Goal: Transaction & Acquisition: Purchase product/service

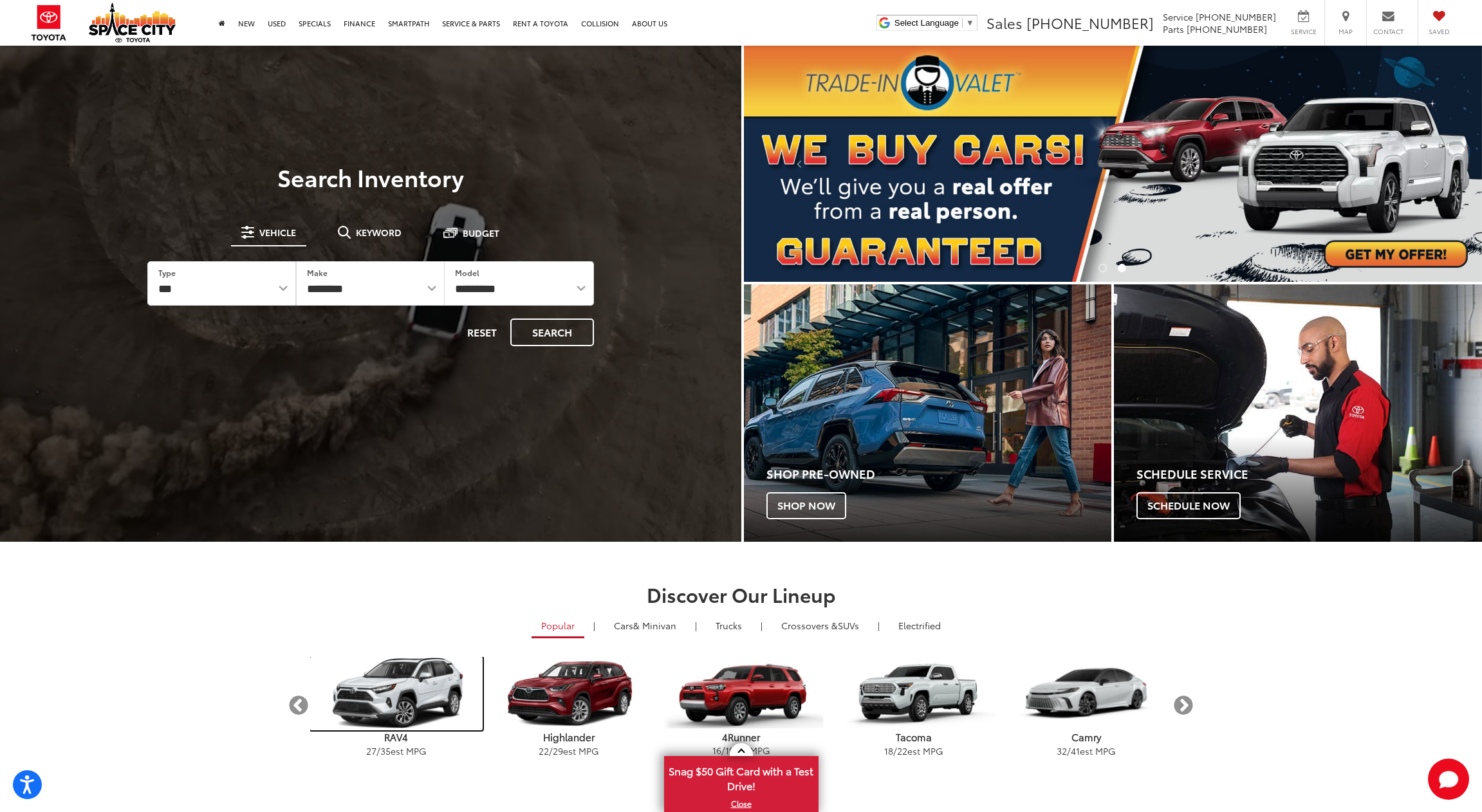
click at [374, 692] on img "carousel" at bounding box center [396, 693] width 173 height 74
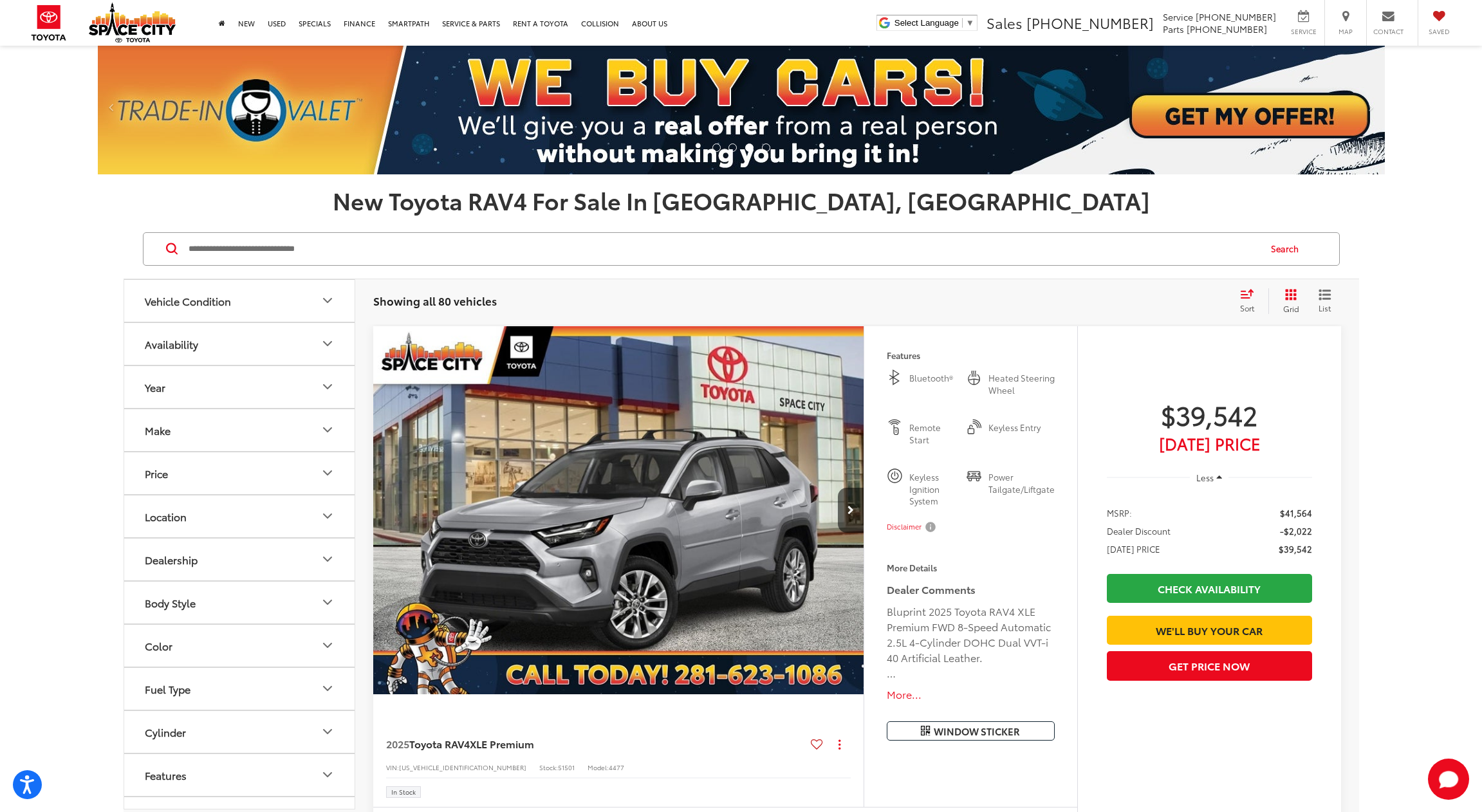
click at [296, 307] on button "Vehicle Condition" at bounding box center [240, 301] width 232 height 42
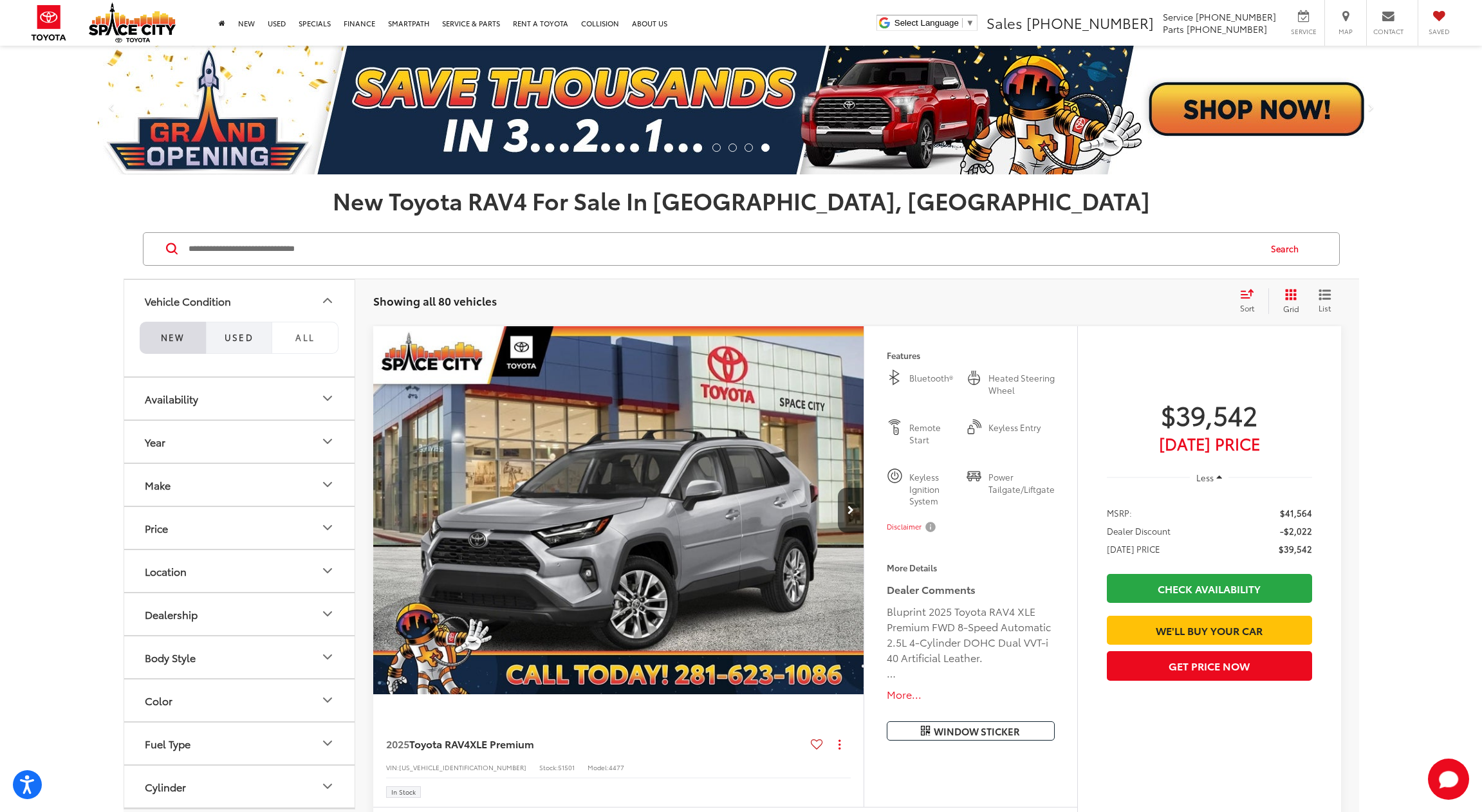
click at [233, 339] on span "Used" at bounding box center [239, 336] width 30 height 12
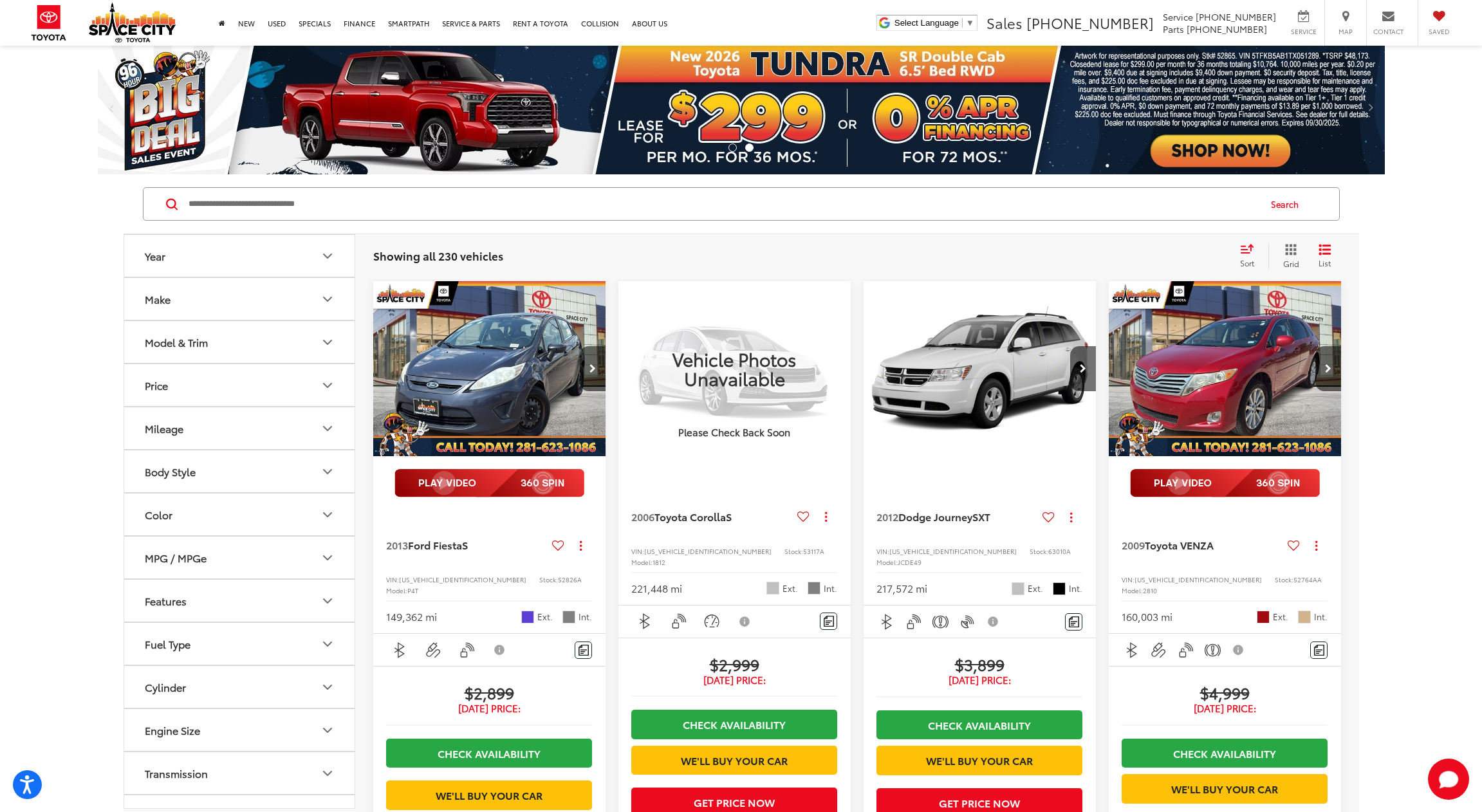
click at [321, 302] on icon "Make" at bounding box center [328, 299] width 15 height 15
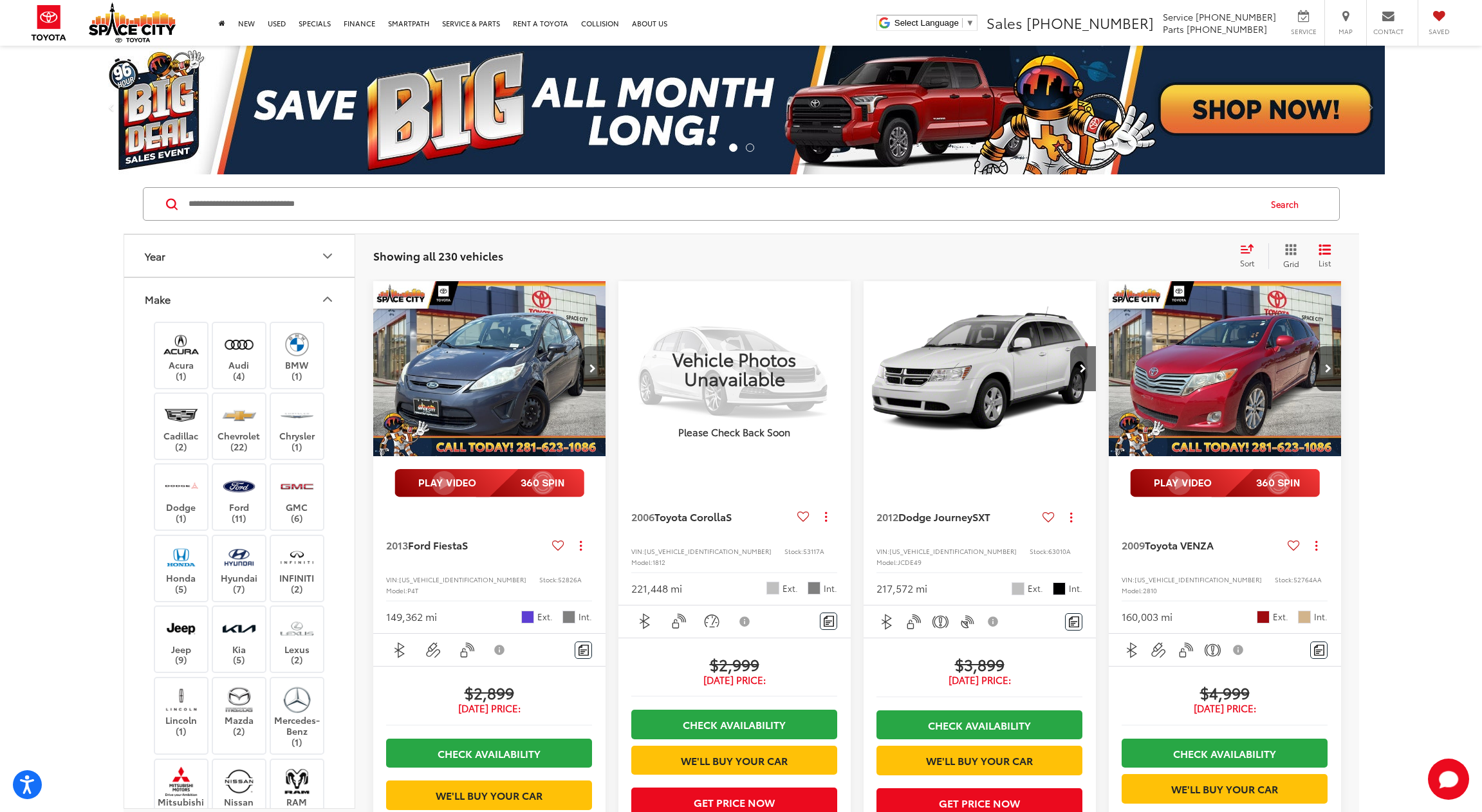
click at [125, 398] on div "Acura (1) Audi (4) BMW (1) Cadillac (2) Chevrolet (22) Chrysler (1) Dodge (1) F…" at bounding box center [239, 615] width 231 height 590
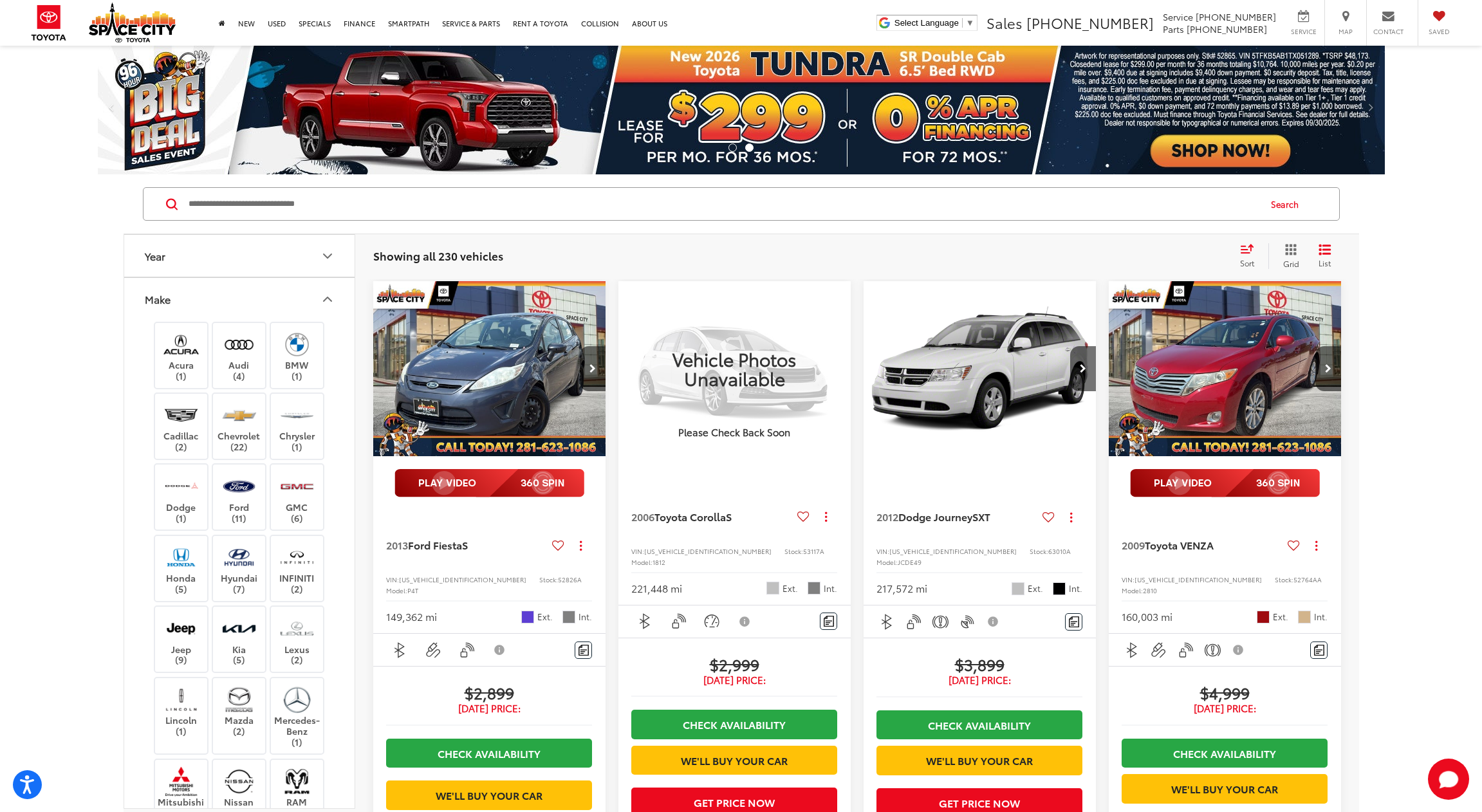
click at [331, 251] on icon "Year" at bounding box center [328, 256] width 15 height 15
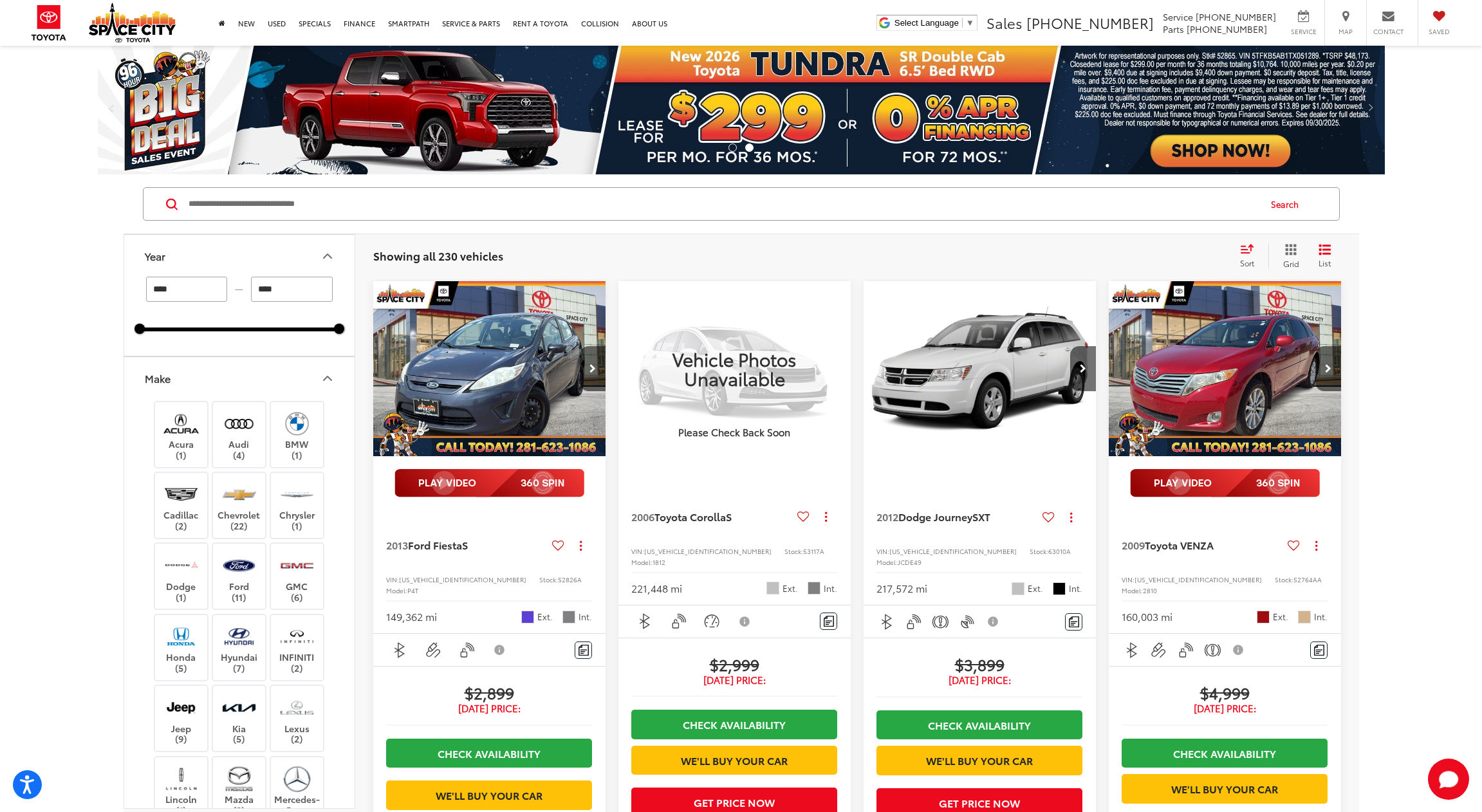
drag, startPoint x: 185, startPoint y: 290, endPoint x: 167, endPoint y: 292, distance: 18.1
click at [167, 292] on input "****" at bounding box center [187, 289] width 82 height 25
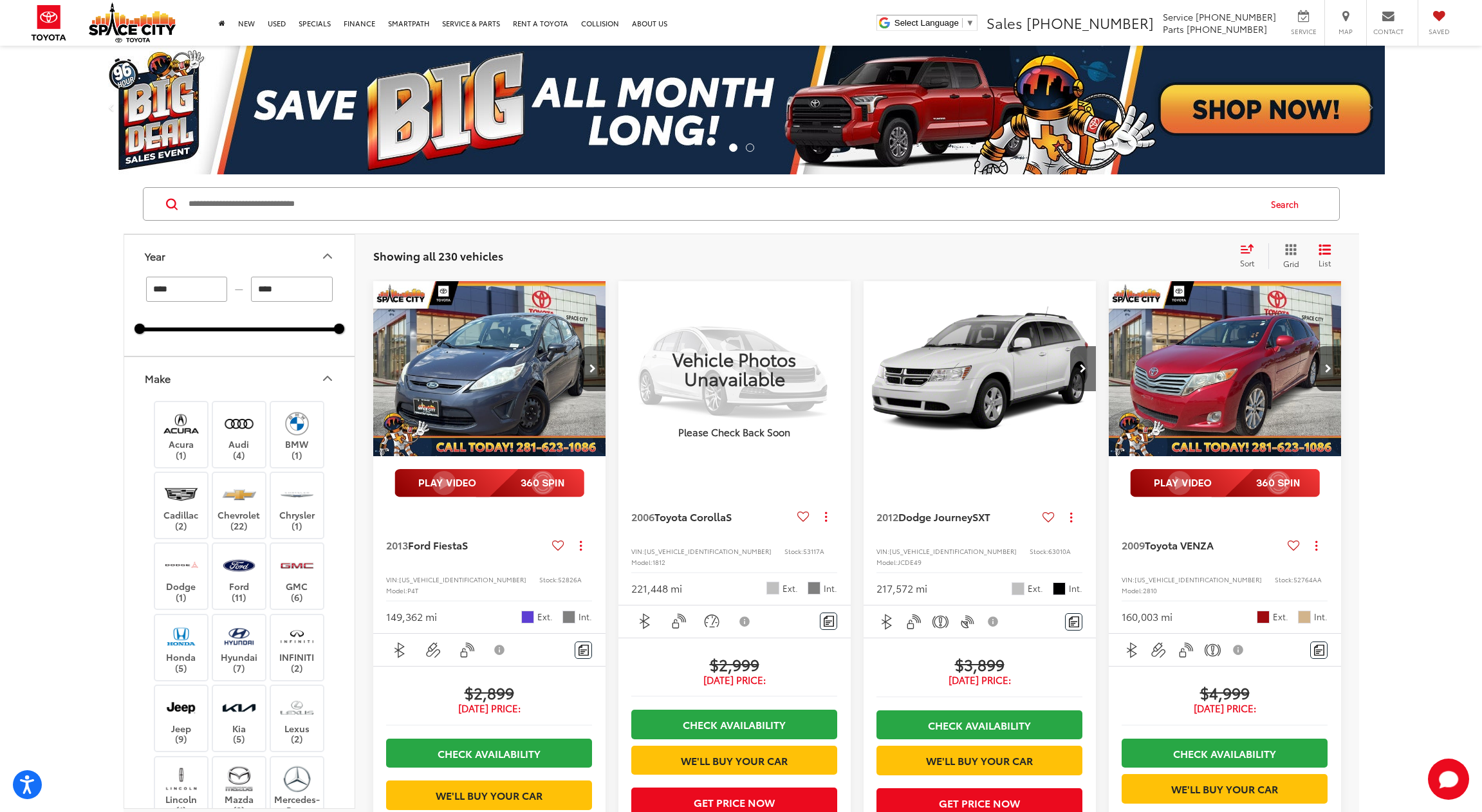
type input "****"
click at [149, 345] on div "**** — **** 2005 2025" at bounding box center [239, 316] width 231 height 79
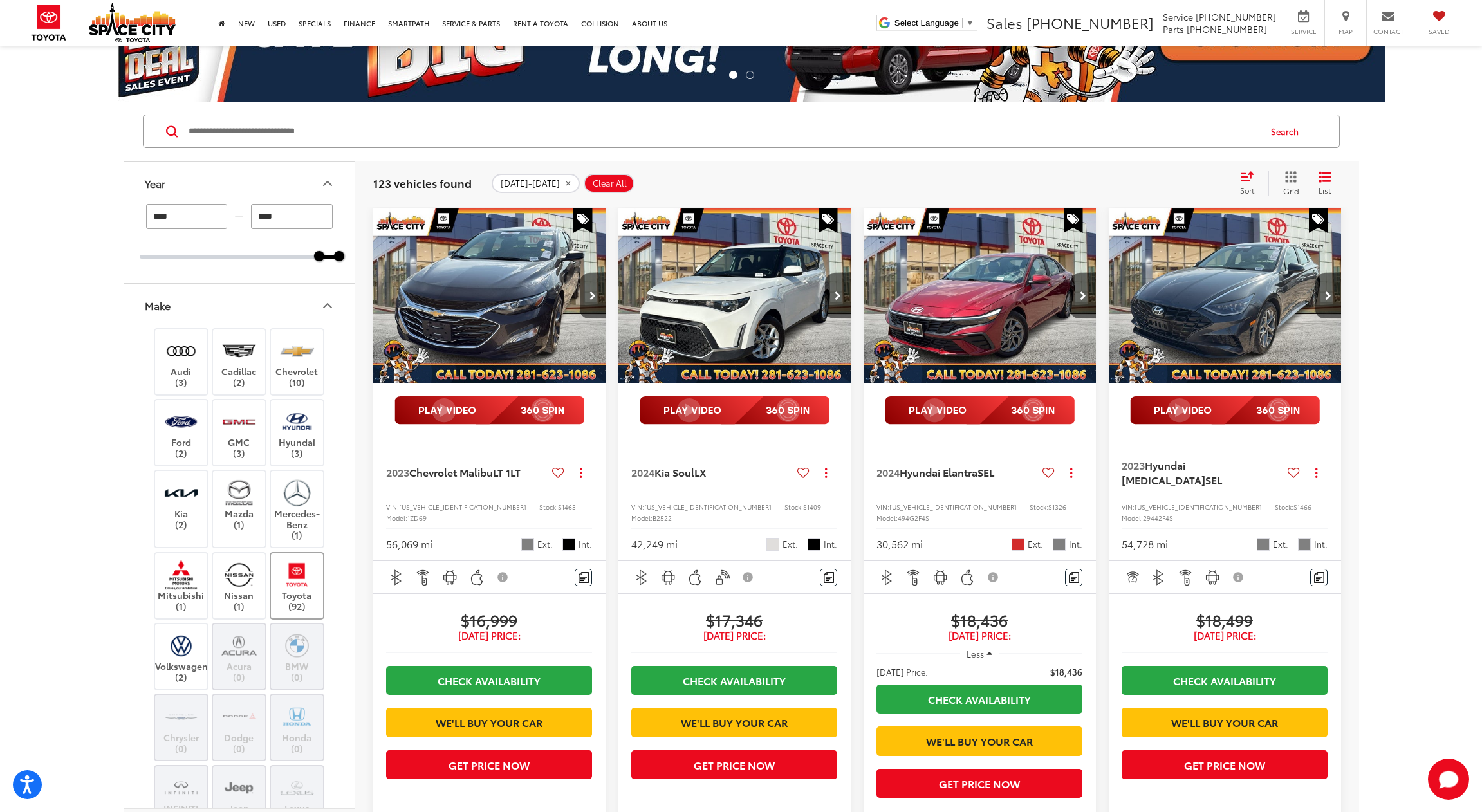
click at [301, 581] on img at bounding box center [297, 575] width 35 height 30
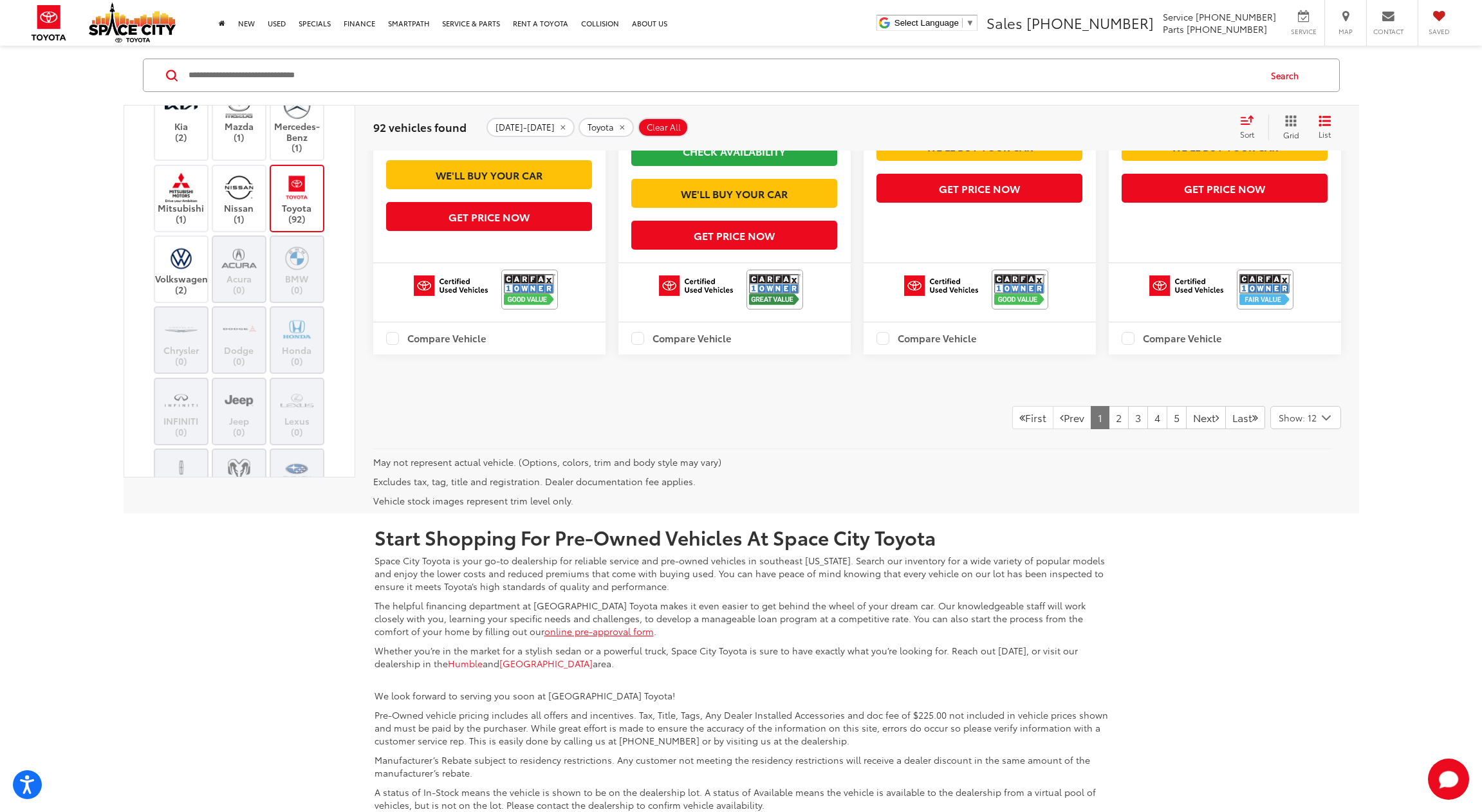
scroll to position [2044, 0]
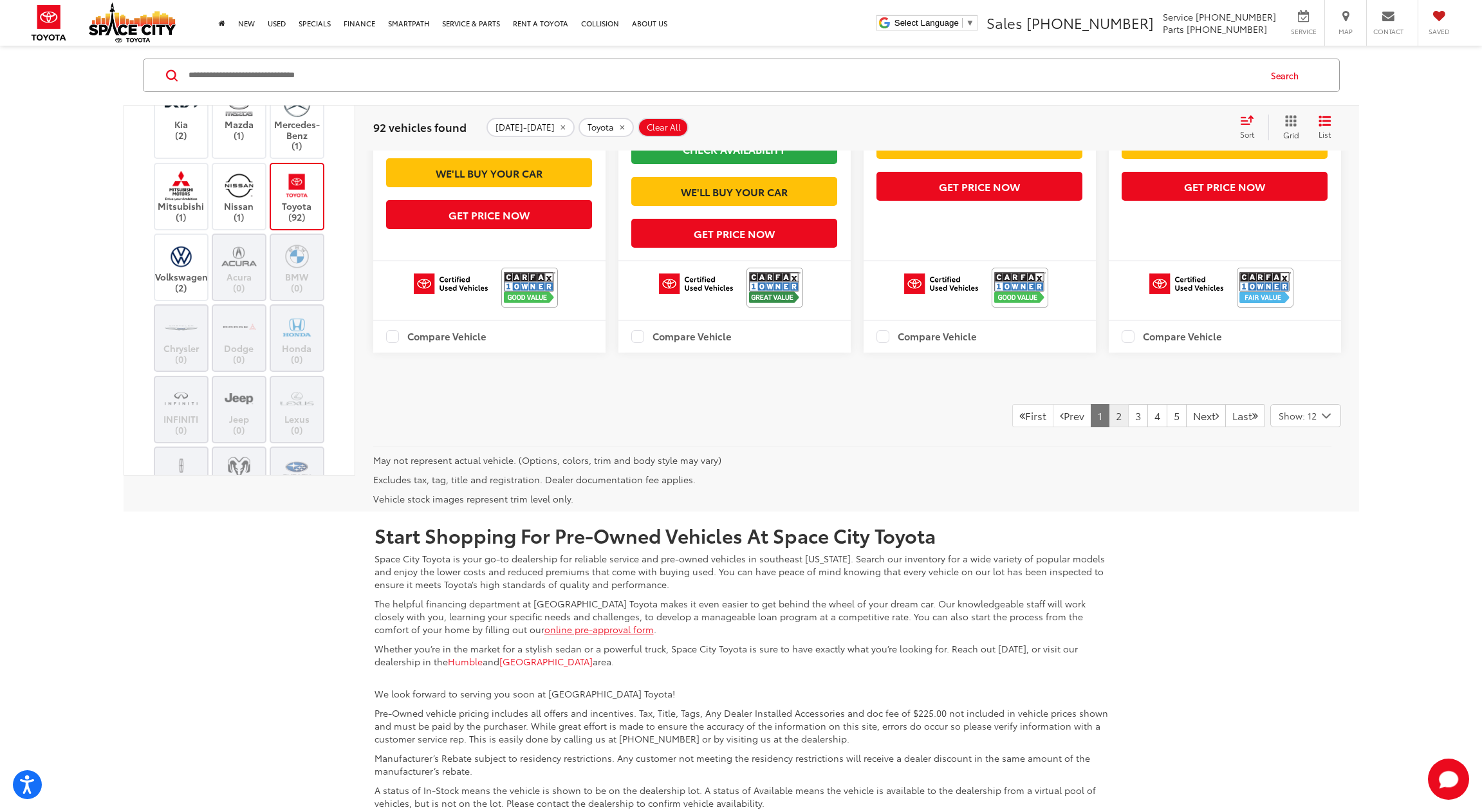
click at [1109, 427] on link "2" at bounding box center [1119, 416] width 20 height 23
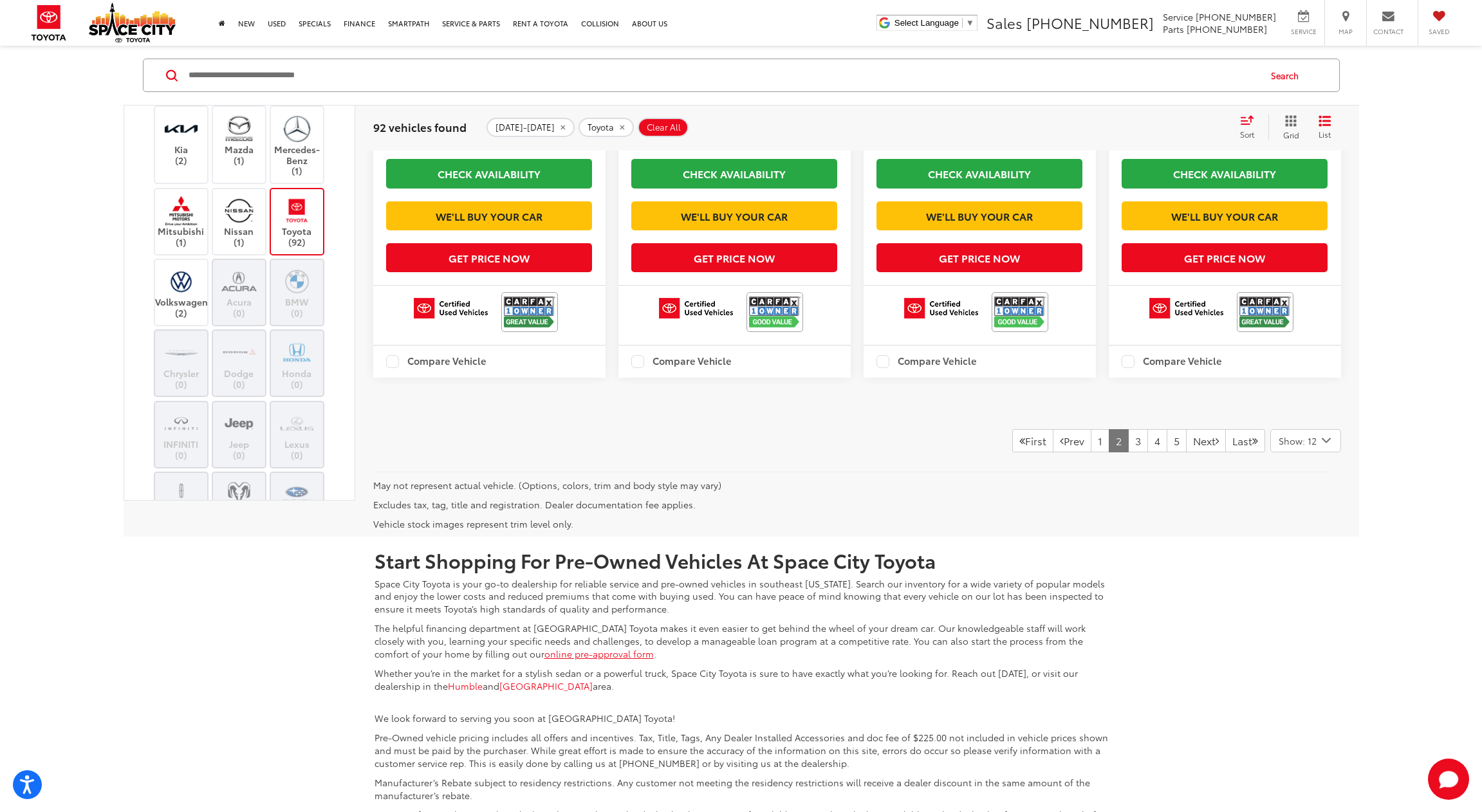
scroll to position [2002, 0]
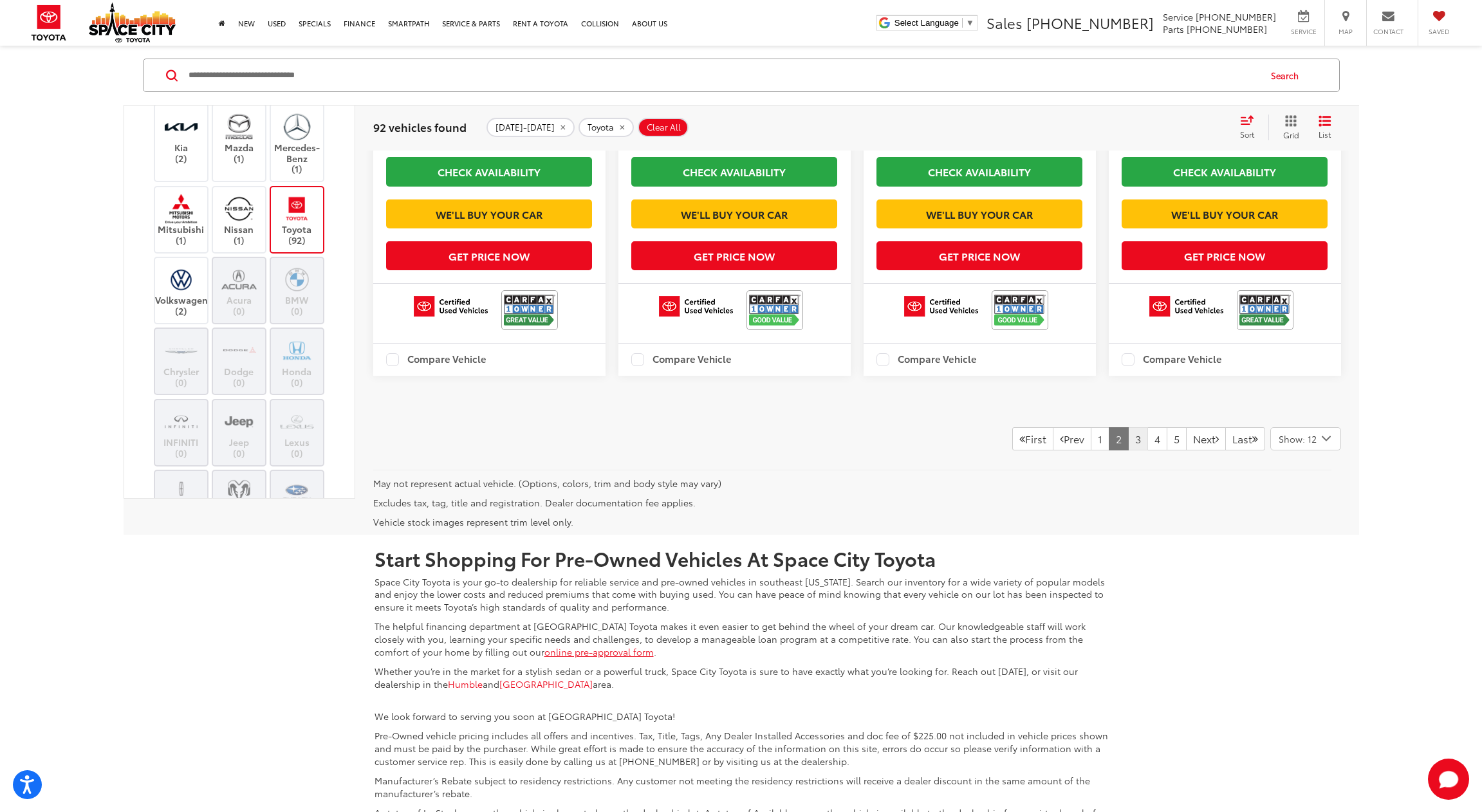
click at [1128, 450] on link "3" at bounding box center [1138, 439] width 20 height 23
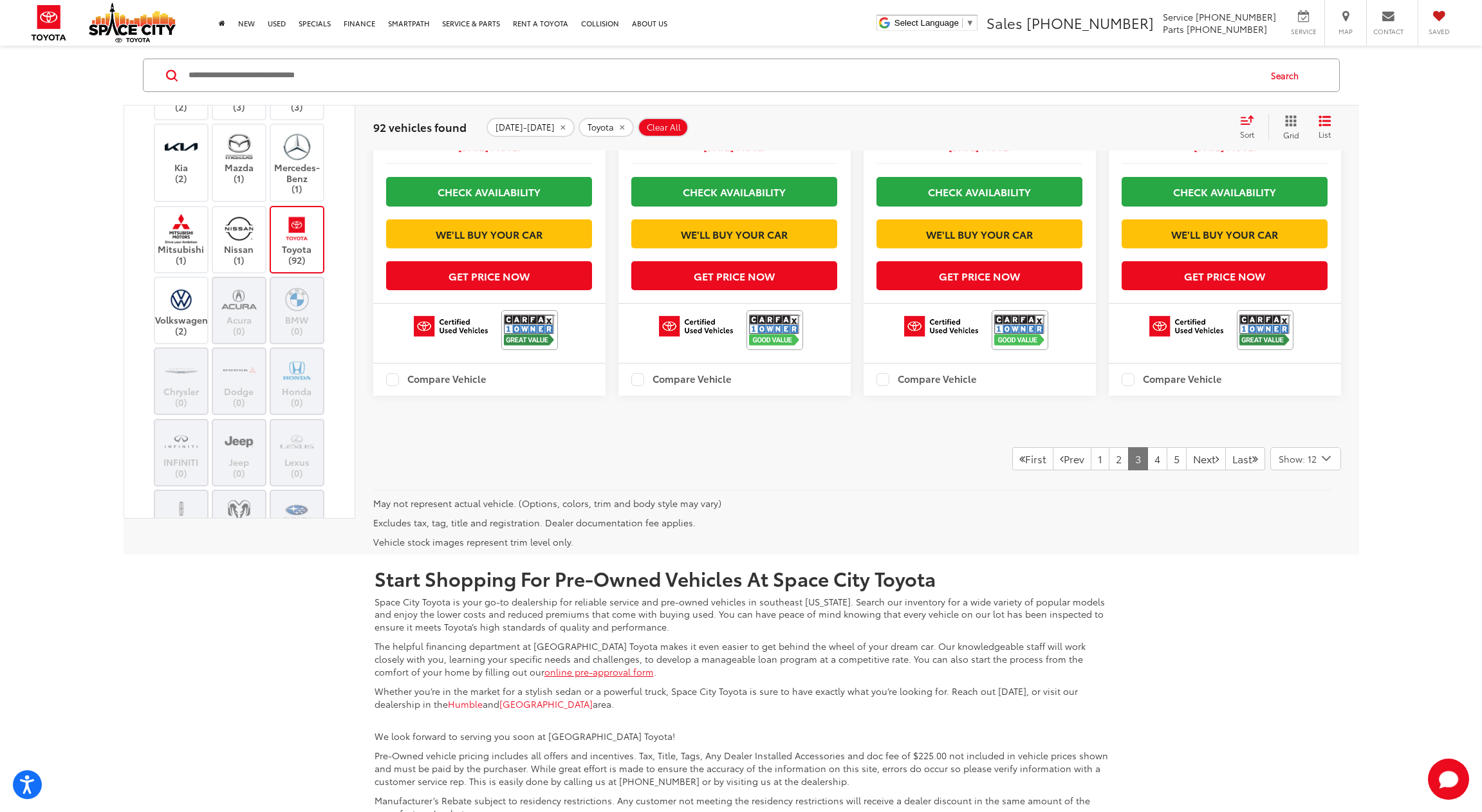
scroll to position [129, 0]
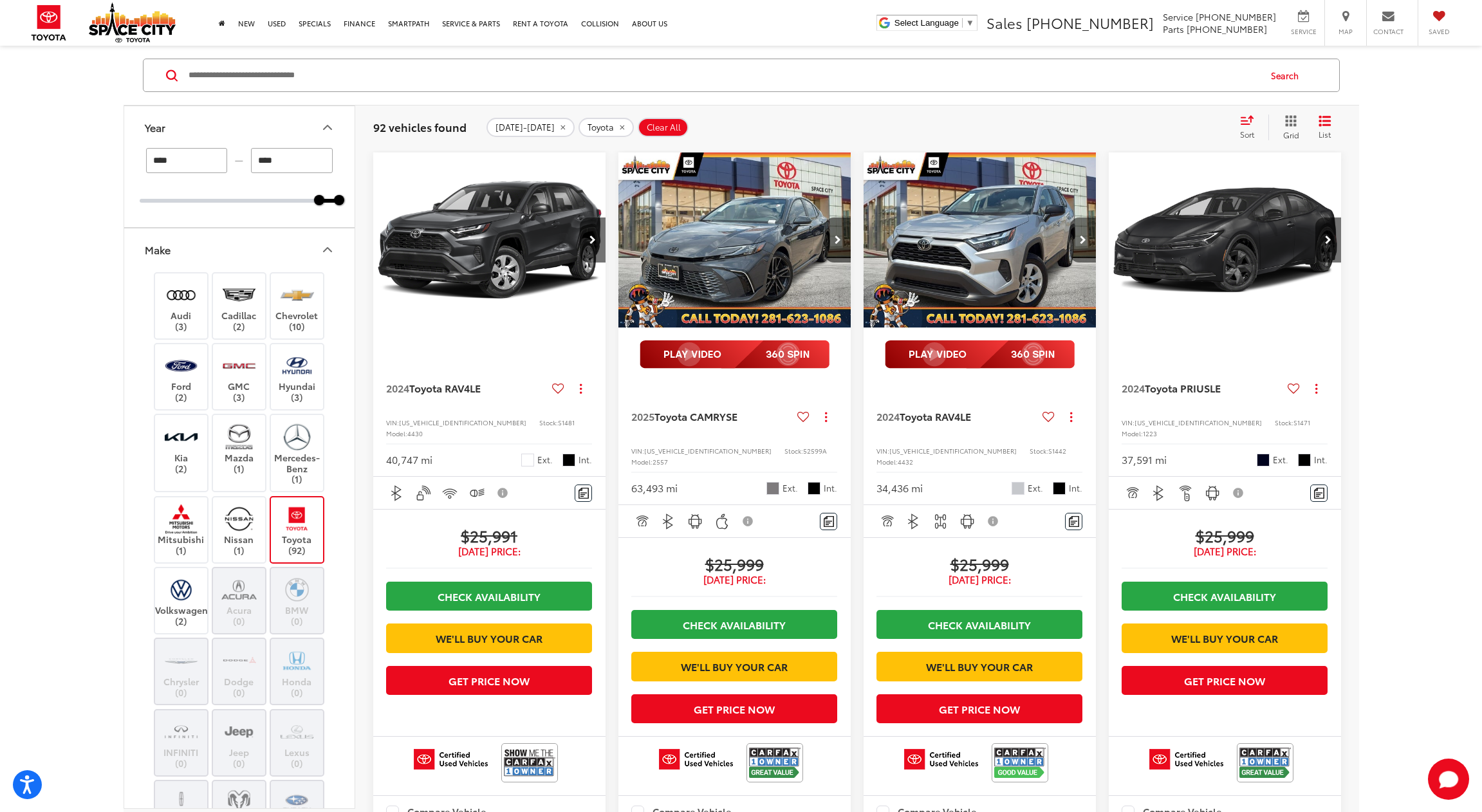
click at [1083, 239] on icon "Next image" at bounding box center [1083, 239] width 6 height 9
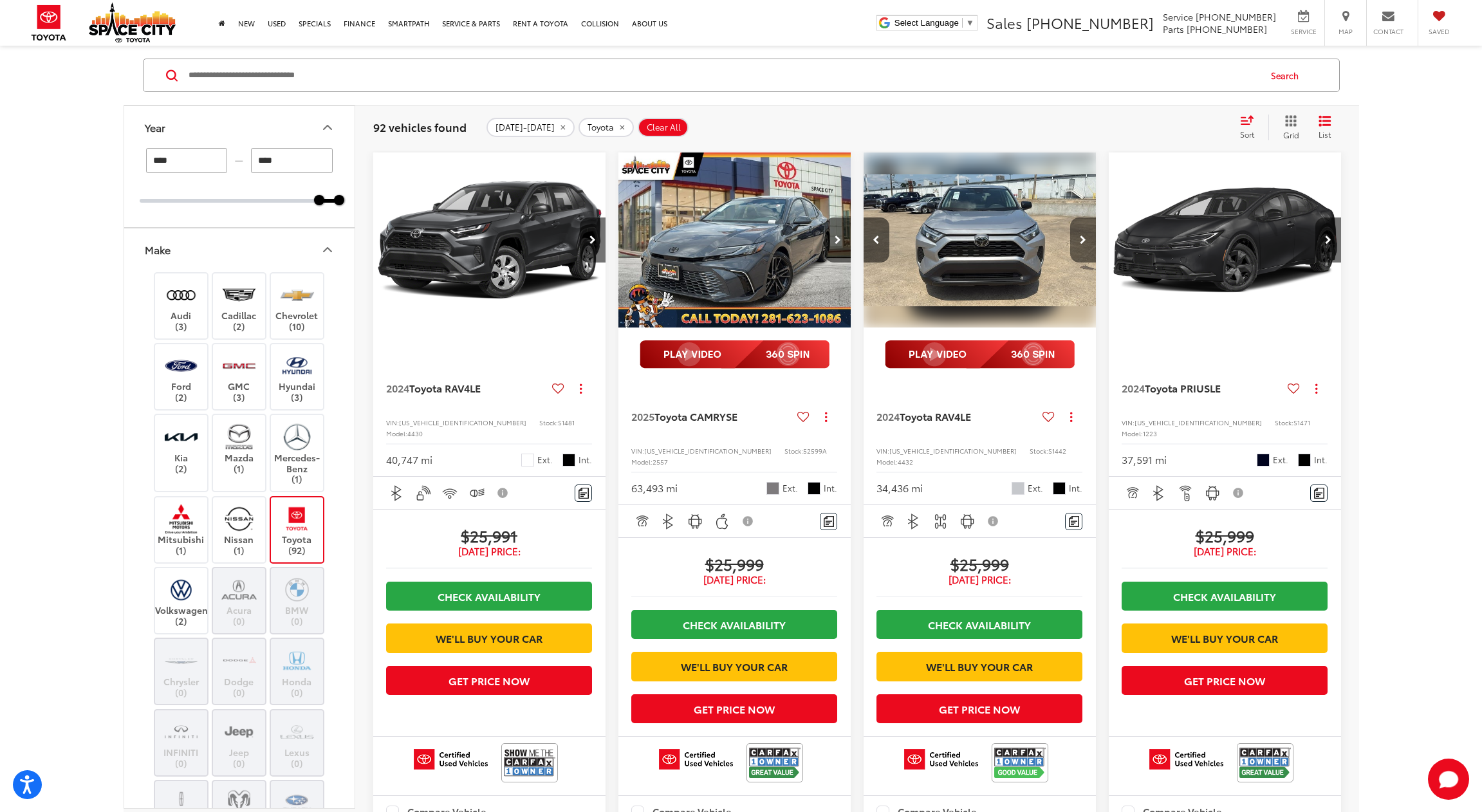
click at [1083, 239] on icon "Next image" at bounding box center [1083, 239] width 6 height 9
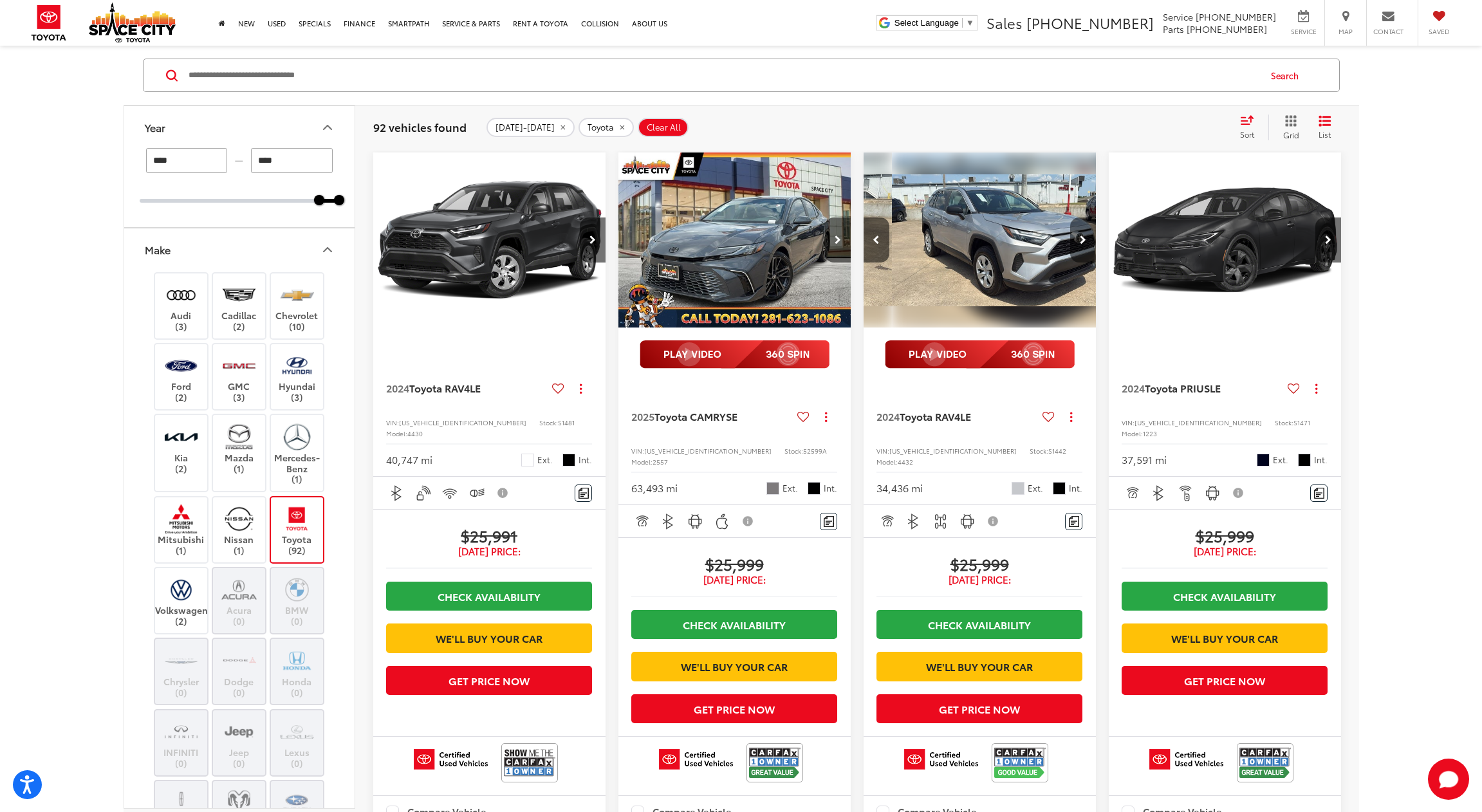
scroll to position [0, 469]
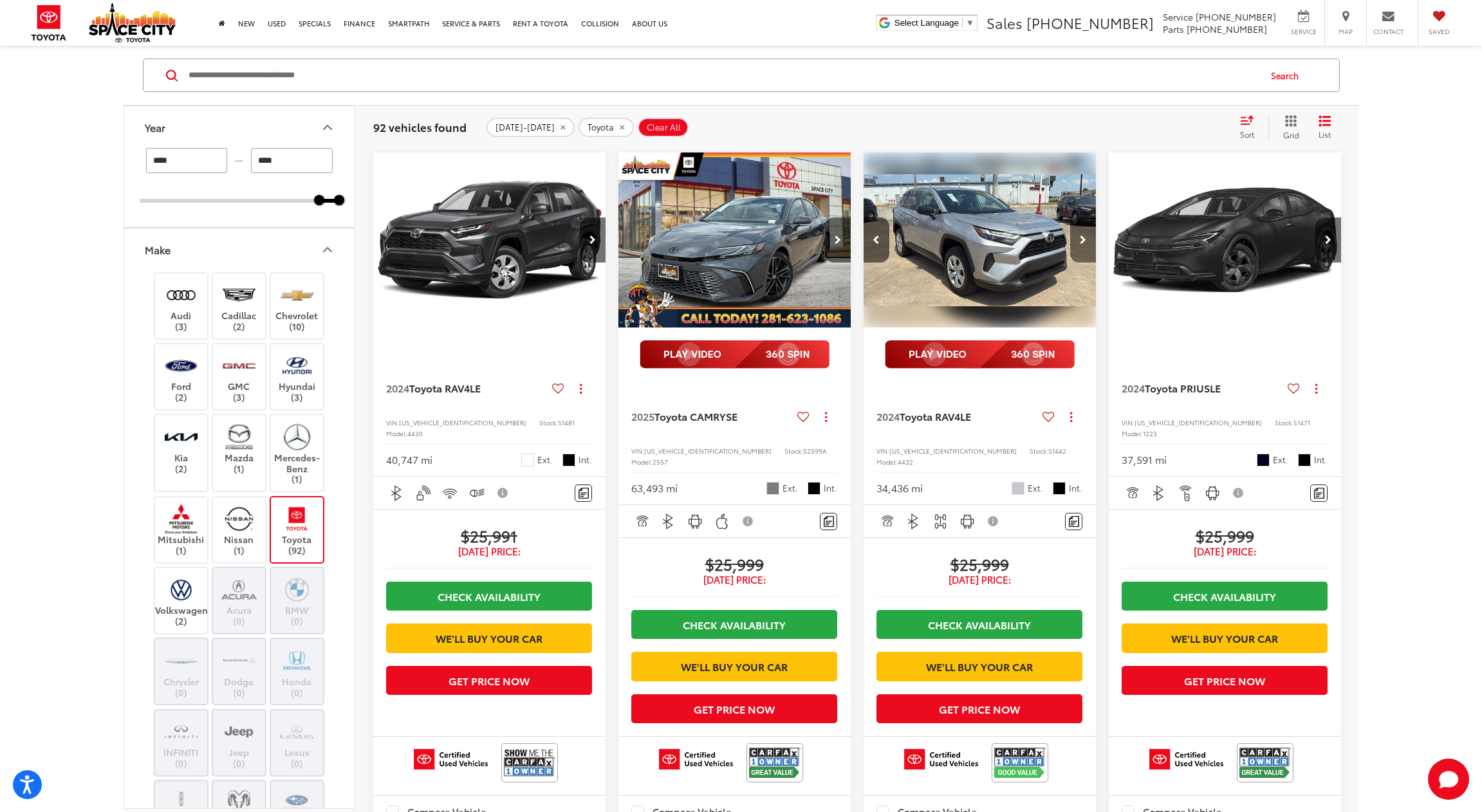
click at [1083, 239] on icon "Next image" at bounding box center [1083, 239] width 6 height 9
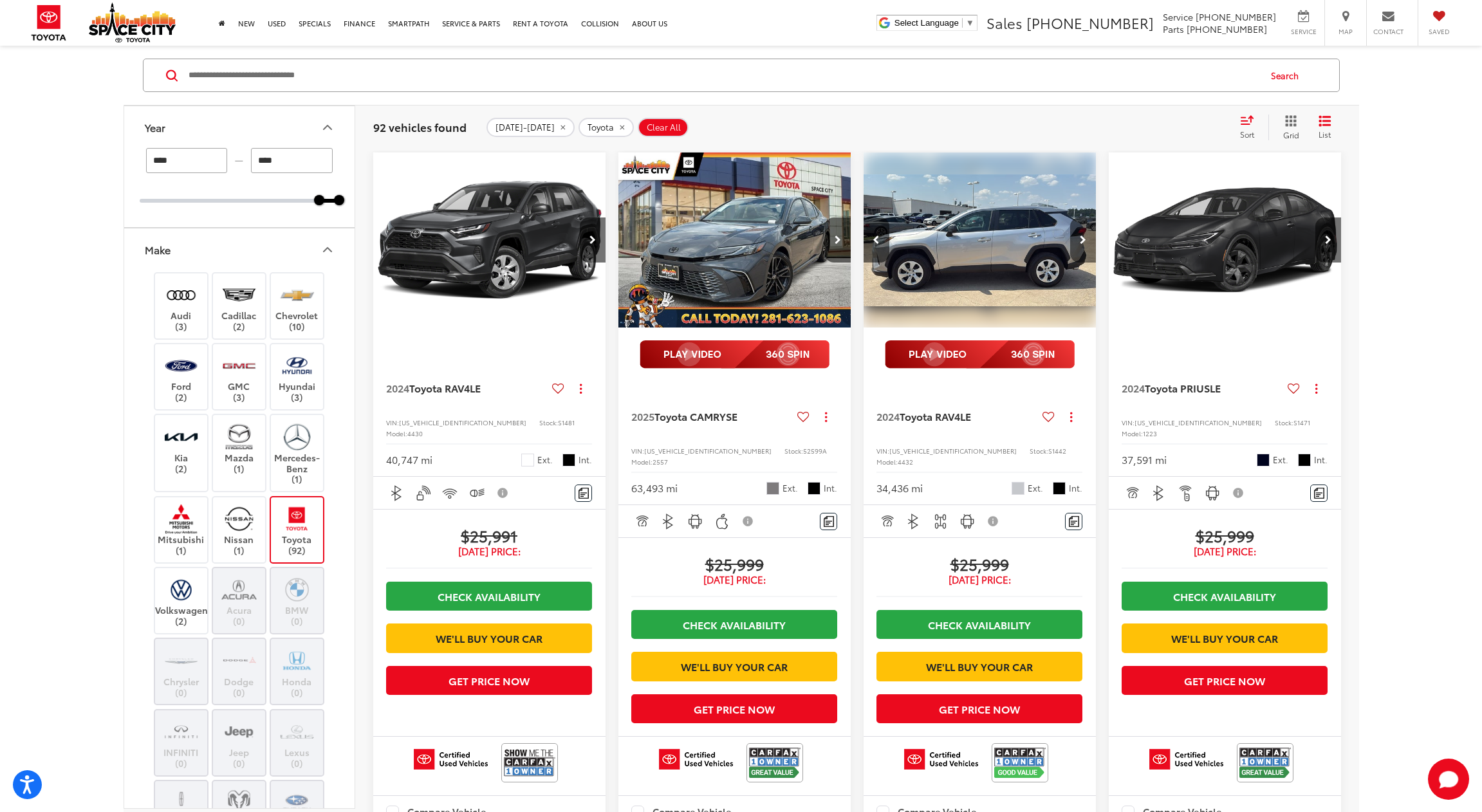
click at [1083, 239] on icon "Next image" at bounding box center [1083, 239] width 6 height 9
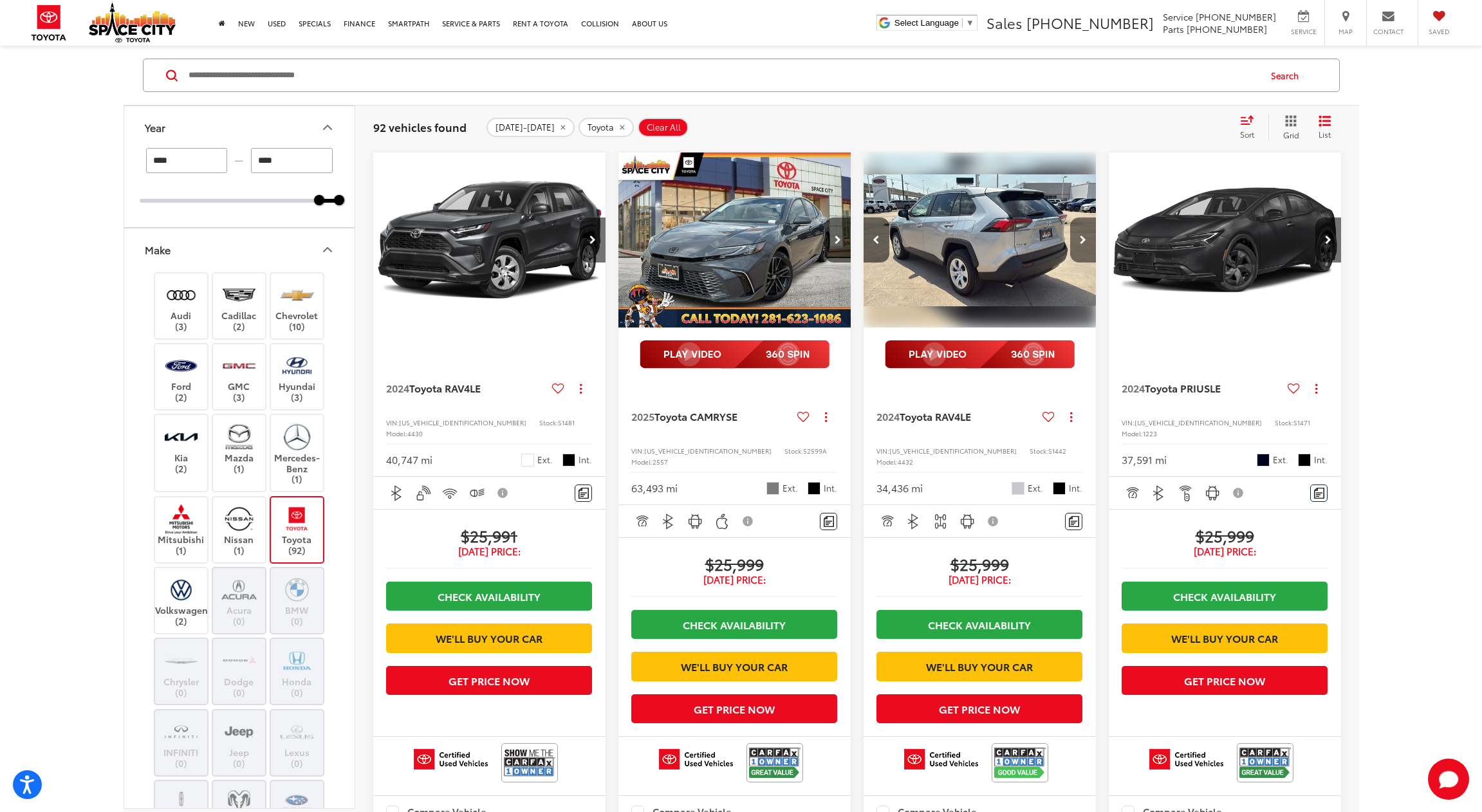
click at [1083, 239] on icon "Next image" at bounding box center [1083, 239] width 6 height 9
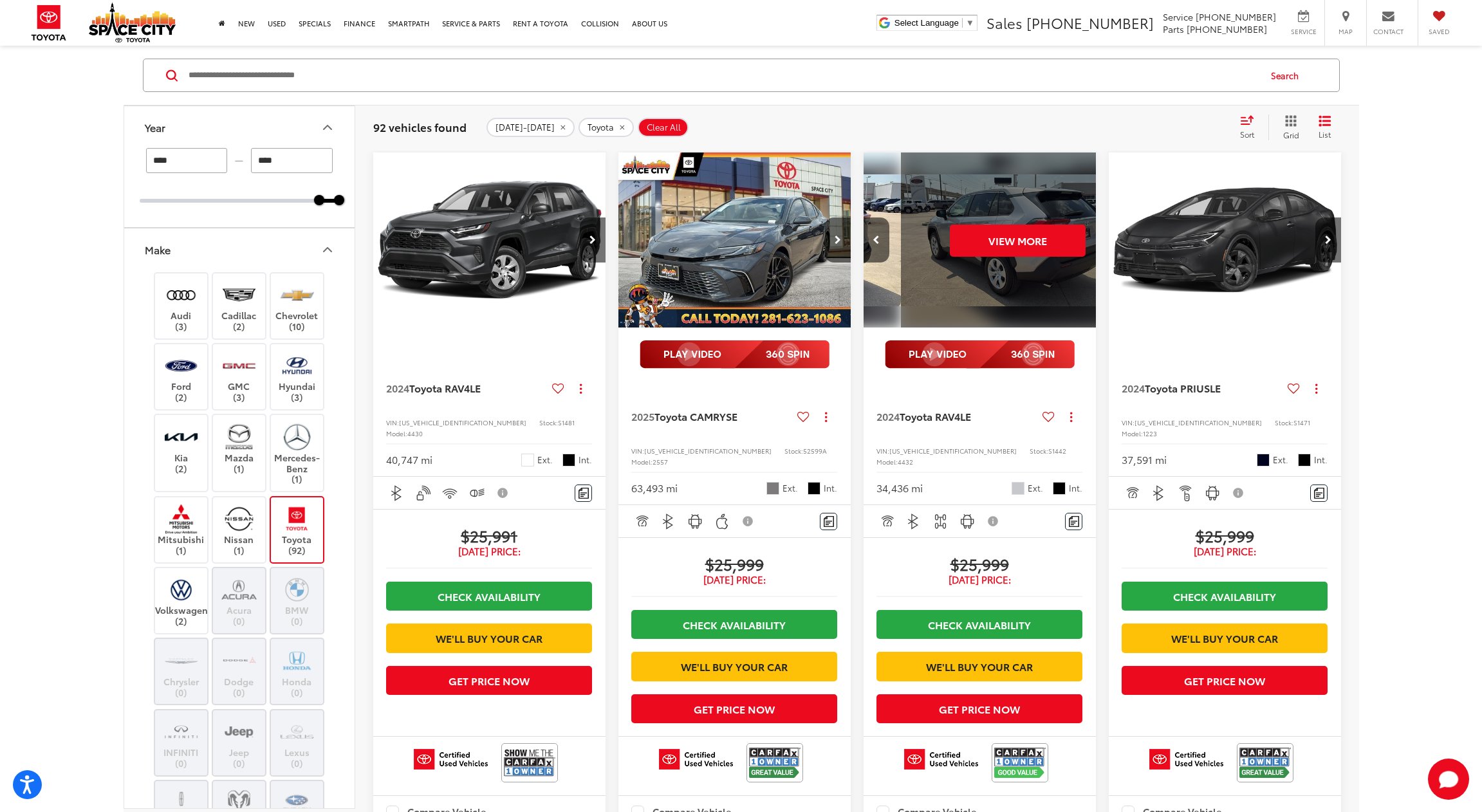
scroll to position [0, 1171]
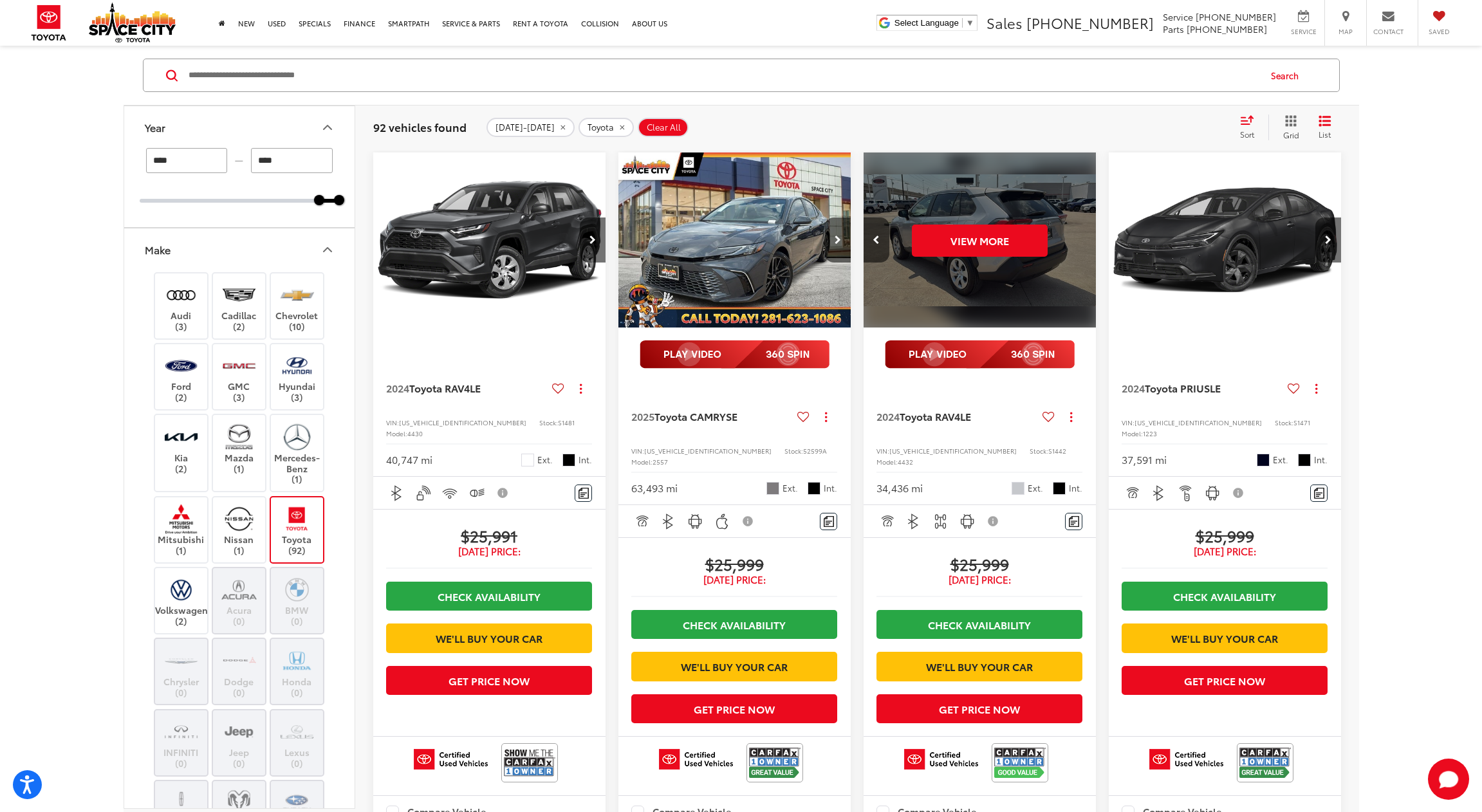
click at [1083, 239] on div "View More" at bounding box center [980, 240] width 234 height 175
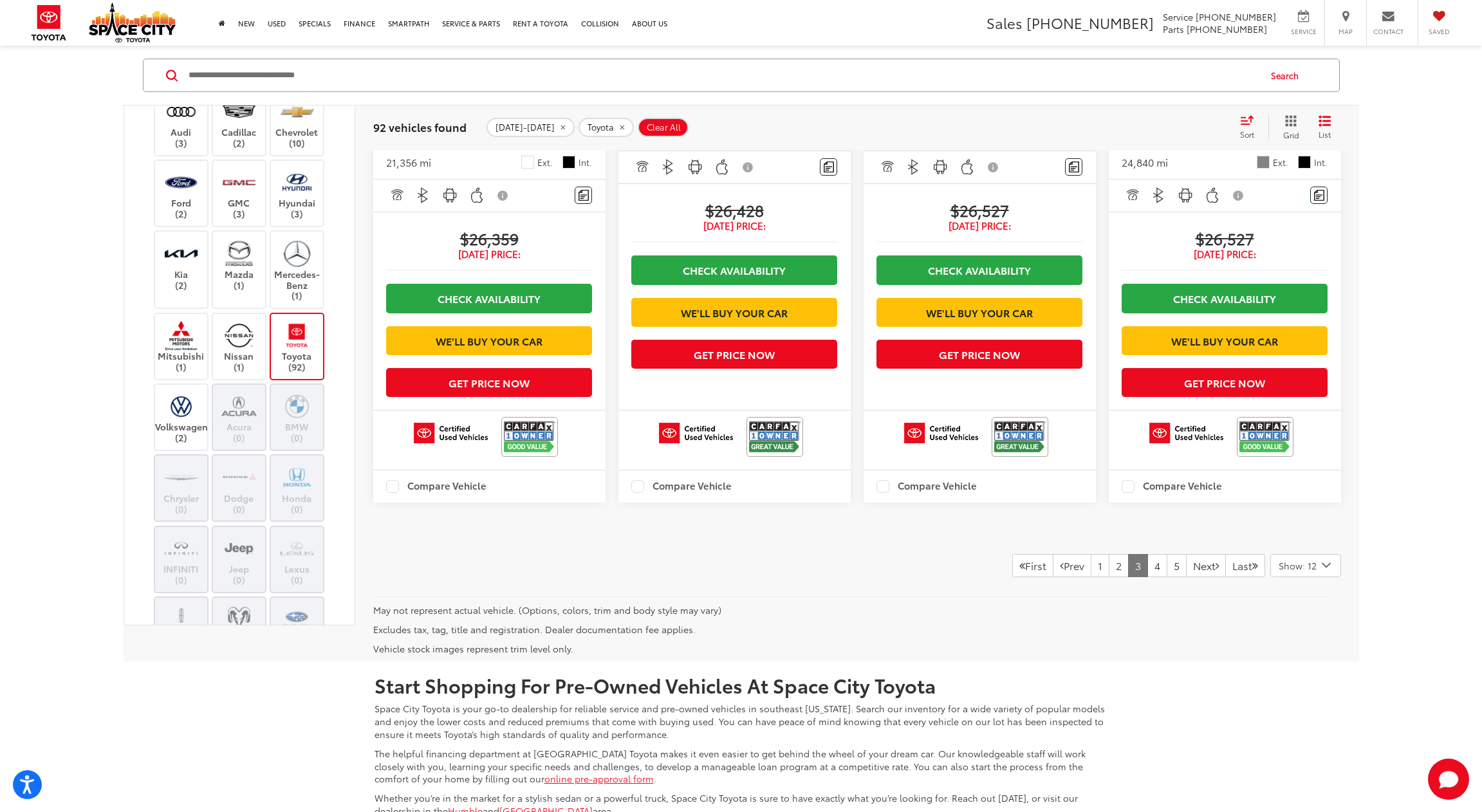
scroll to position [1858, 0]
click at [1147, 577] on link "4" at bounding box center [1157, 565] width 20 height 23
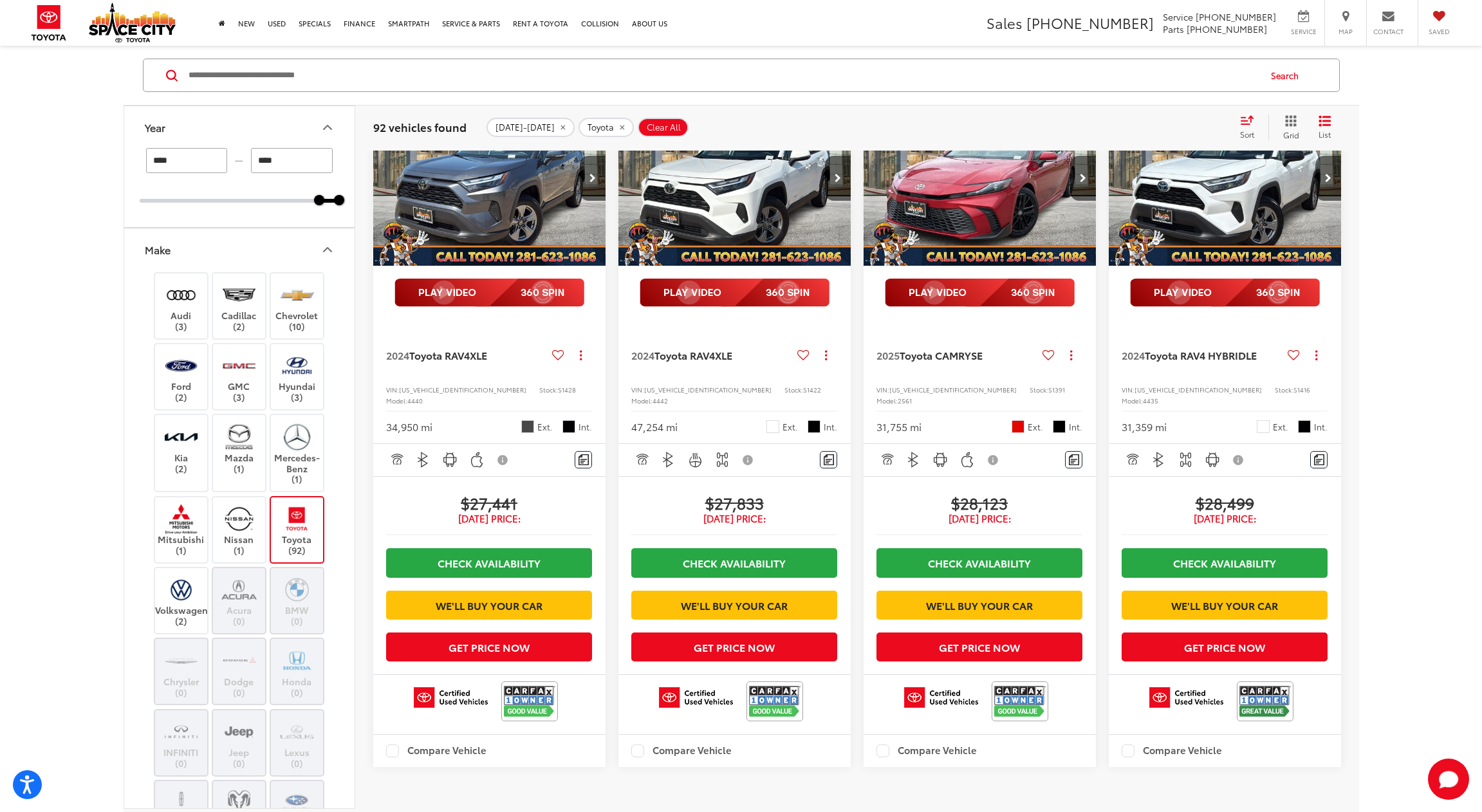
scroll to position [1593, 0]
click at [500, 266] on img "2024 Toyota RAV4 XLE 0" at bounding box center [489, 178] width 234 height 175
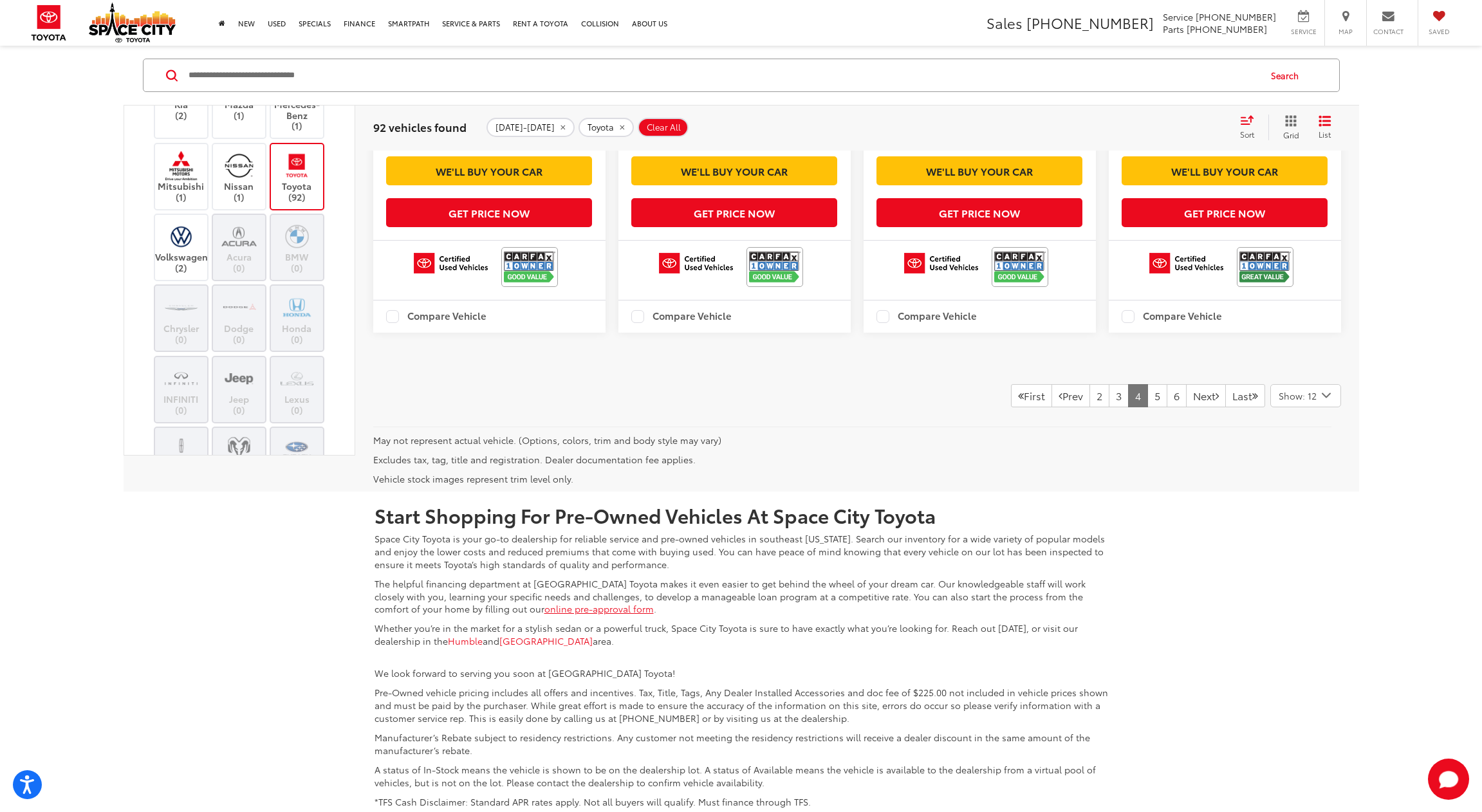
scroll to position [2051, 0]
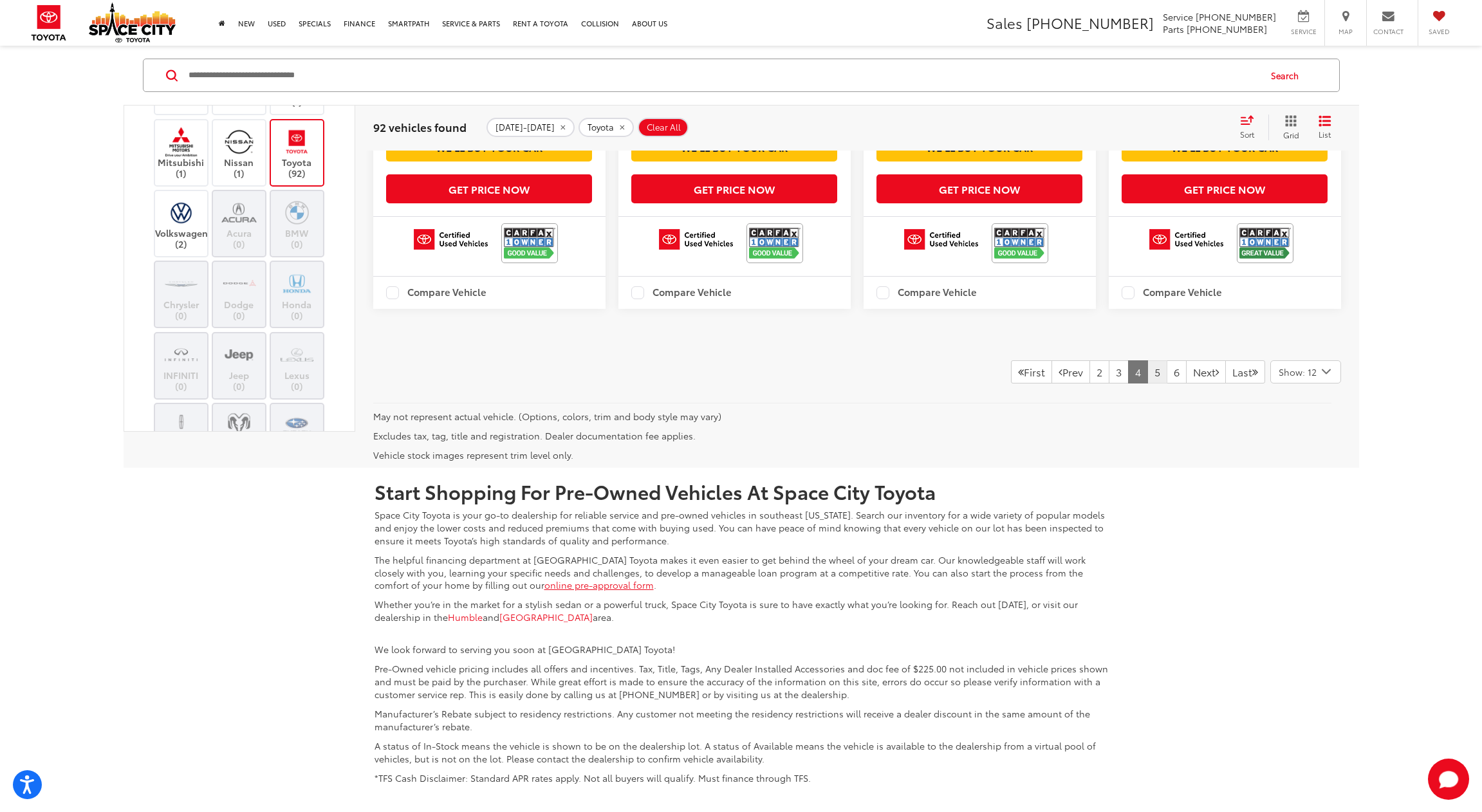
click at [1147, 383] on link "5" at bounding box center [1157, 372] width 20 height 23
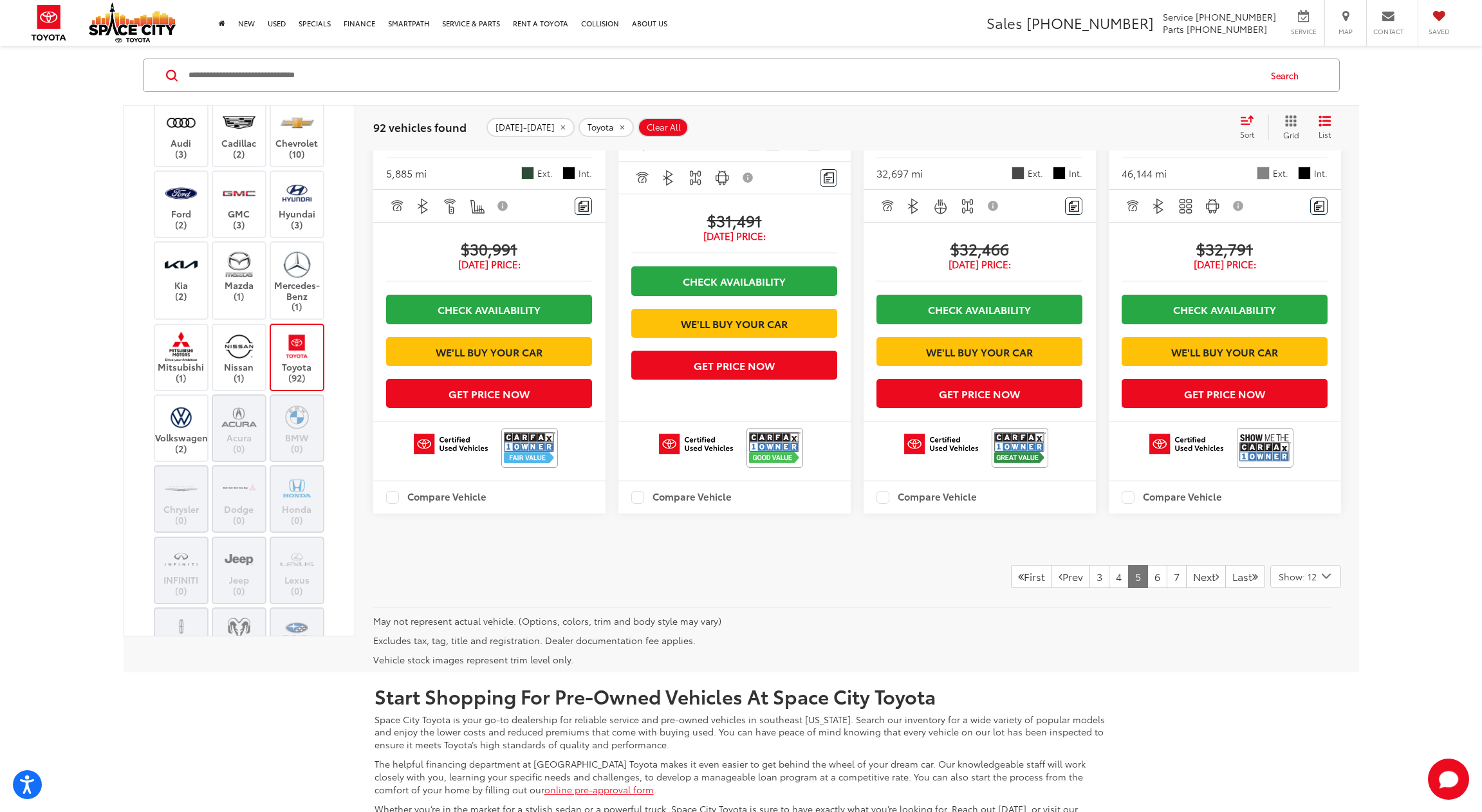
scroll to position [1866, 0]
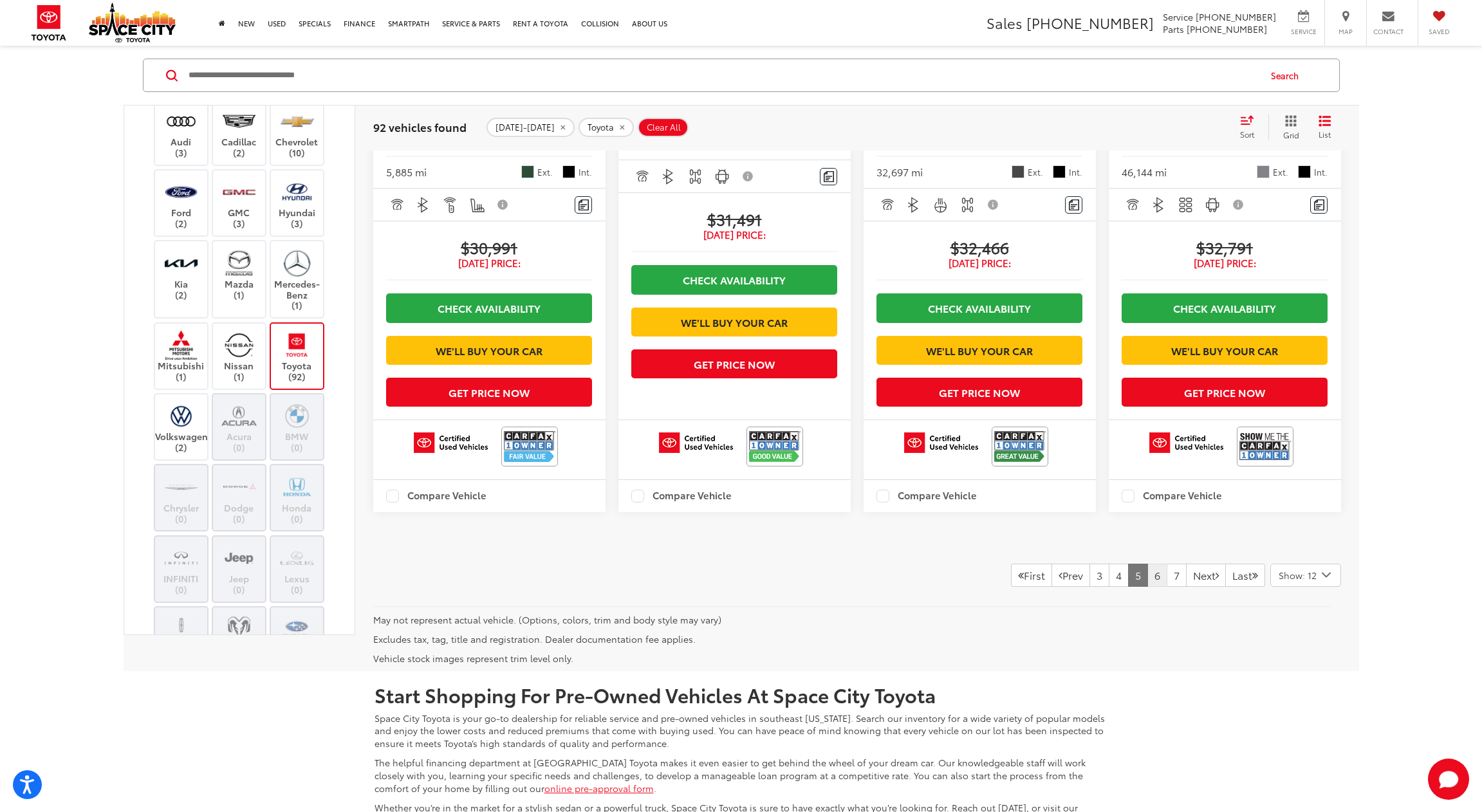
click at [1147, 587] on link "6" at bounding box center [1157, 575] width 20 height 23
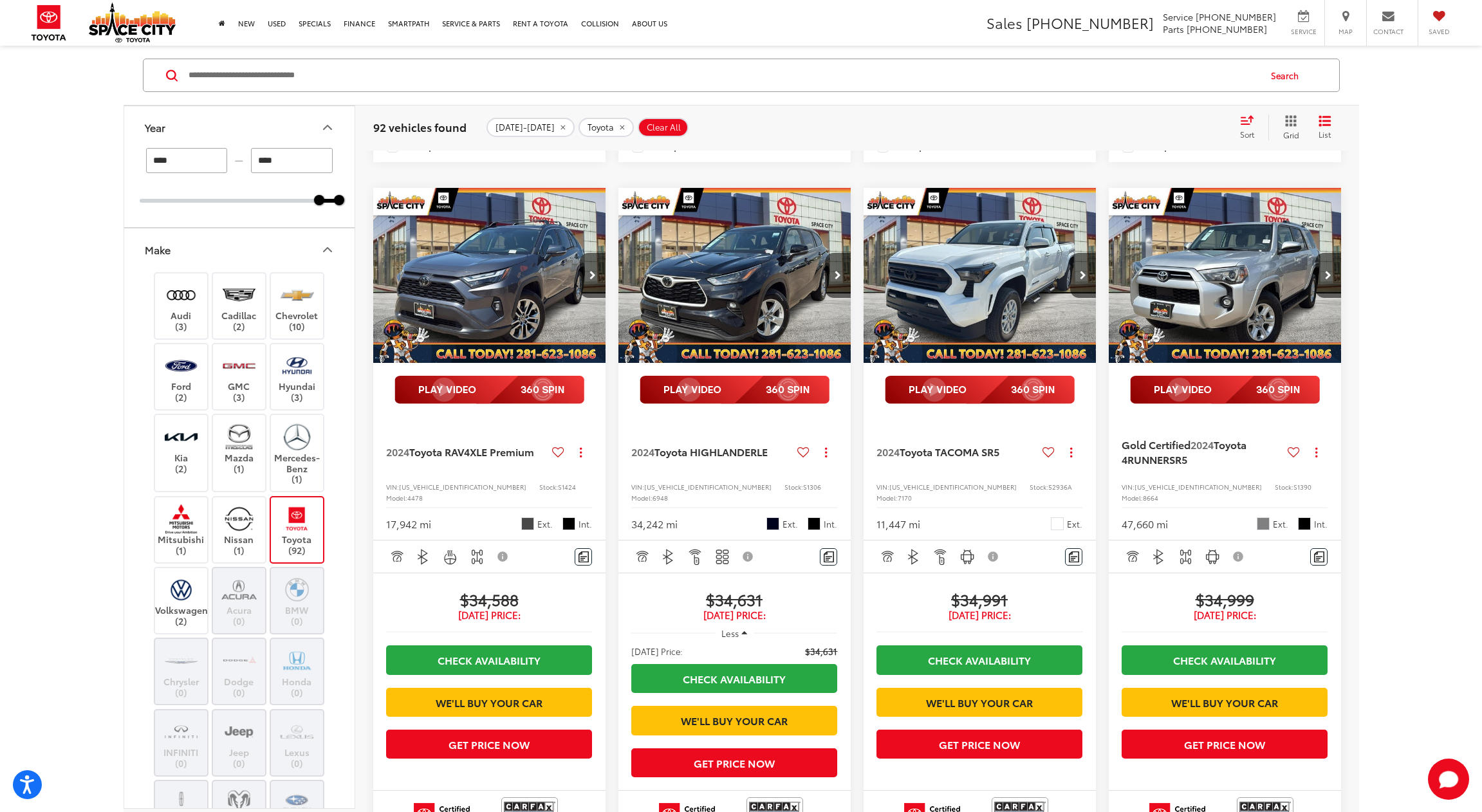
scroll to position [834, 0]
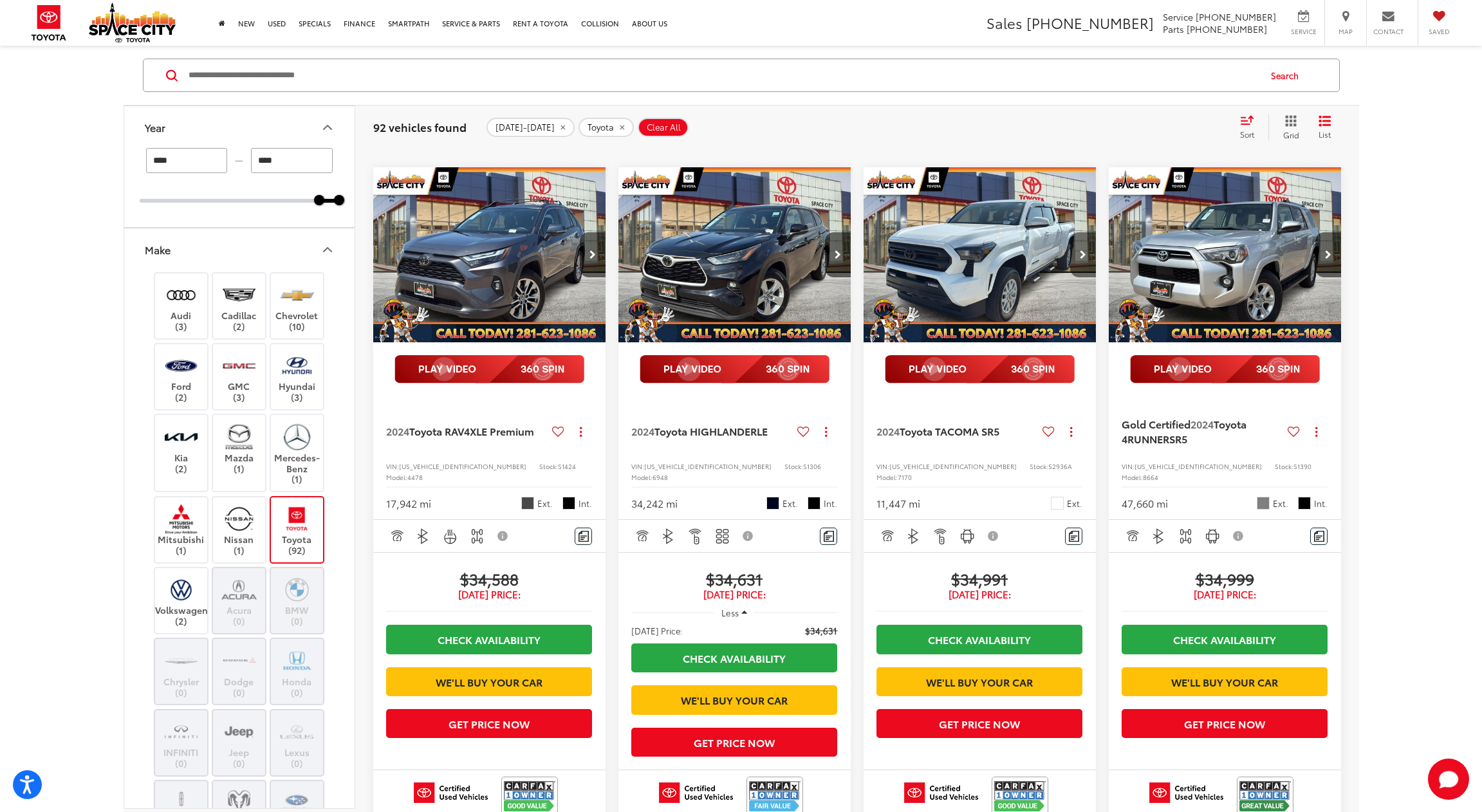
click at [1082, 277] on button "Next image" at bounding box center [1083, 254] width 25 height 45
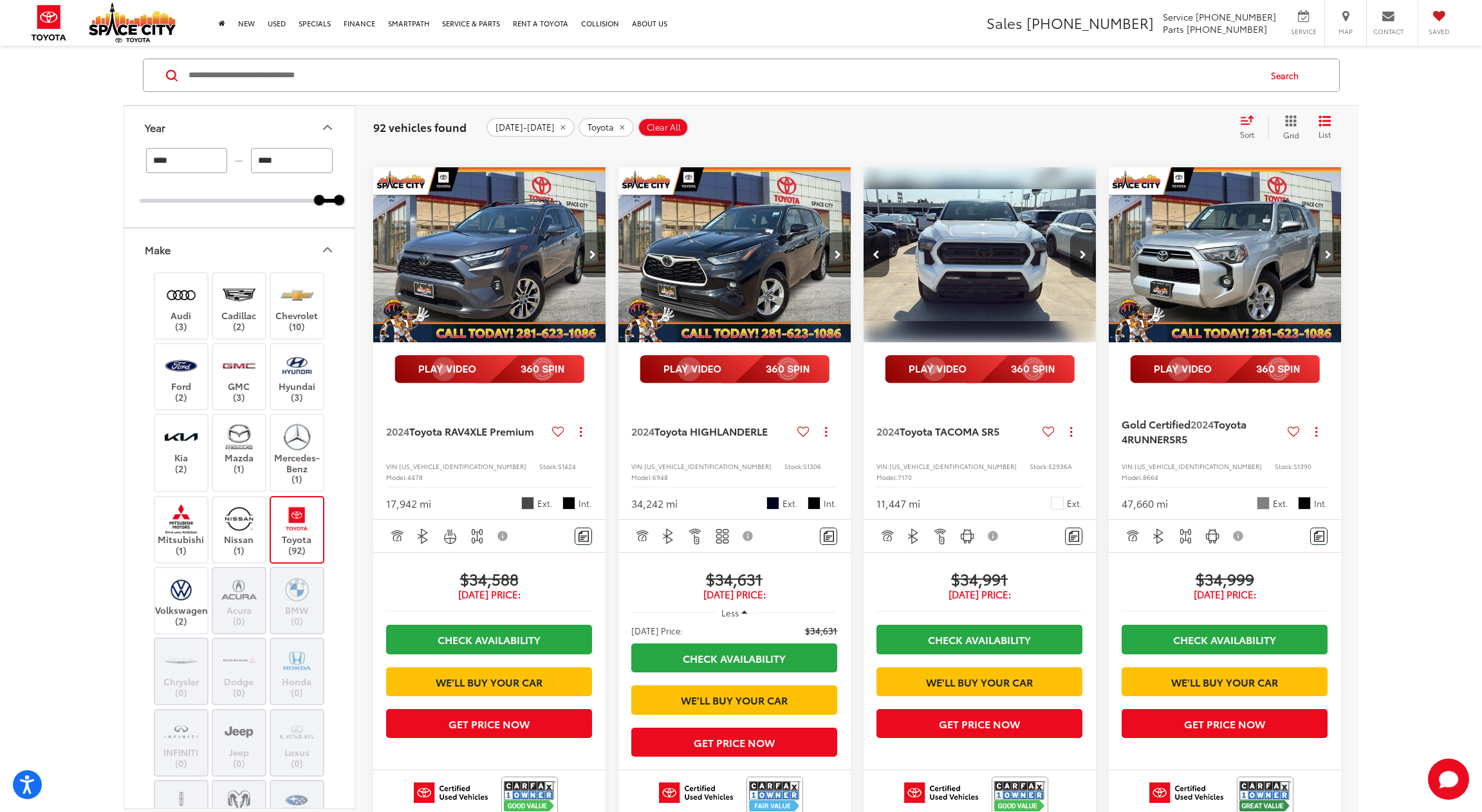
click at [1082, 277] on button "Next image" at bounding box center [1083, 254] width 25 height 45
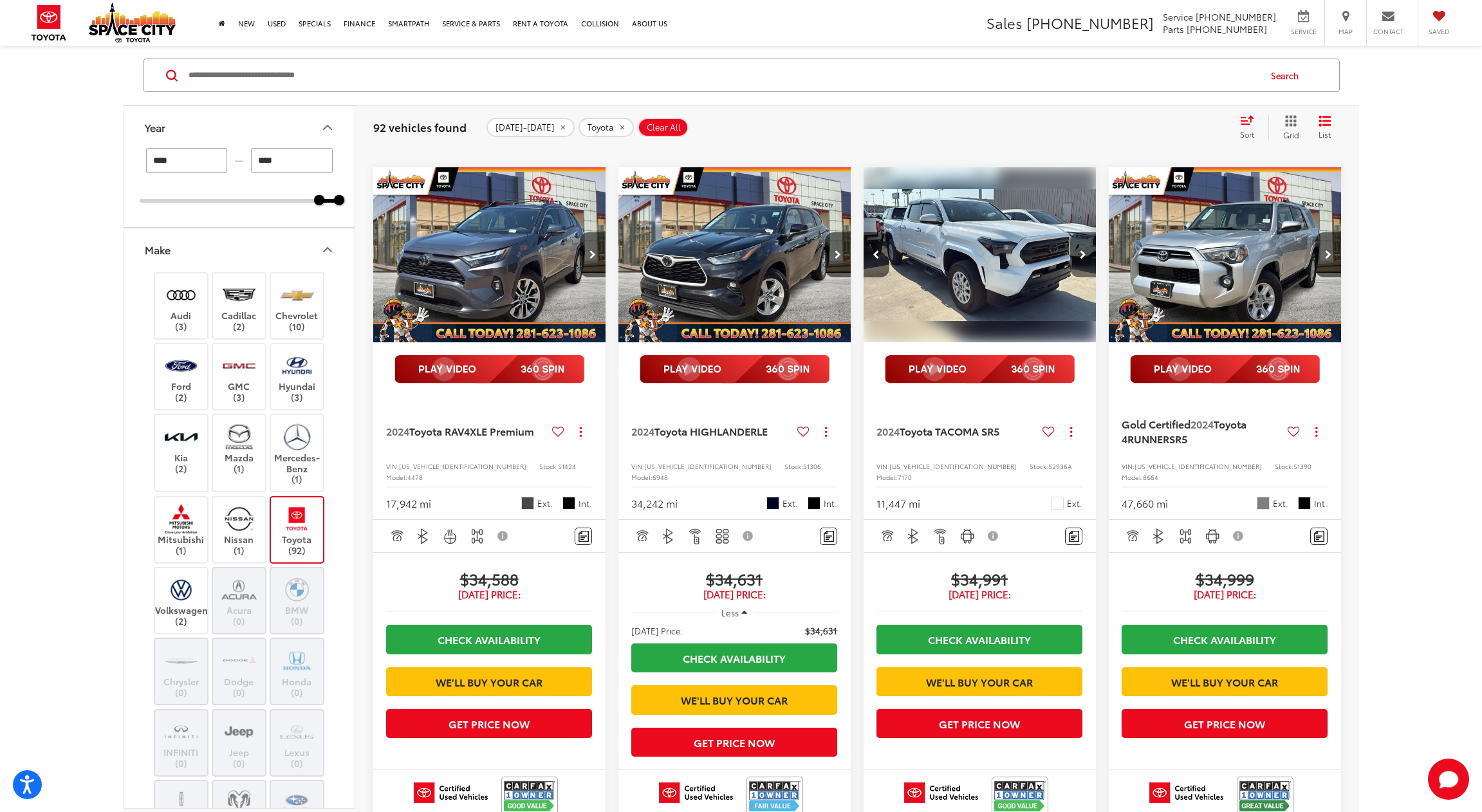
click at [1082, 277] on button "Next image" at bounding box center [1083, 254] width 25 height 45
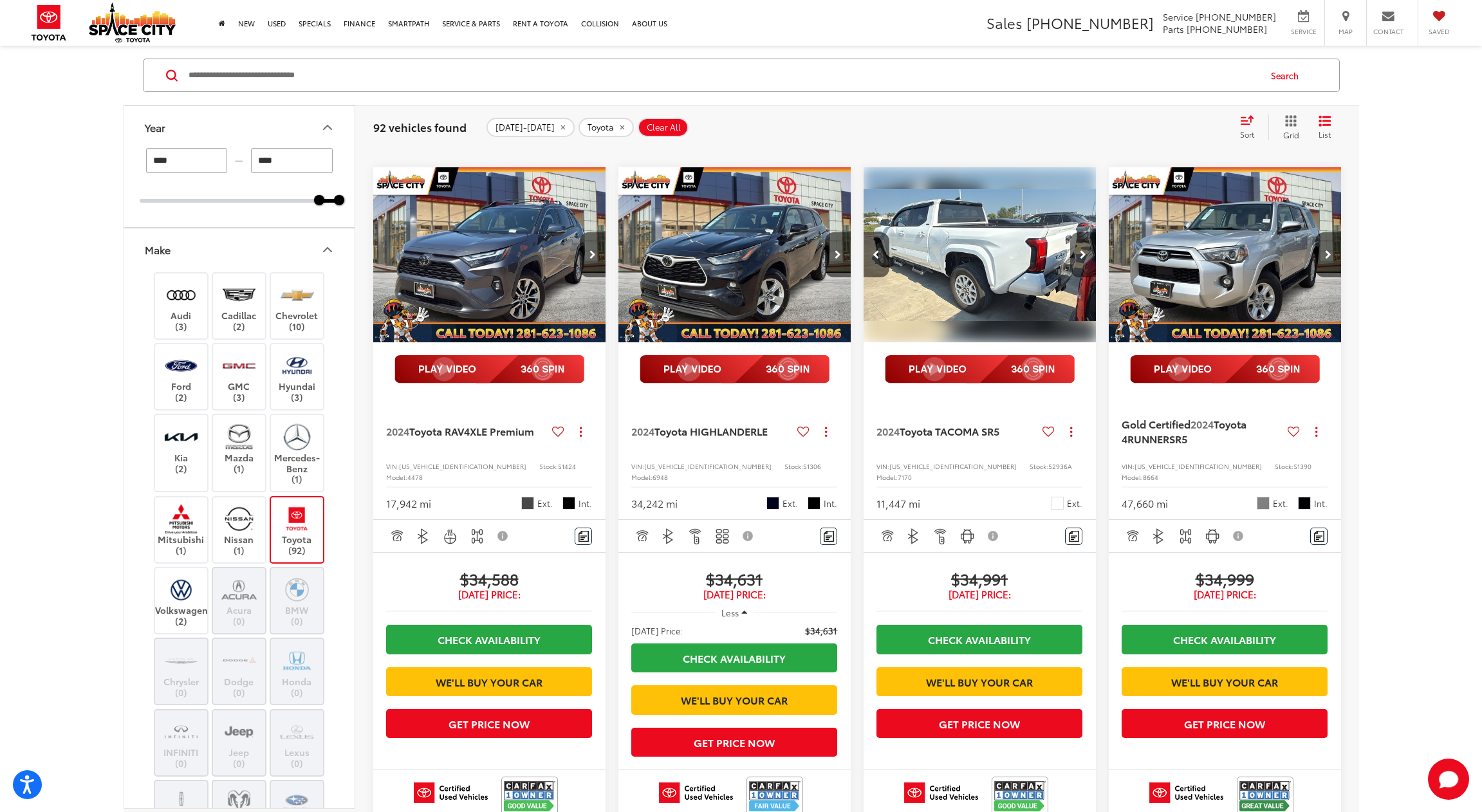
click at [1082, 277] on button "Next image" at bounding box center [1083, 254] width 25 height 45
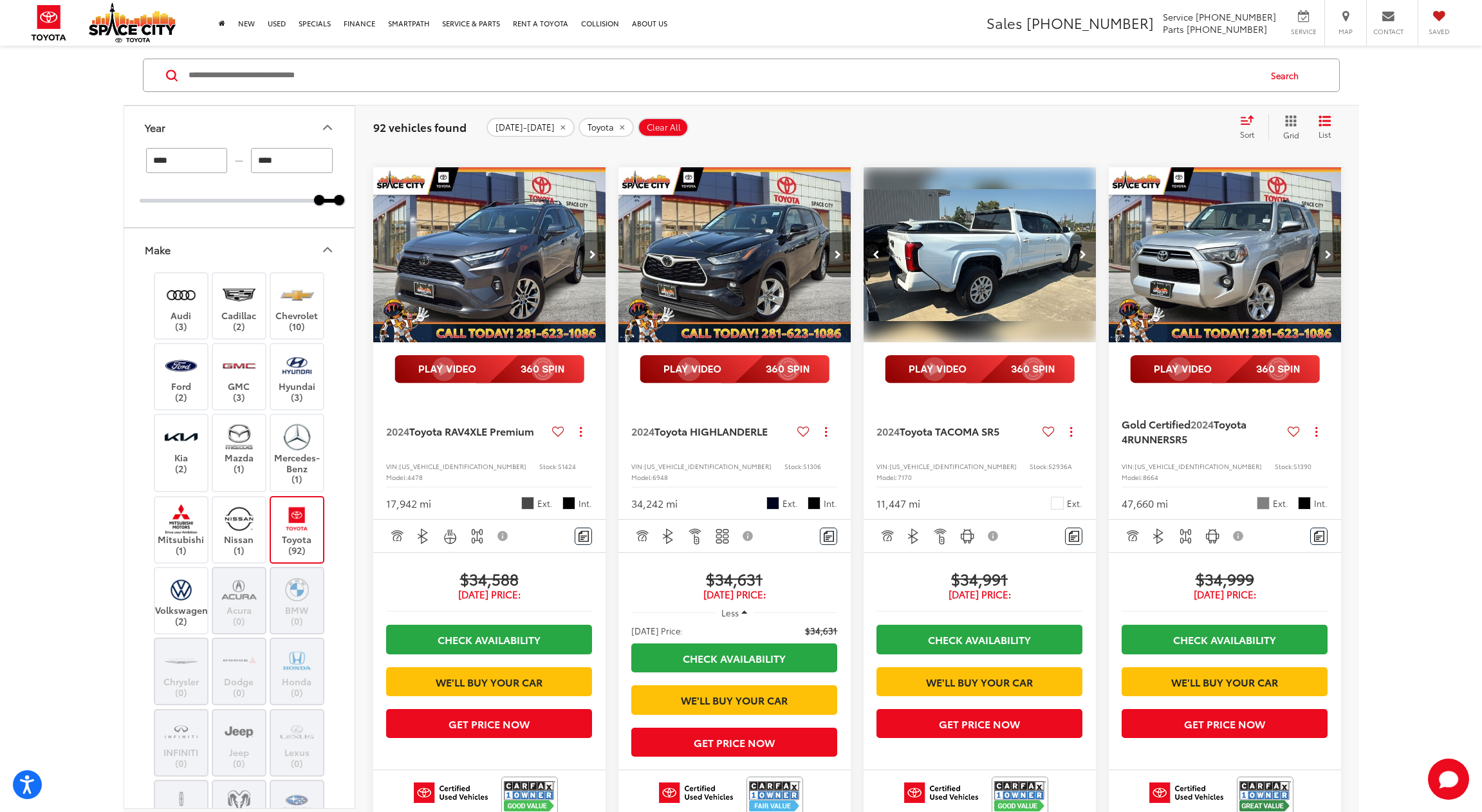
click at [1082, 277] on button "Next image" at bounding box center [1083, 254] width 25 height 45
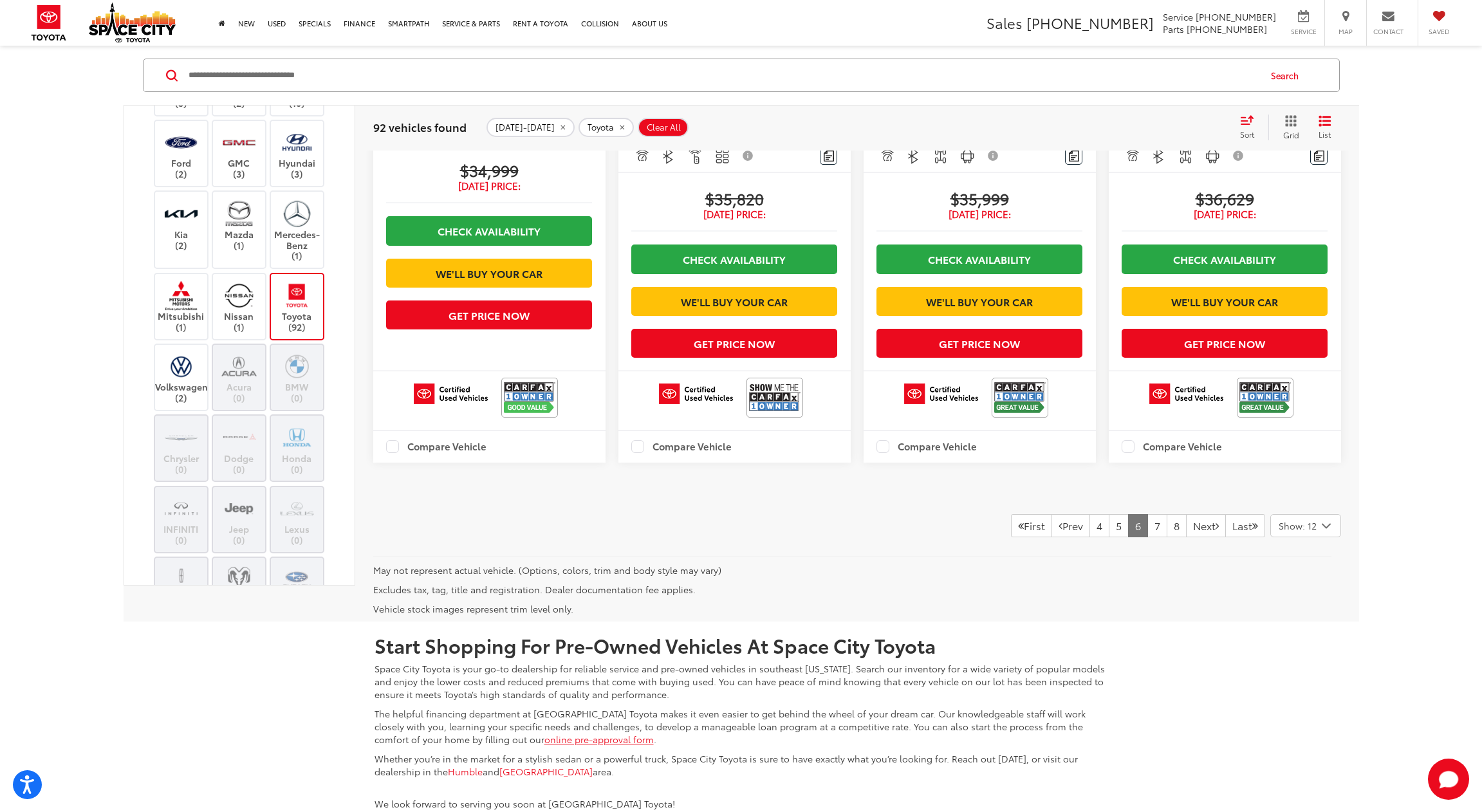
scroll to position [1934, 0]
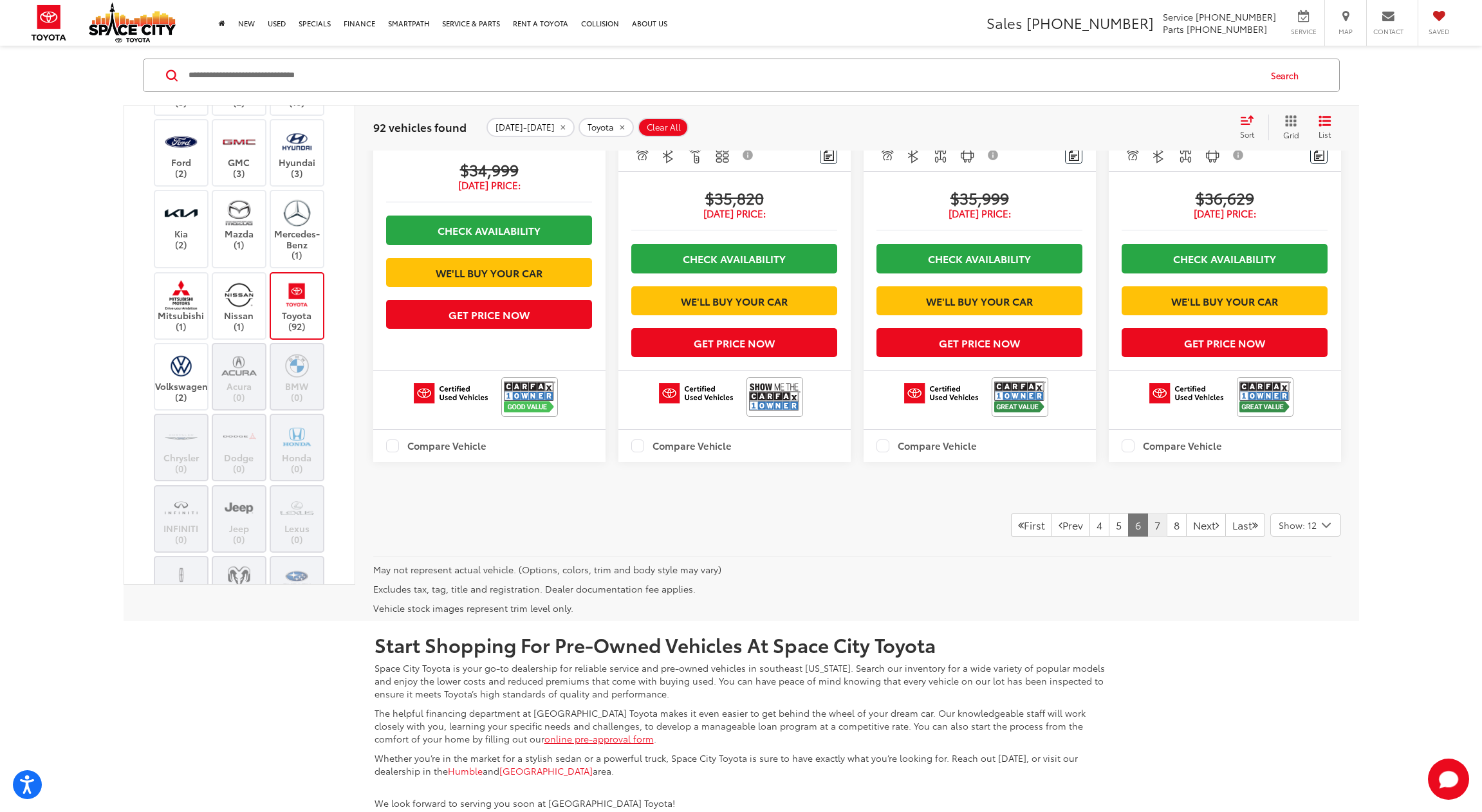
click at [1147, 537] on link "7" at bounding box center [1157, 525] width 20 height 23
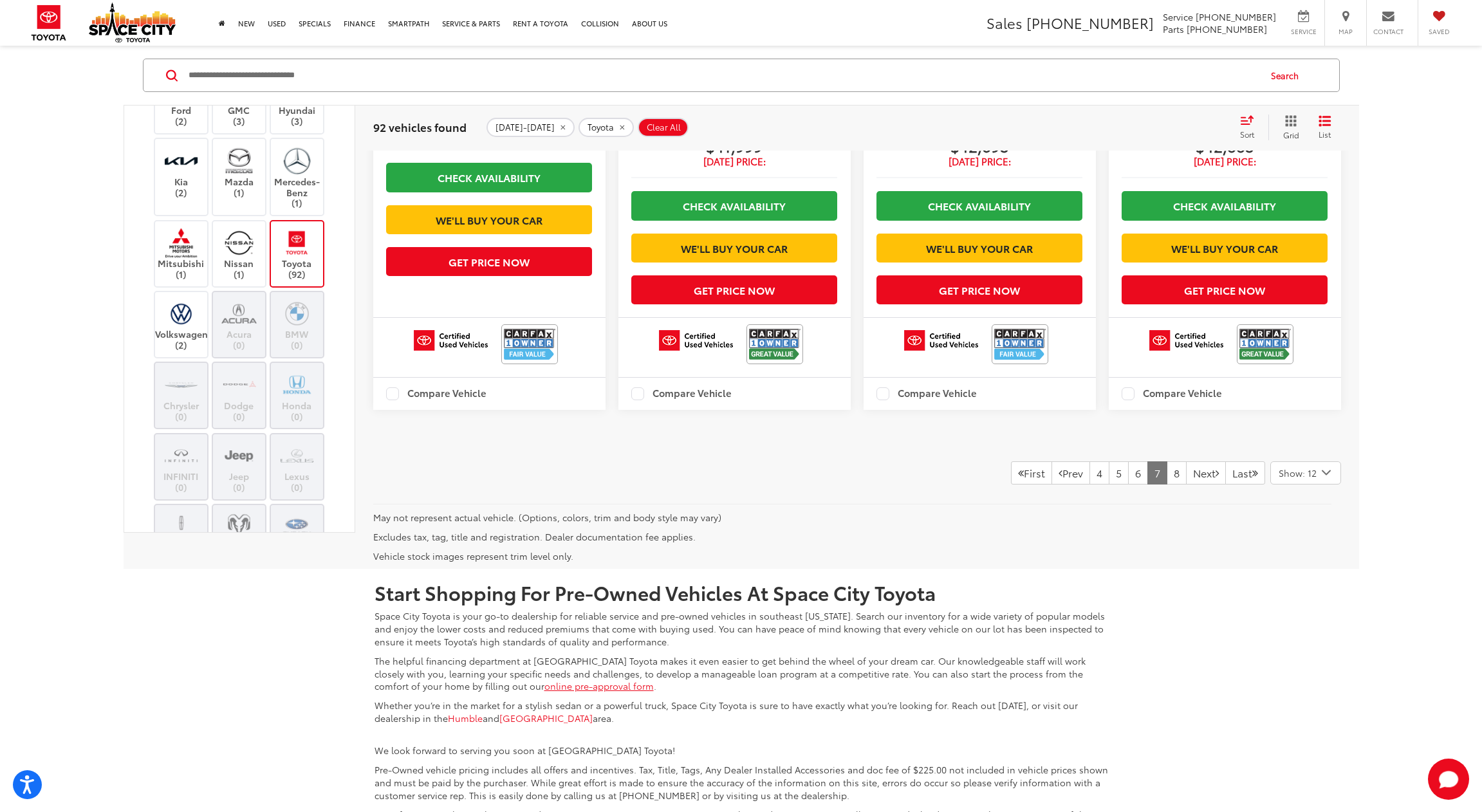
scroll to position [1951, 0]
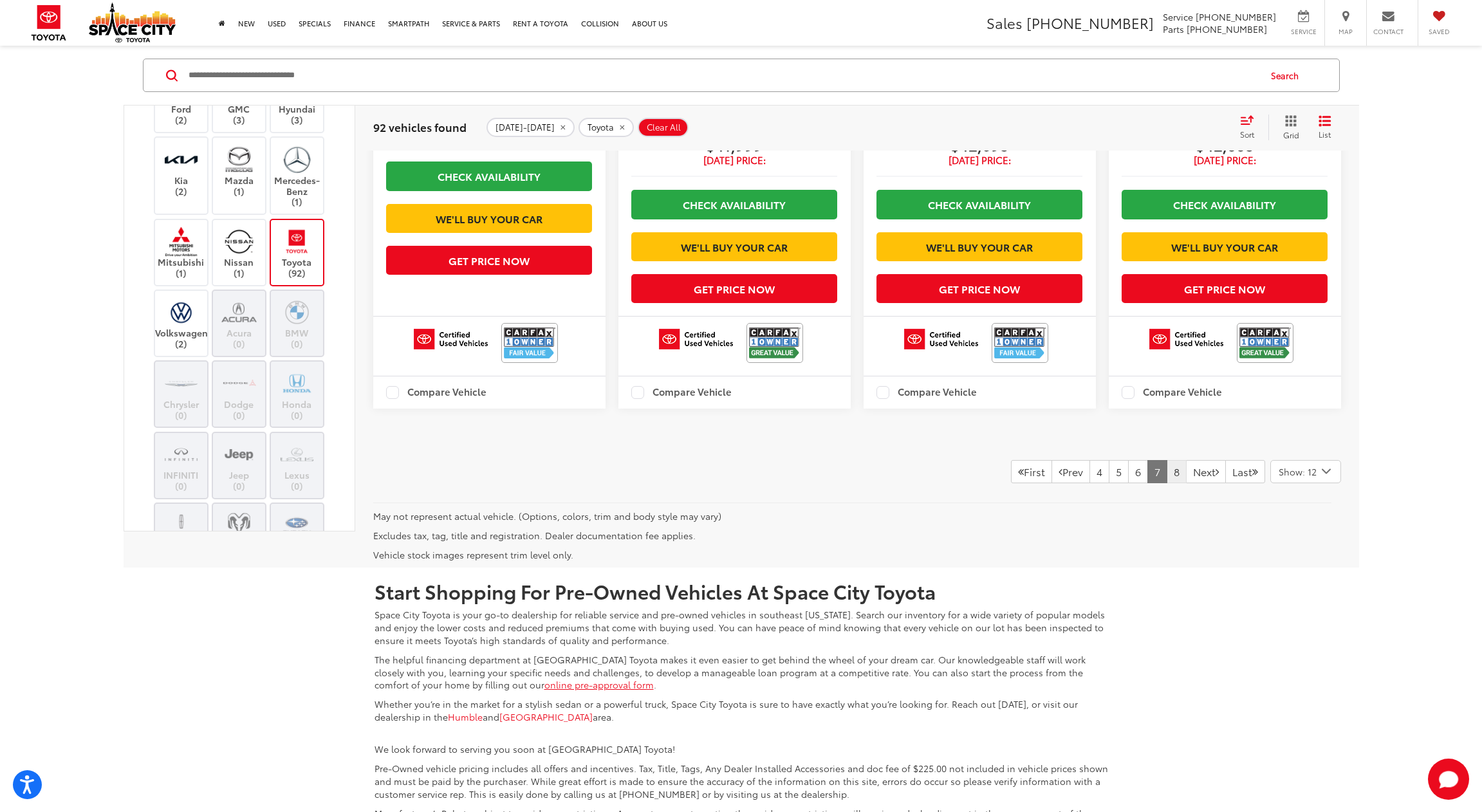
click at [1167, 483] on link "8" at bounding box center [1176, 471] width 20 height 23
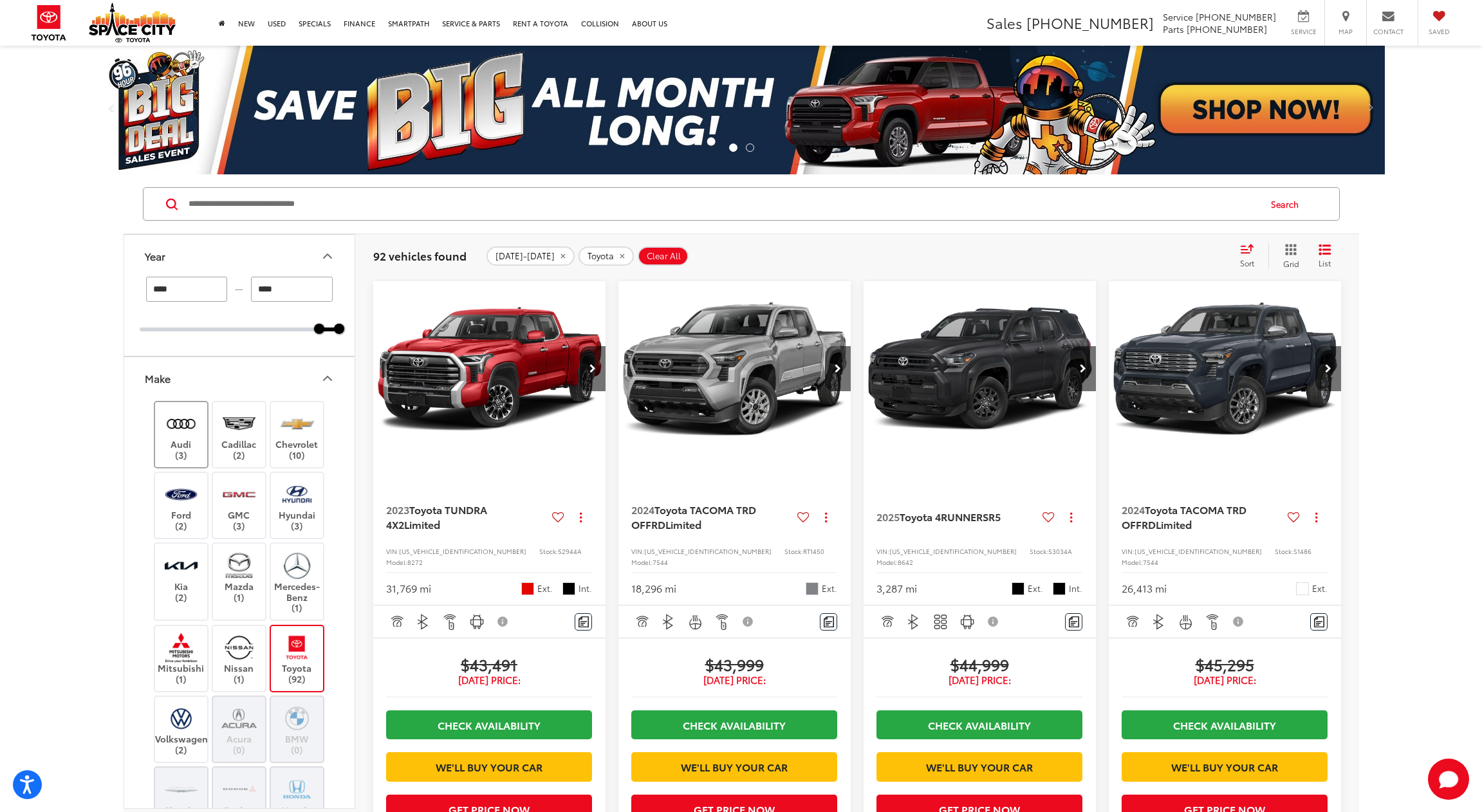
click at [187, 444] on label "Audi (3)" at bounding box center [181, 435] width 52 height 52
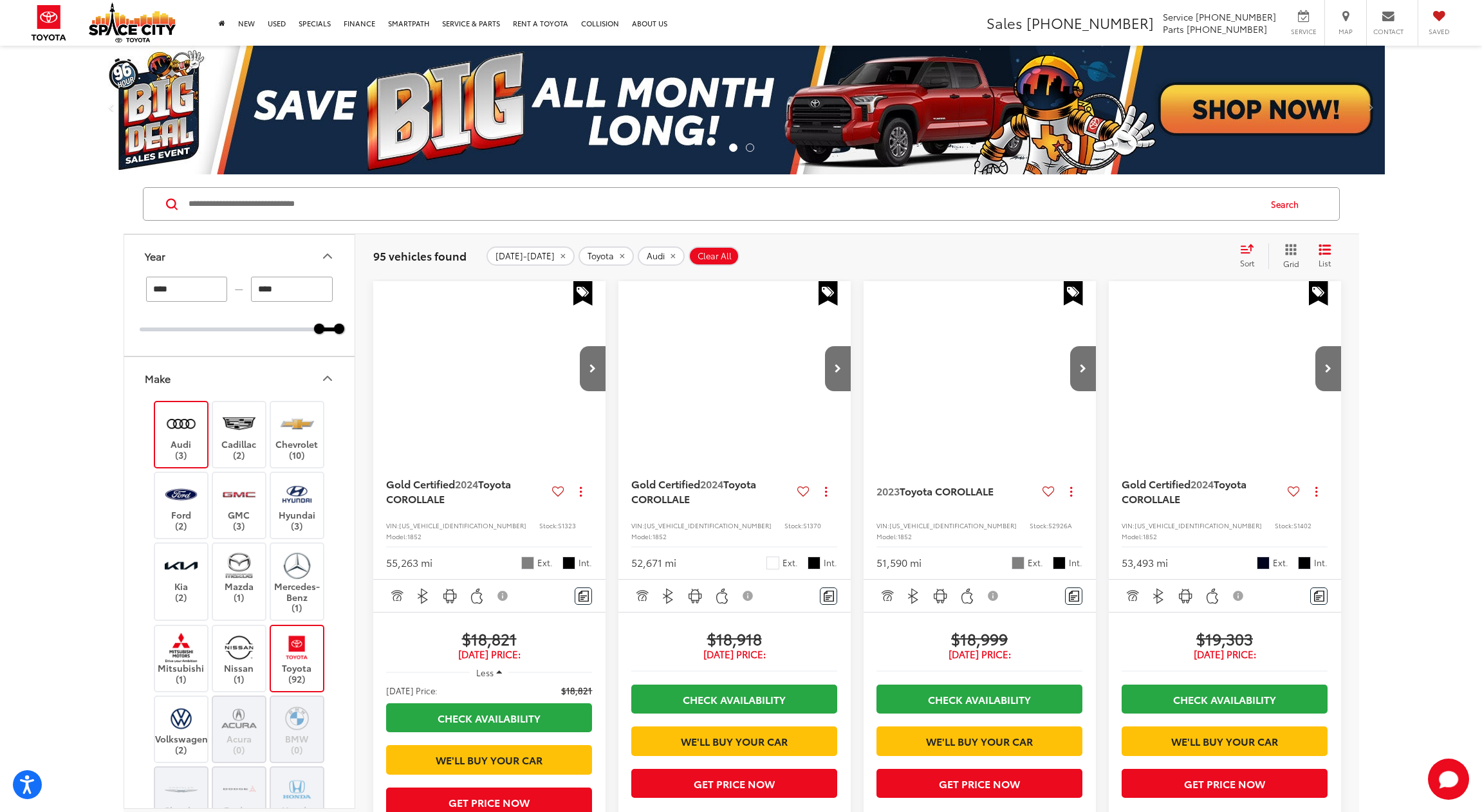
click at [311, 632] on label "Toyota (92)" at bounding box center [297, 659] width 52 height 52
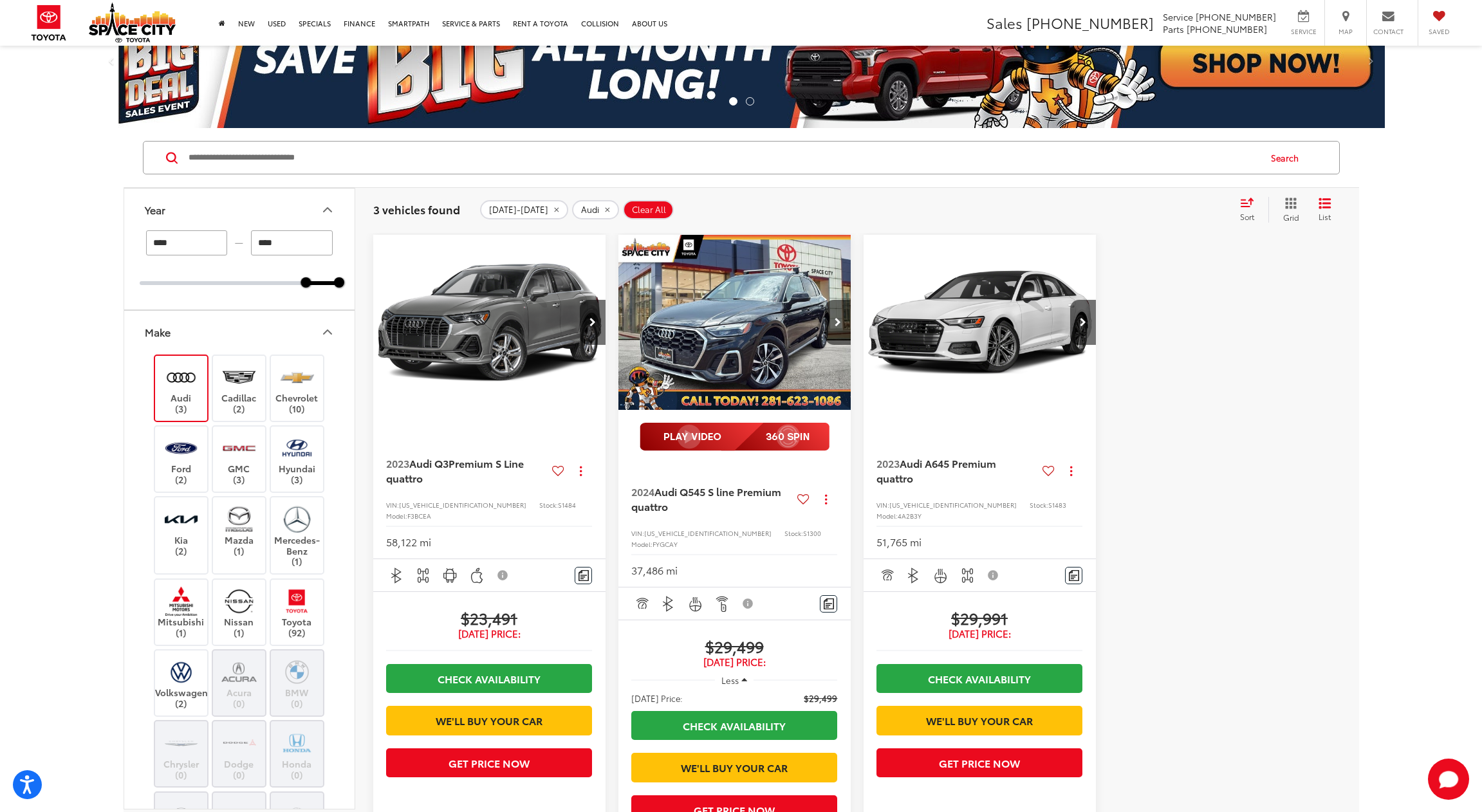
scroll to position [47, 0]
click at [769, 328] on img "2024 Audi Q5 45 S line Premium quattro 0" at bounding box center [734, 321] width 234 height 175
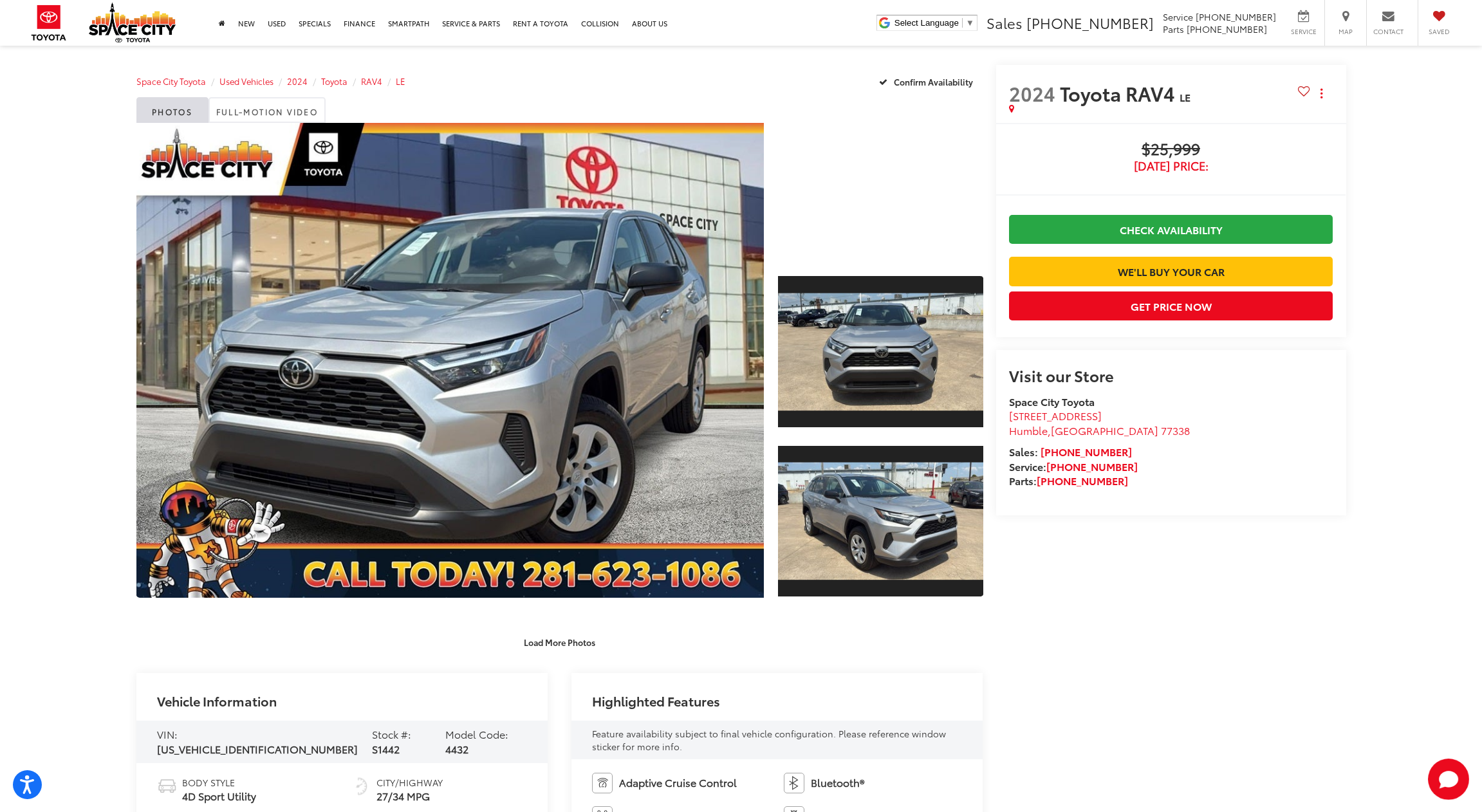
click at [858, 243] on div at bounding box center [880, 191] width 204 height 136
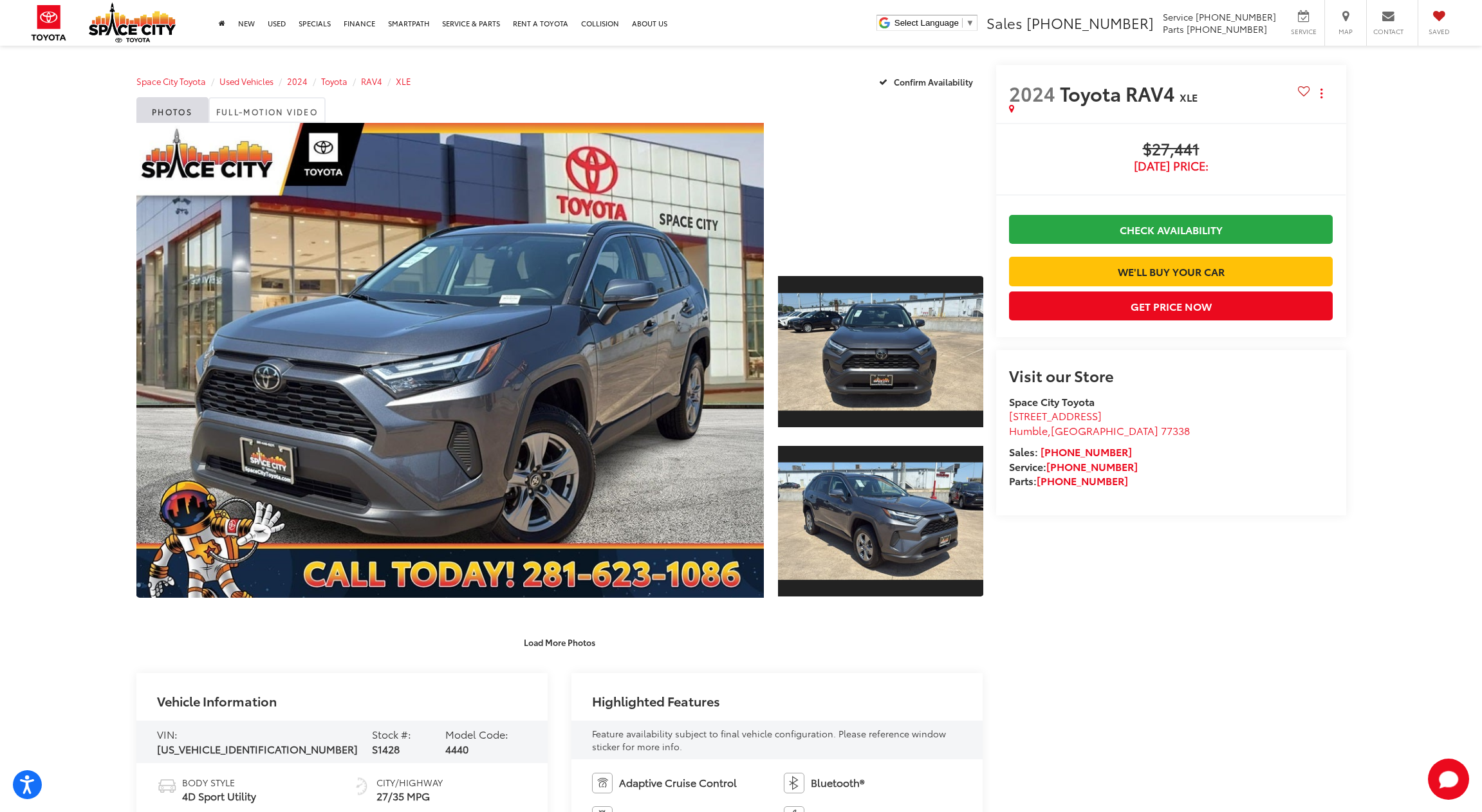
click at [854, 226] on div at bounding box center [880, 191] width 204 height 136
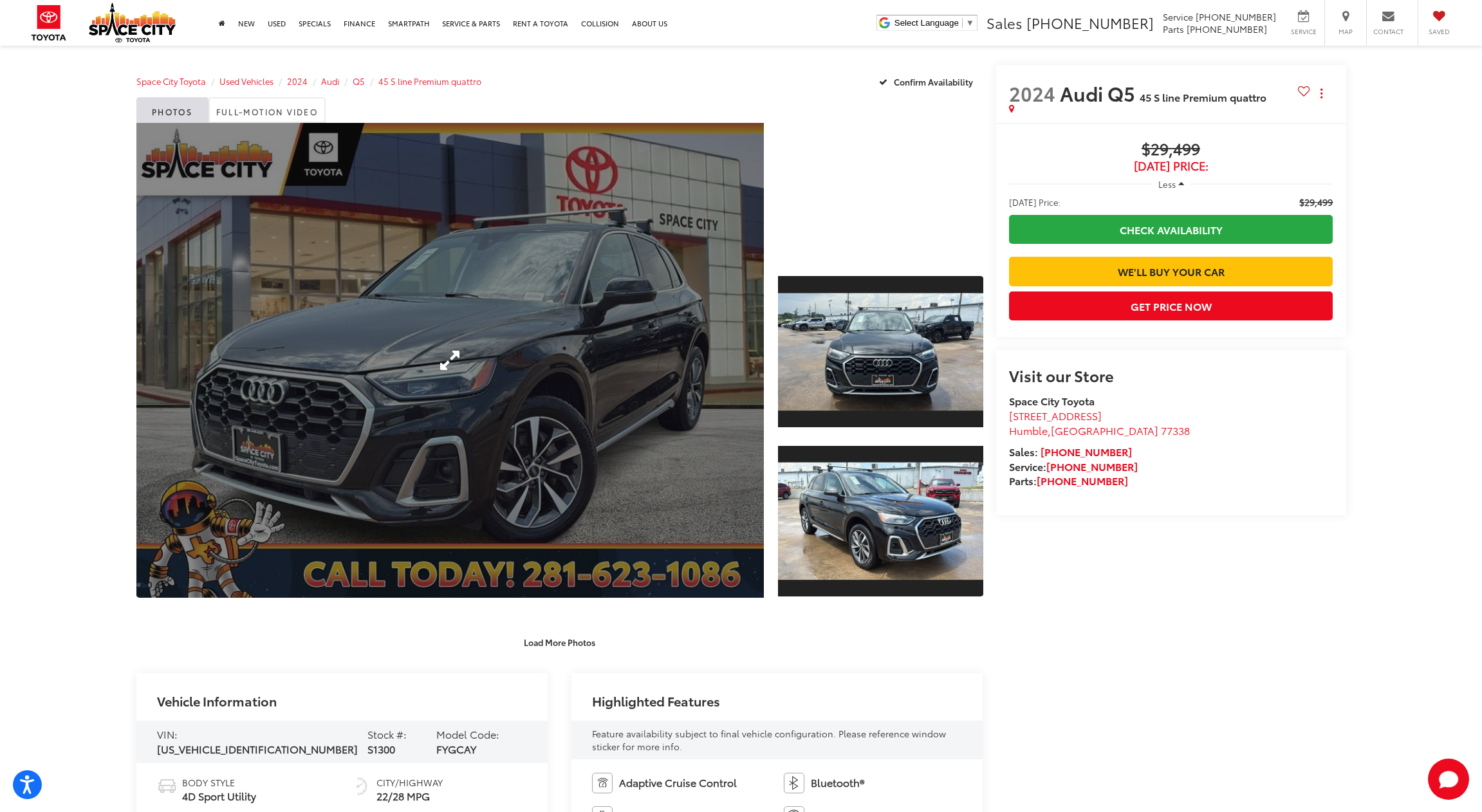
click at [484, 392] on link "Expand Photo 0" at bounding box center [450, 361] width 628 height 475
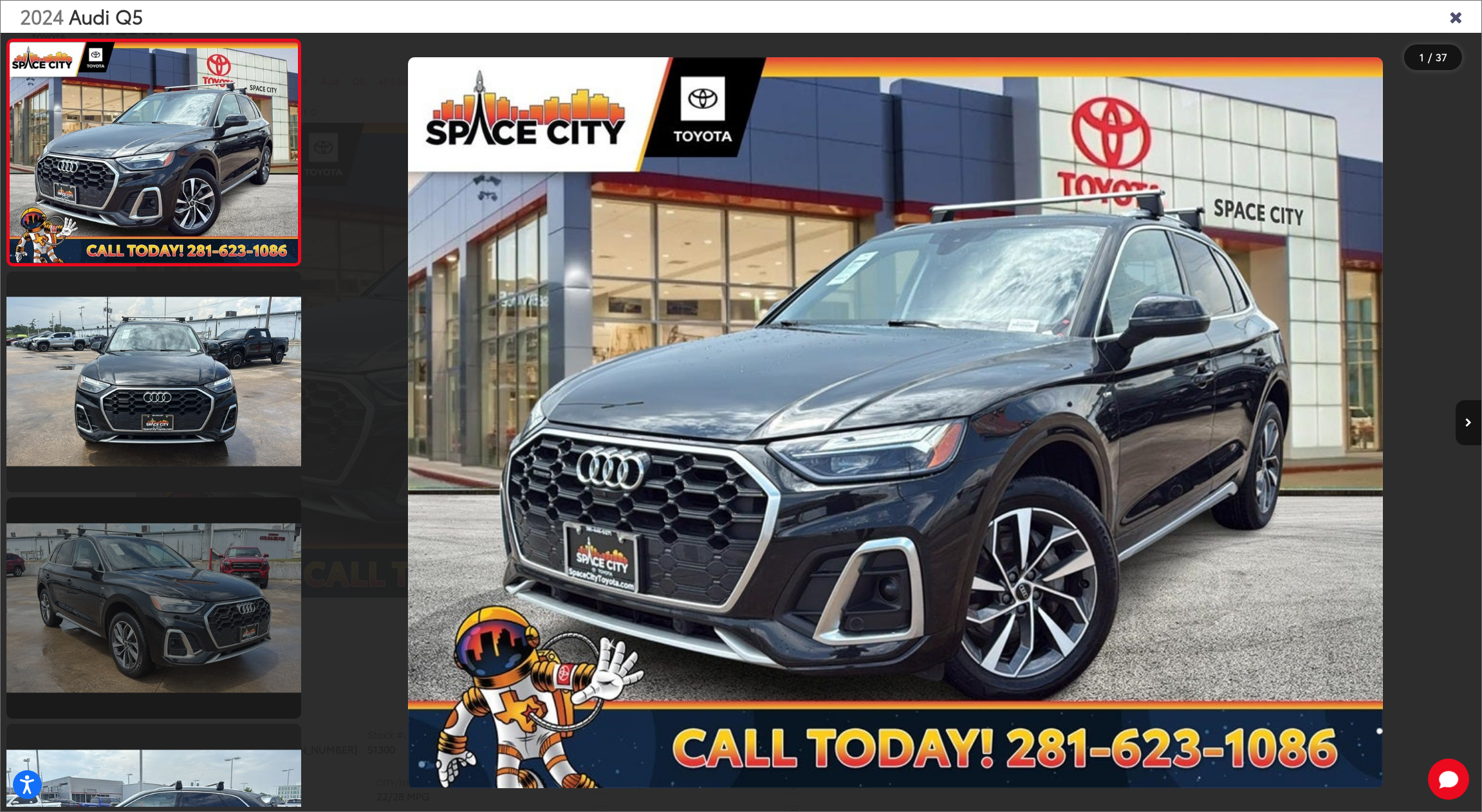
click at [219, 546] on link at bounding box center [154, 608] width 295 height 222
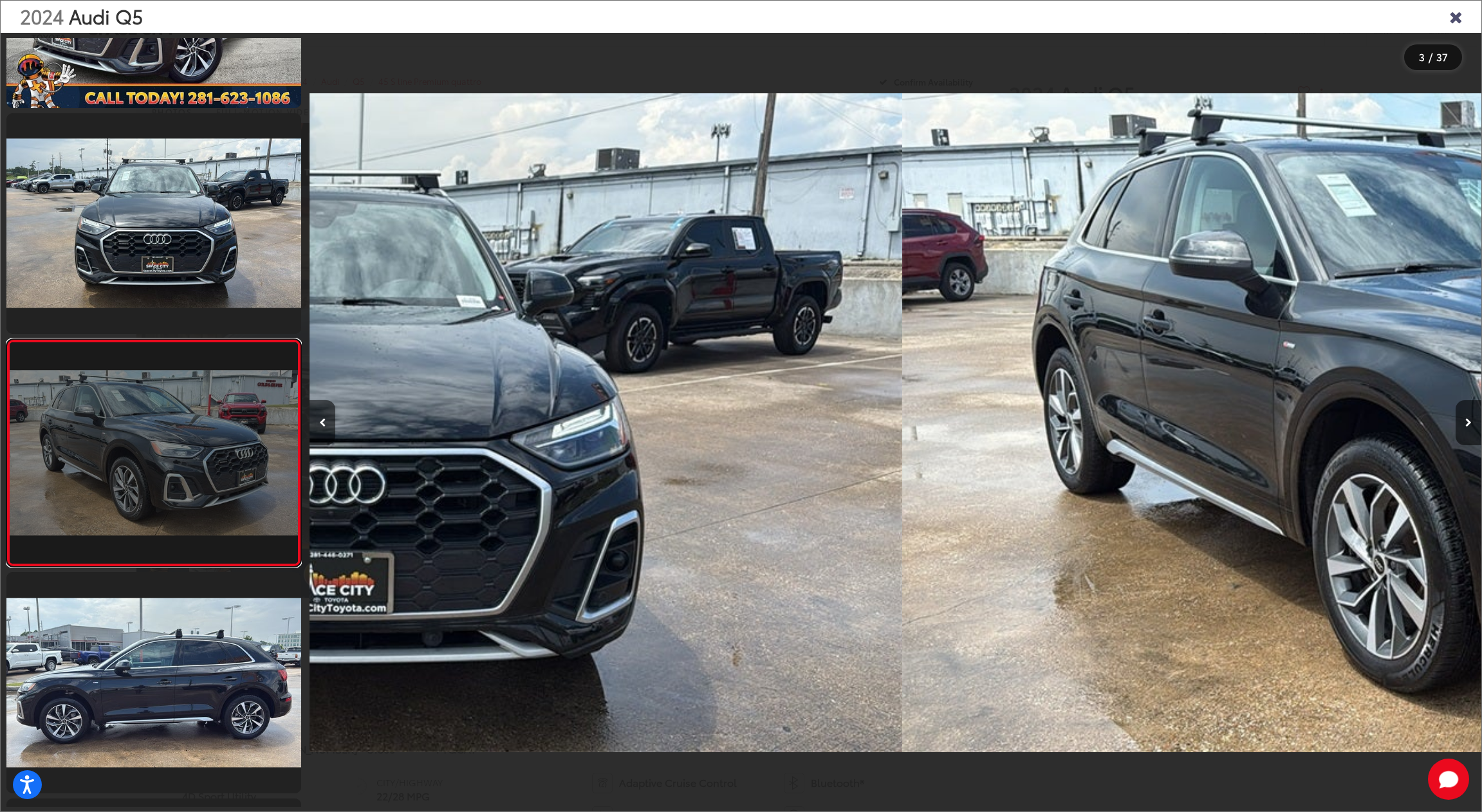
scroll to position [220, 0]
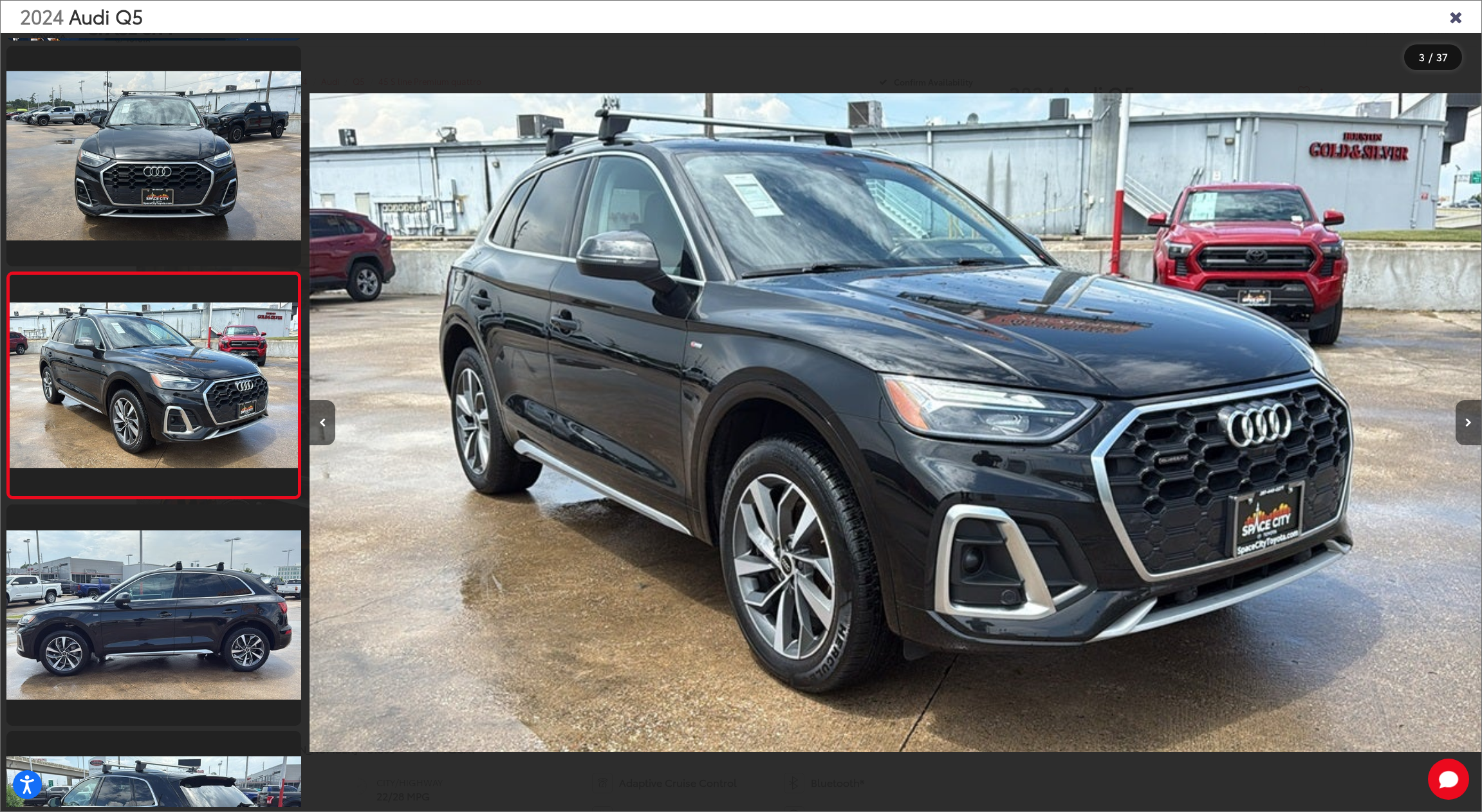
click at [1472, 427] on button "Next image" at bounding box center [1468, 422] width 25 height 45
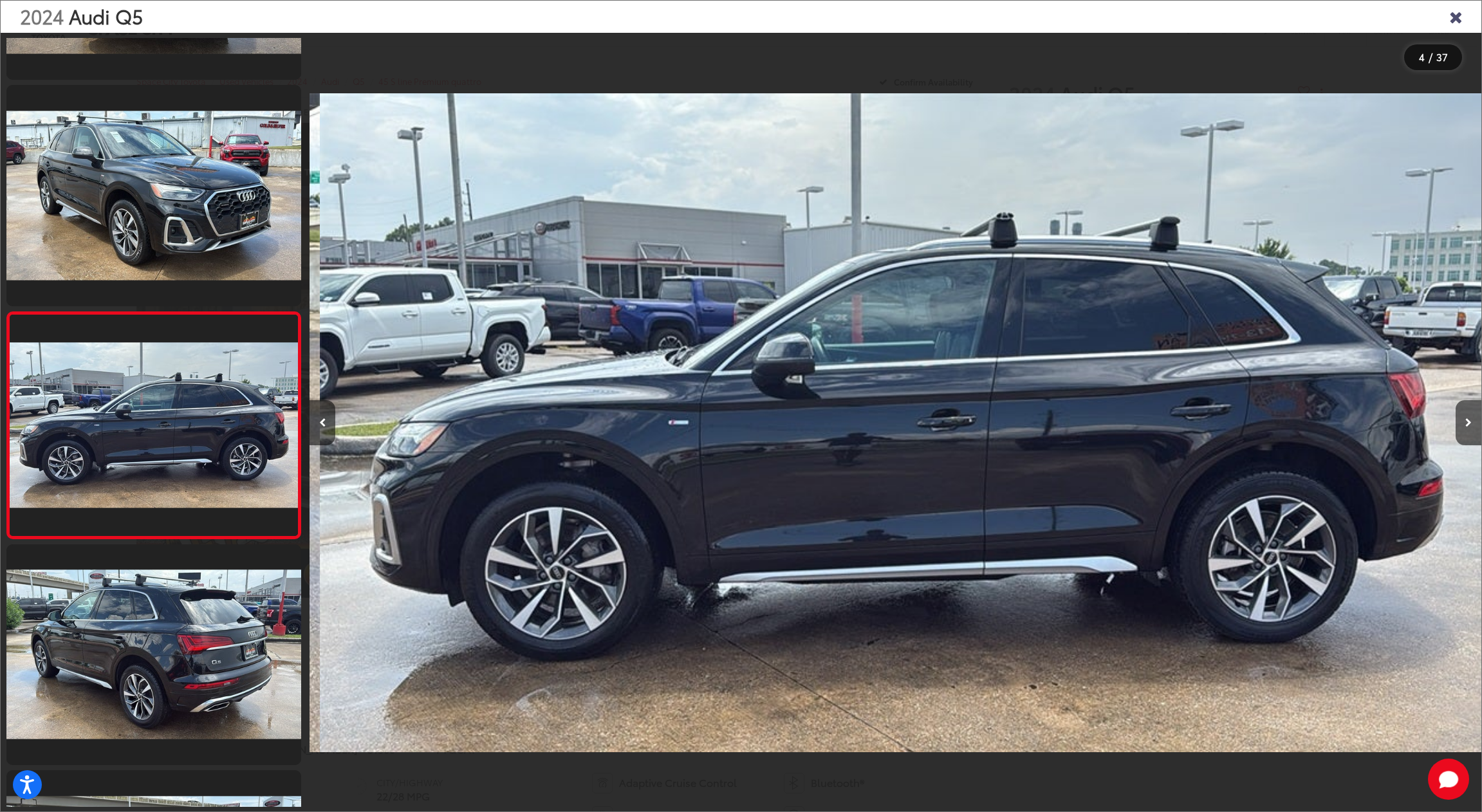
scroll to position [446, 0]
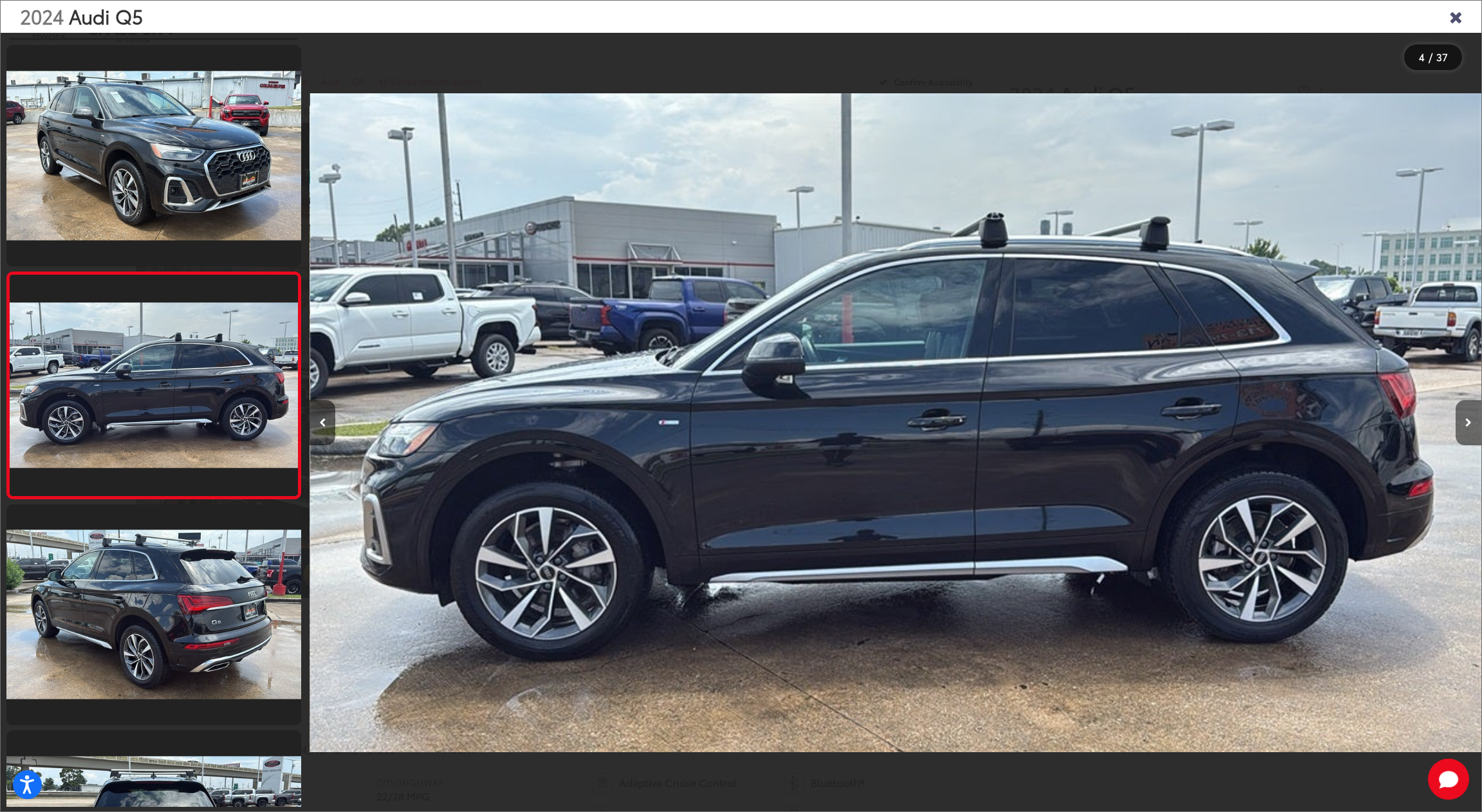
click at [1479, 414] on button "Next image" at bounding box center [1468, 422] width 25 height 45
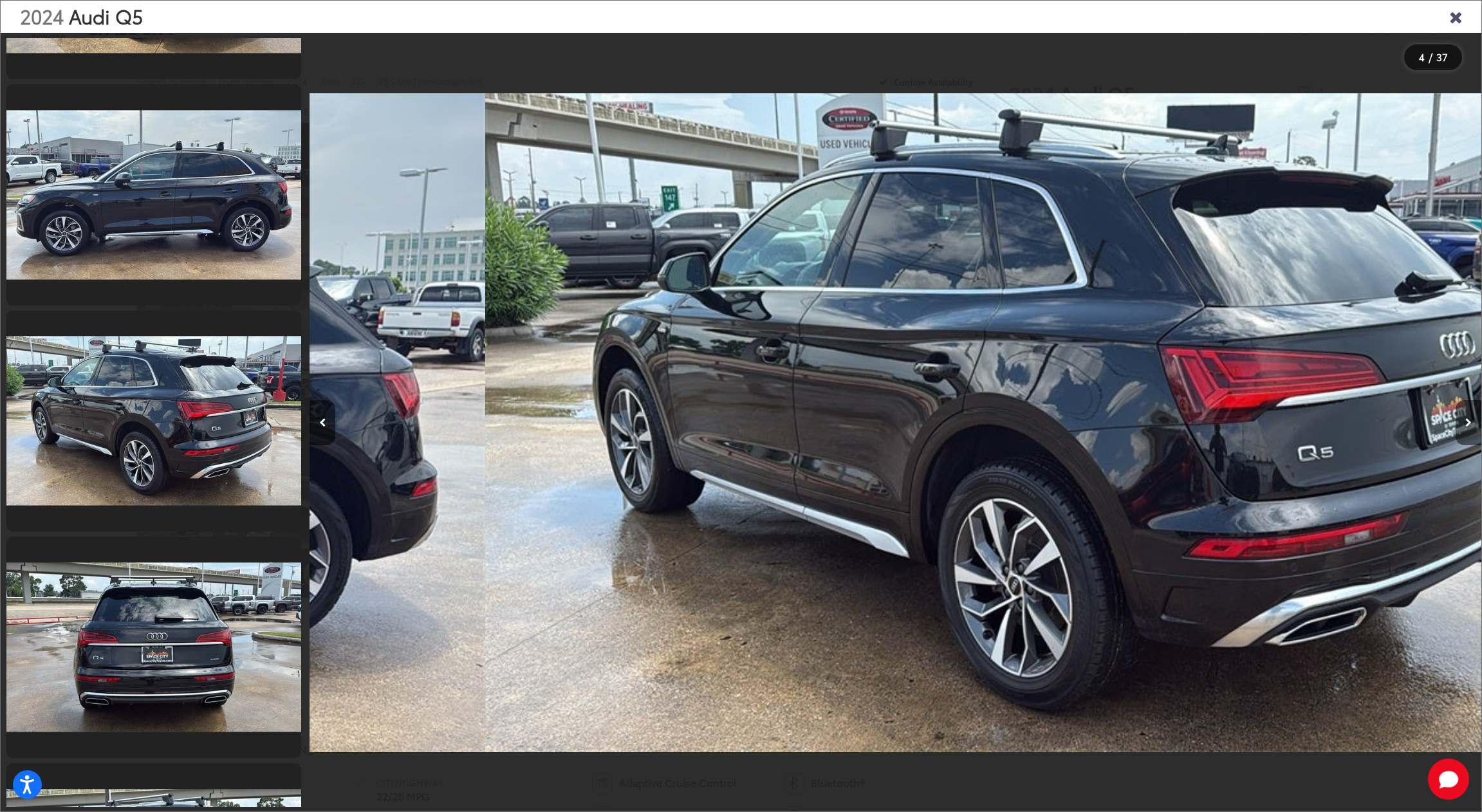
scroll to position [672, 0]
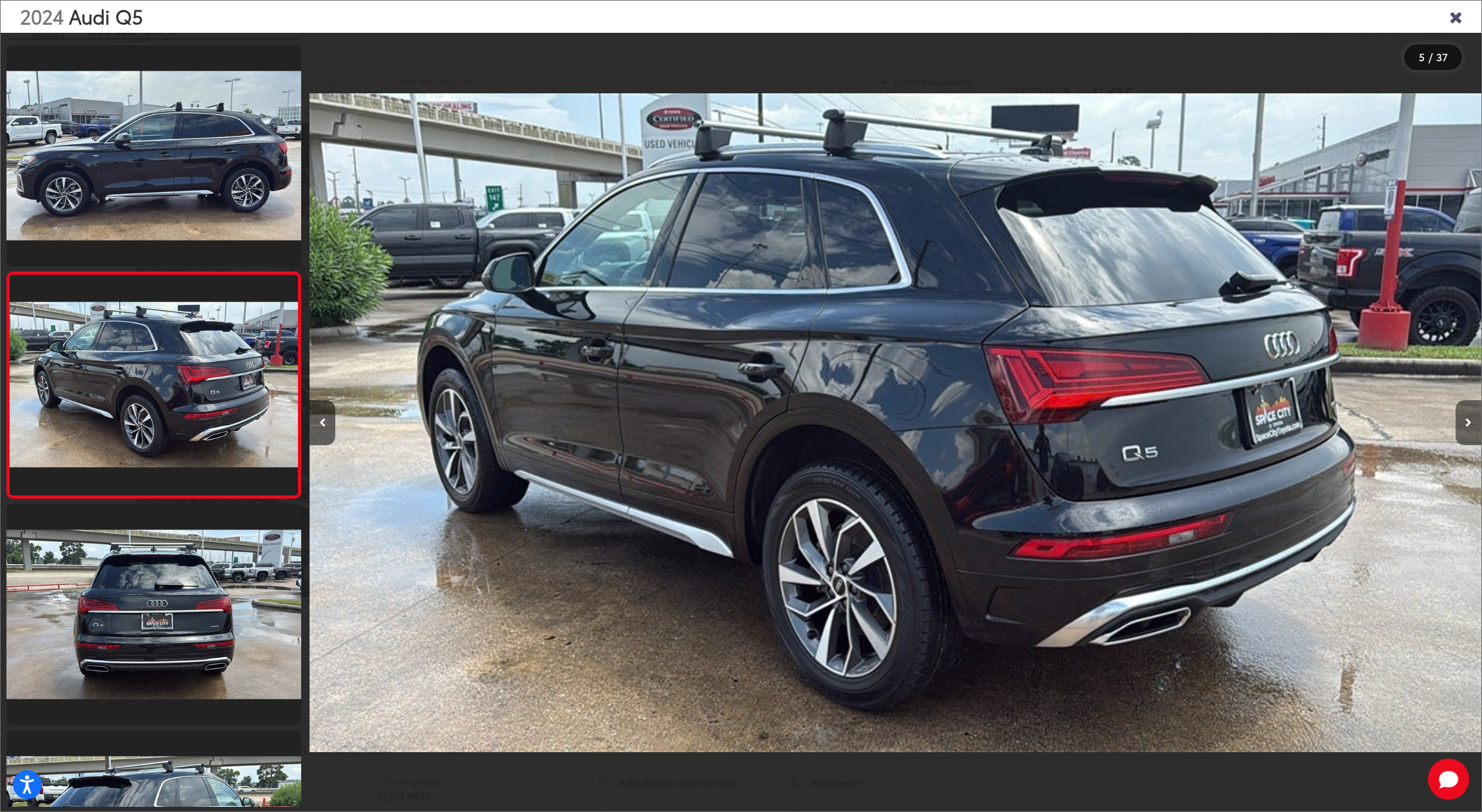
click at [1476, 416] on button "Next image" at bounding box center [1468, 422] width 25 height 45
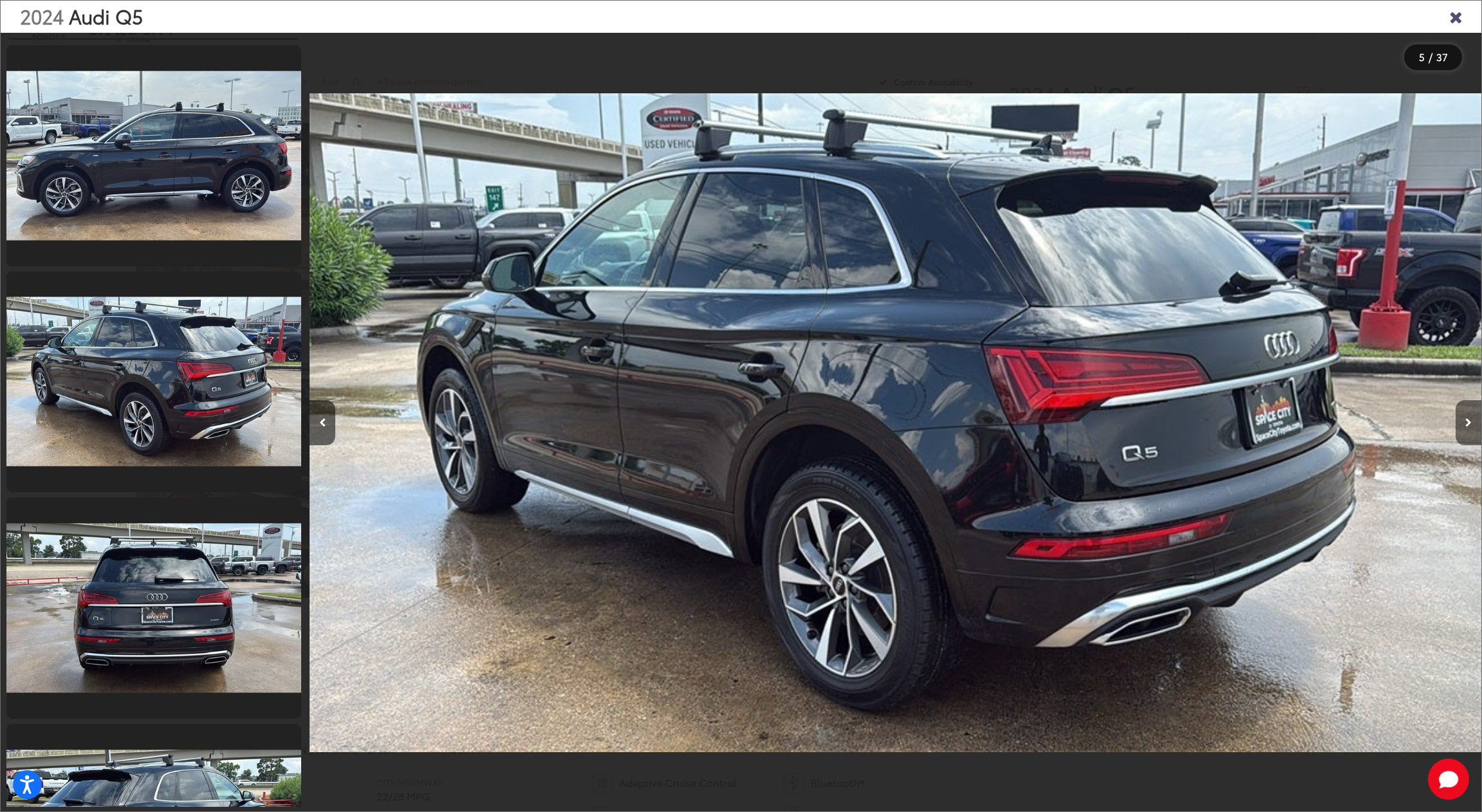
scroll to position [898, 0]
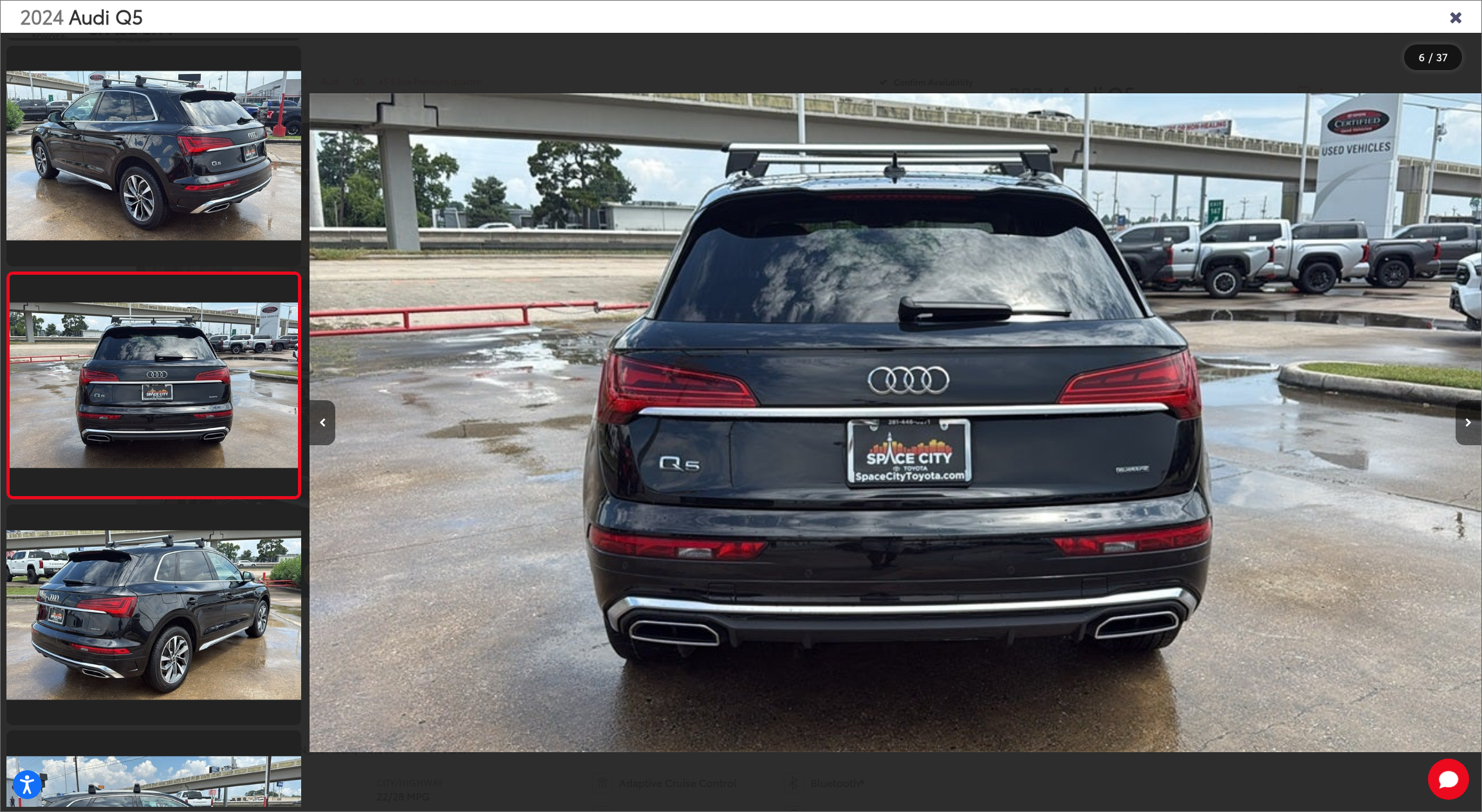
click at [1476, 416] on button "Next image" at bounding box center [1468, 422] width 25 height 45
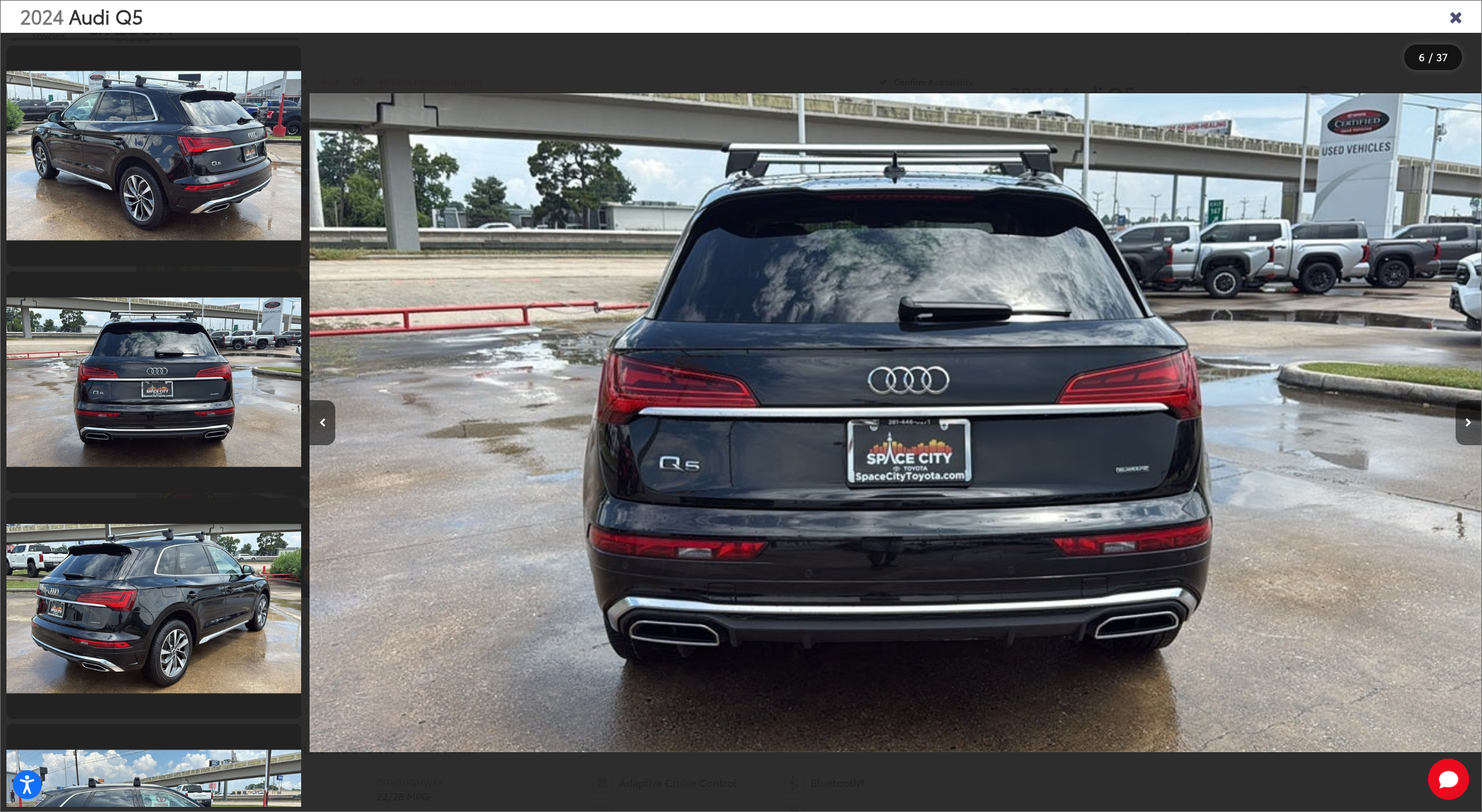
scroll to position [1124, 0]
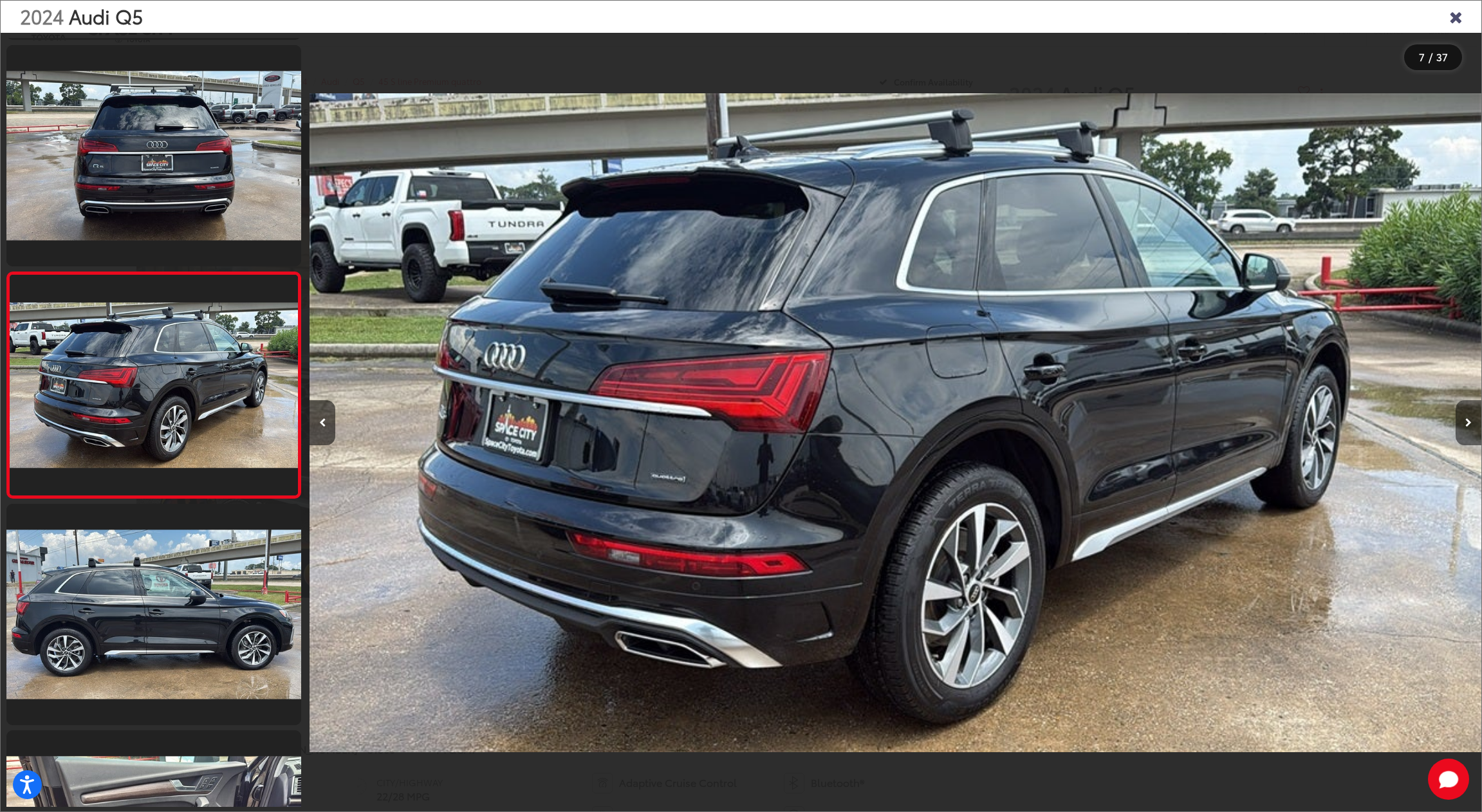
click at [1476, 416] on button "Next image" at bounding box center [1468, 422] width 25 height 45
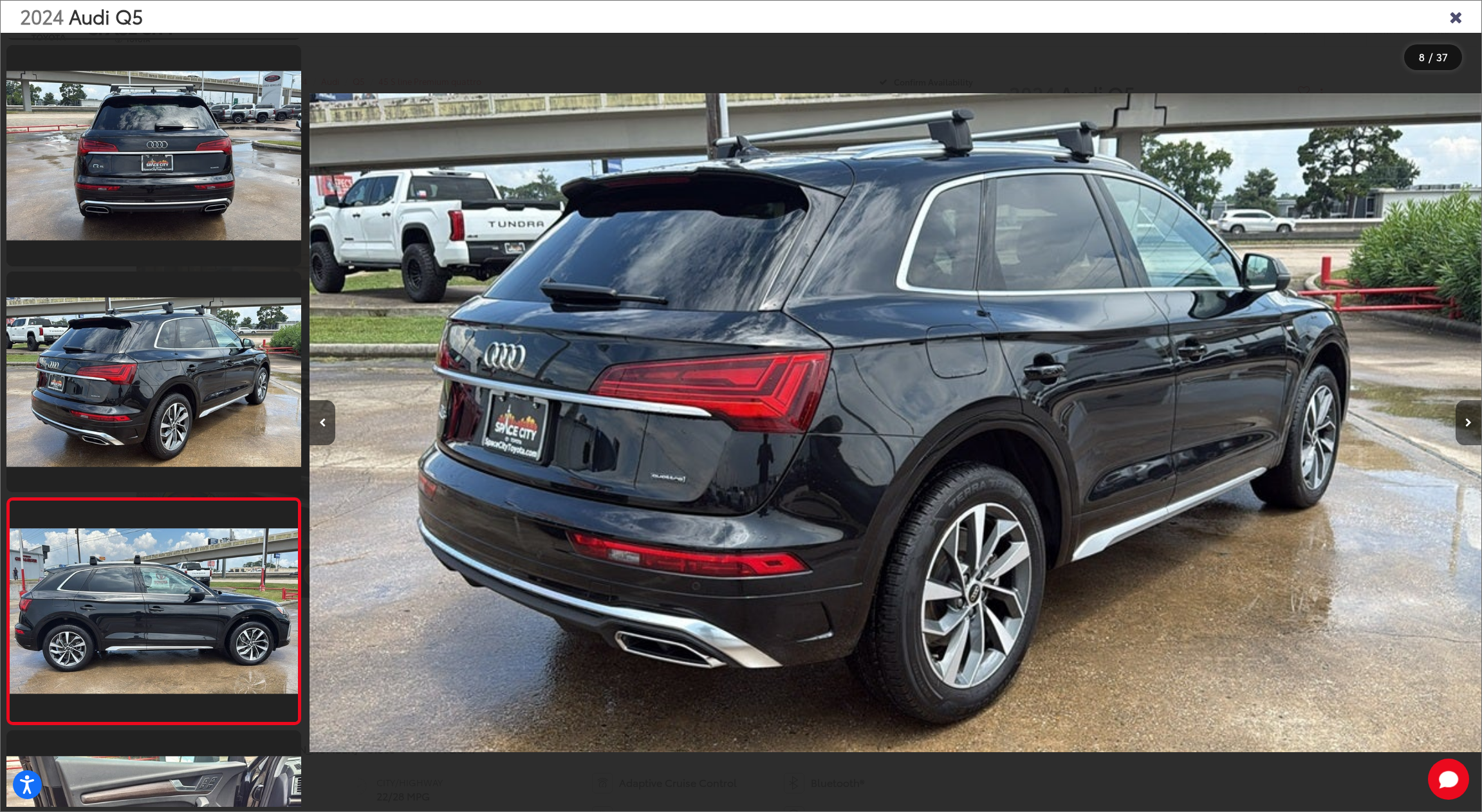
scroll to position [1350, 0]
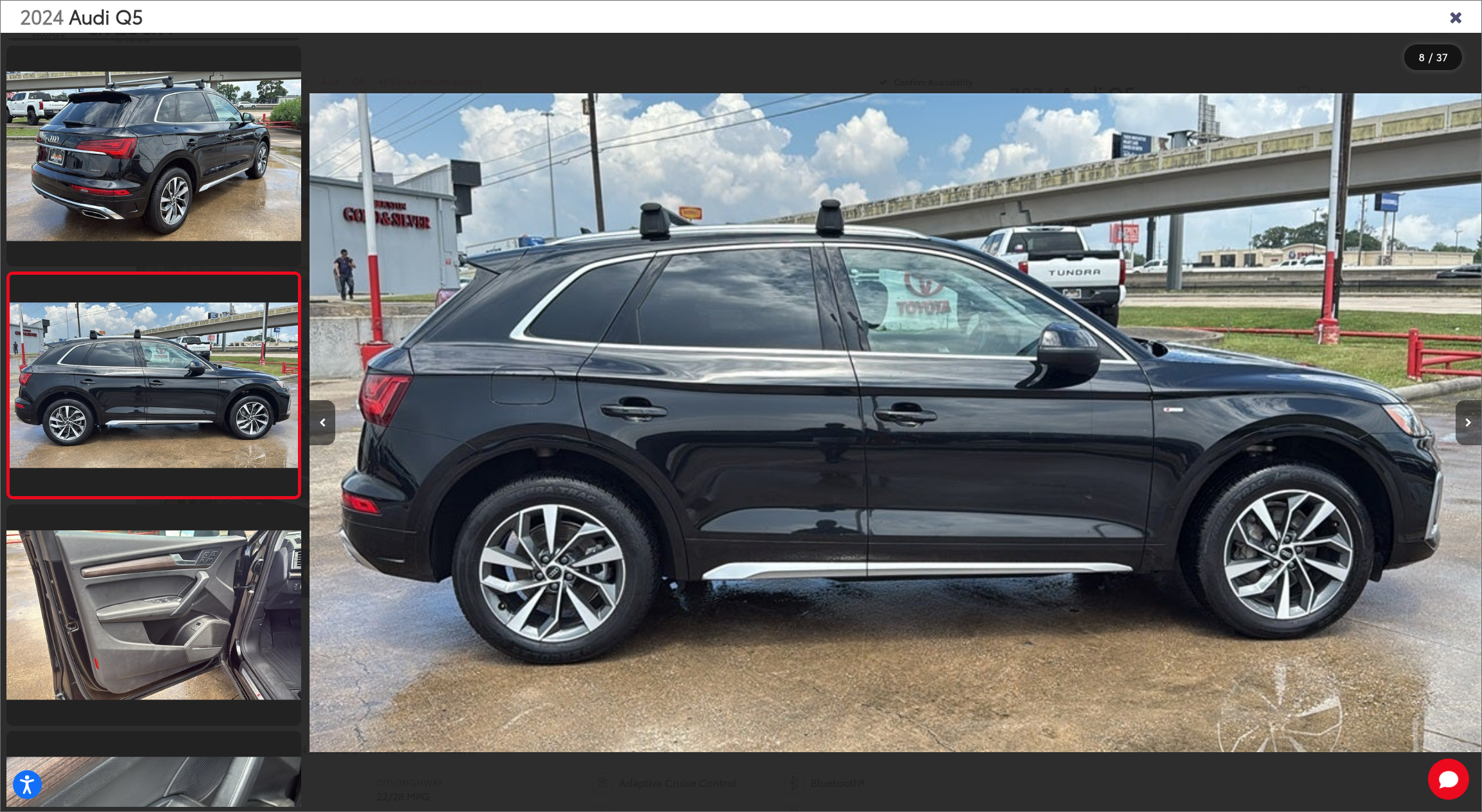
click at [1476, 416] on button "Next image" at bounding box center [1468, 422] width 25 height 45
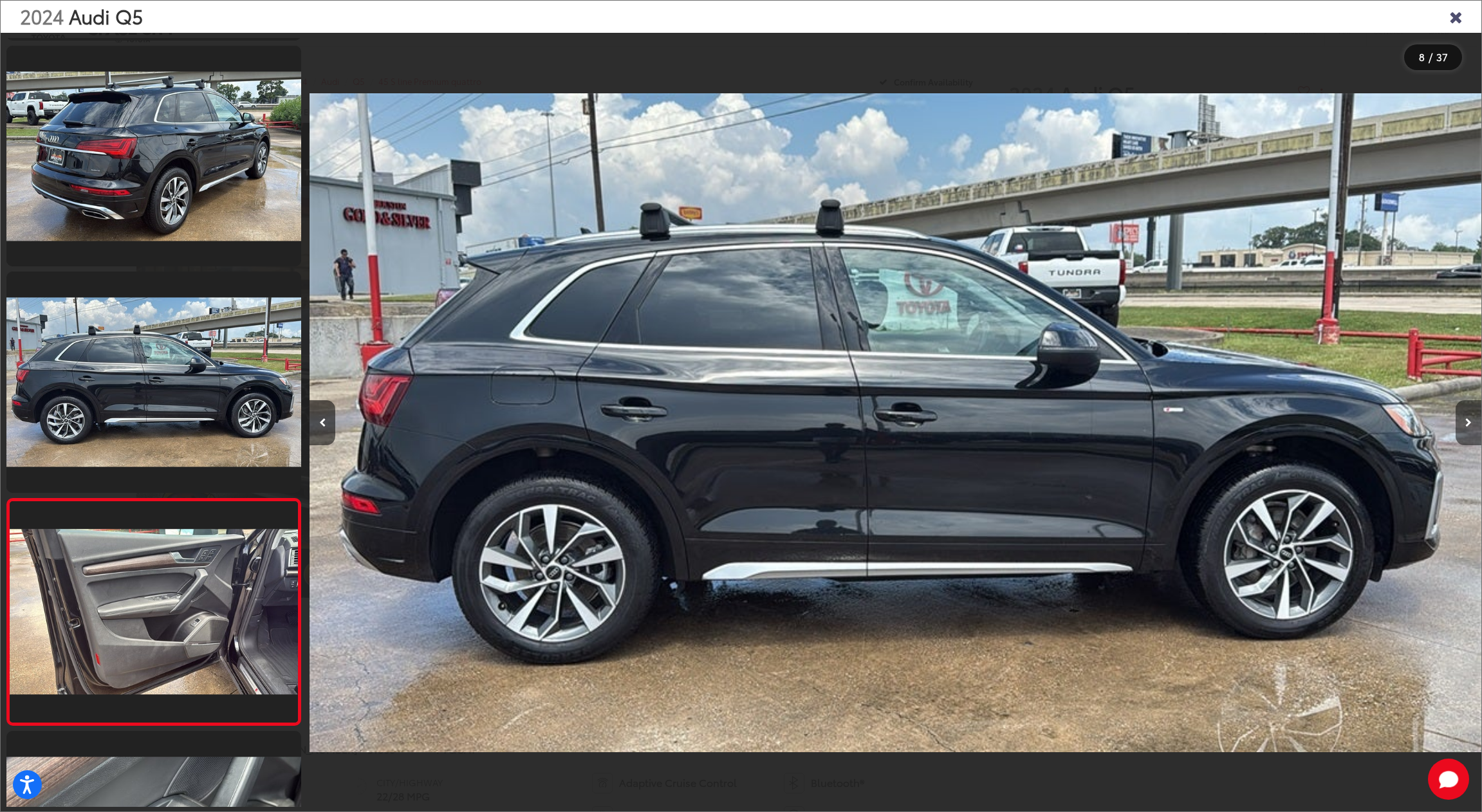
scroll to position [1577, 0]
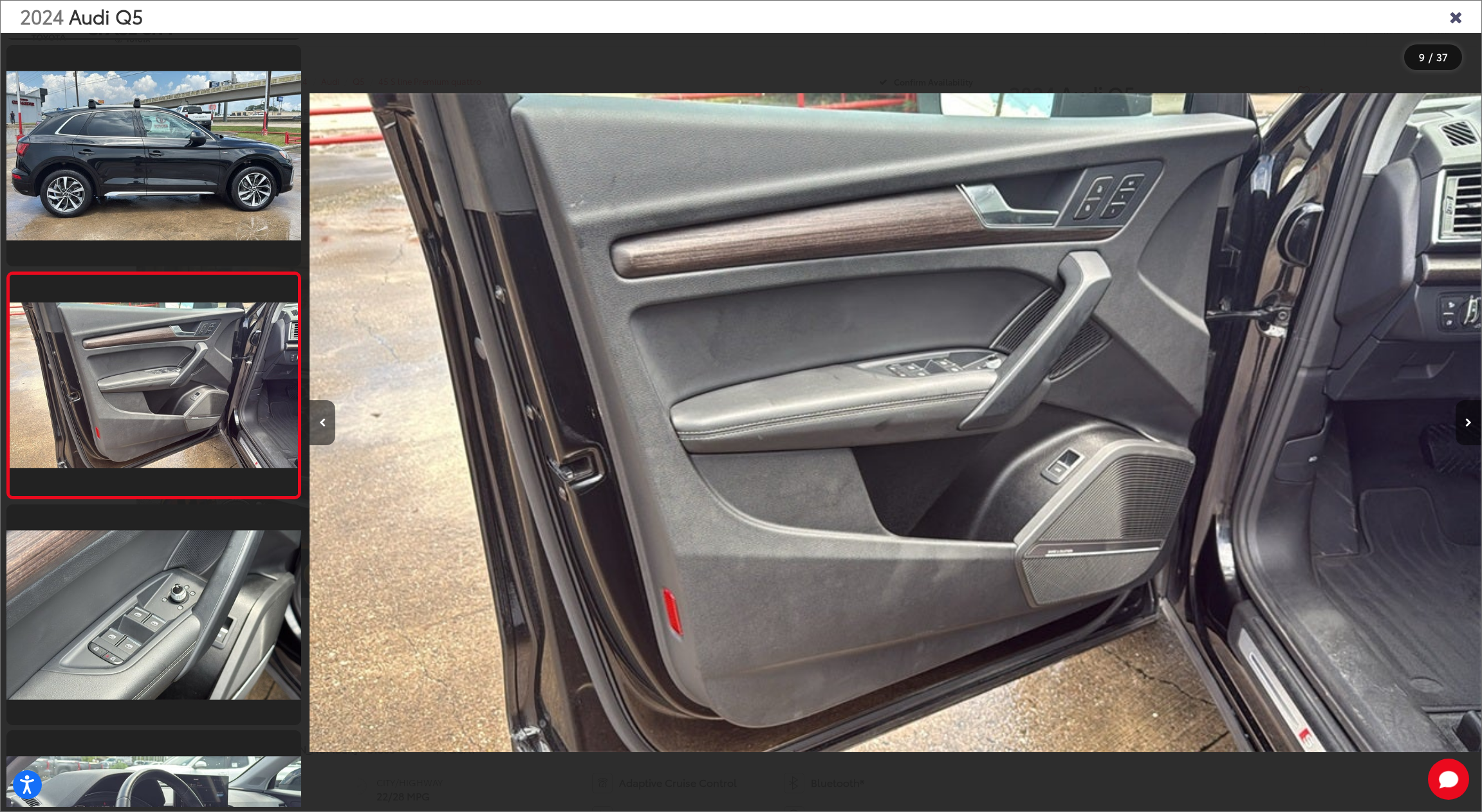
click at [1476, 416] on button "Next image" at bounding box center [1468, 422] width 25 height 45
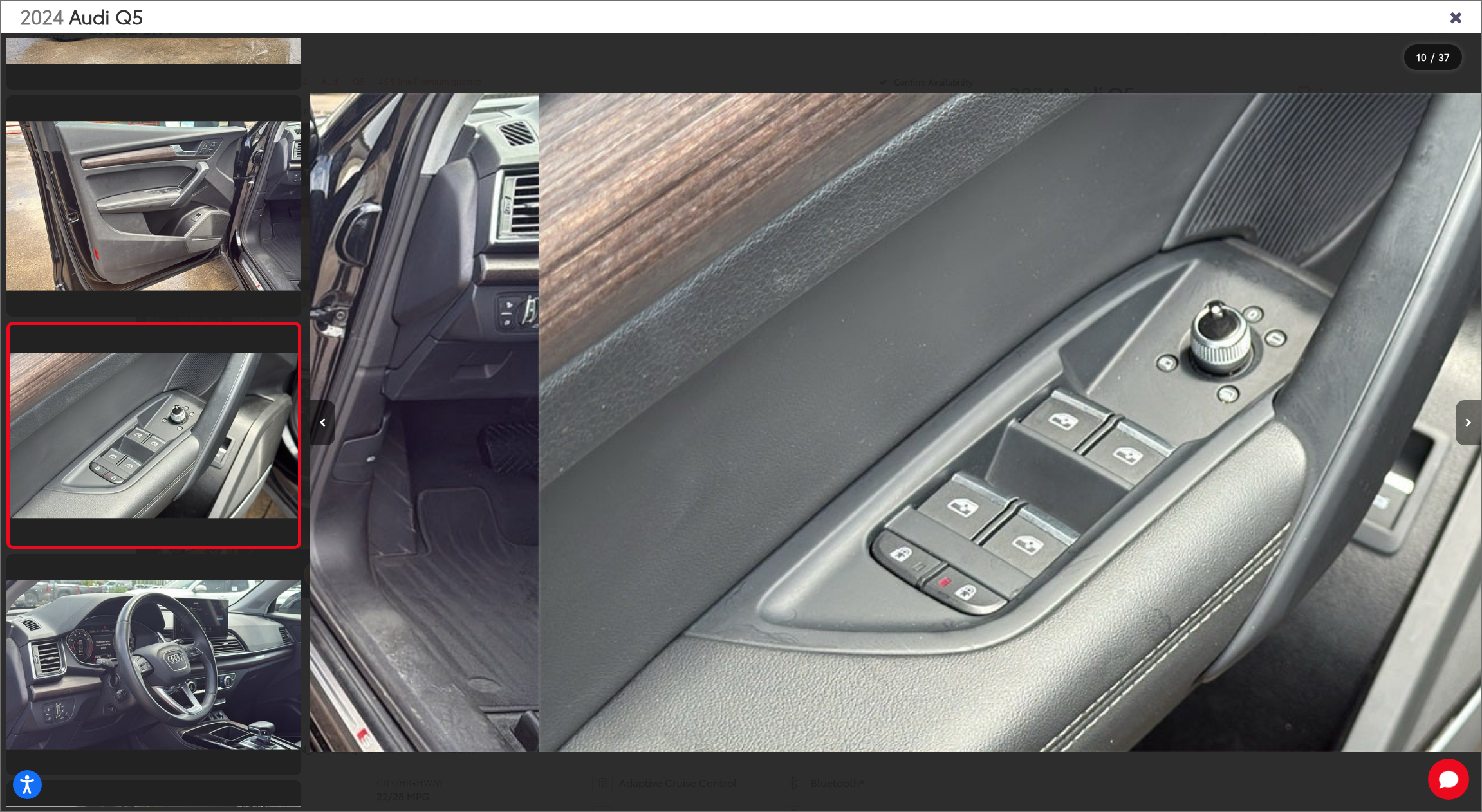
scroll to position [1803, 0]
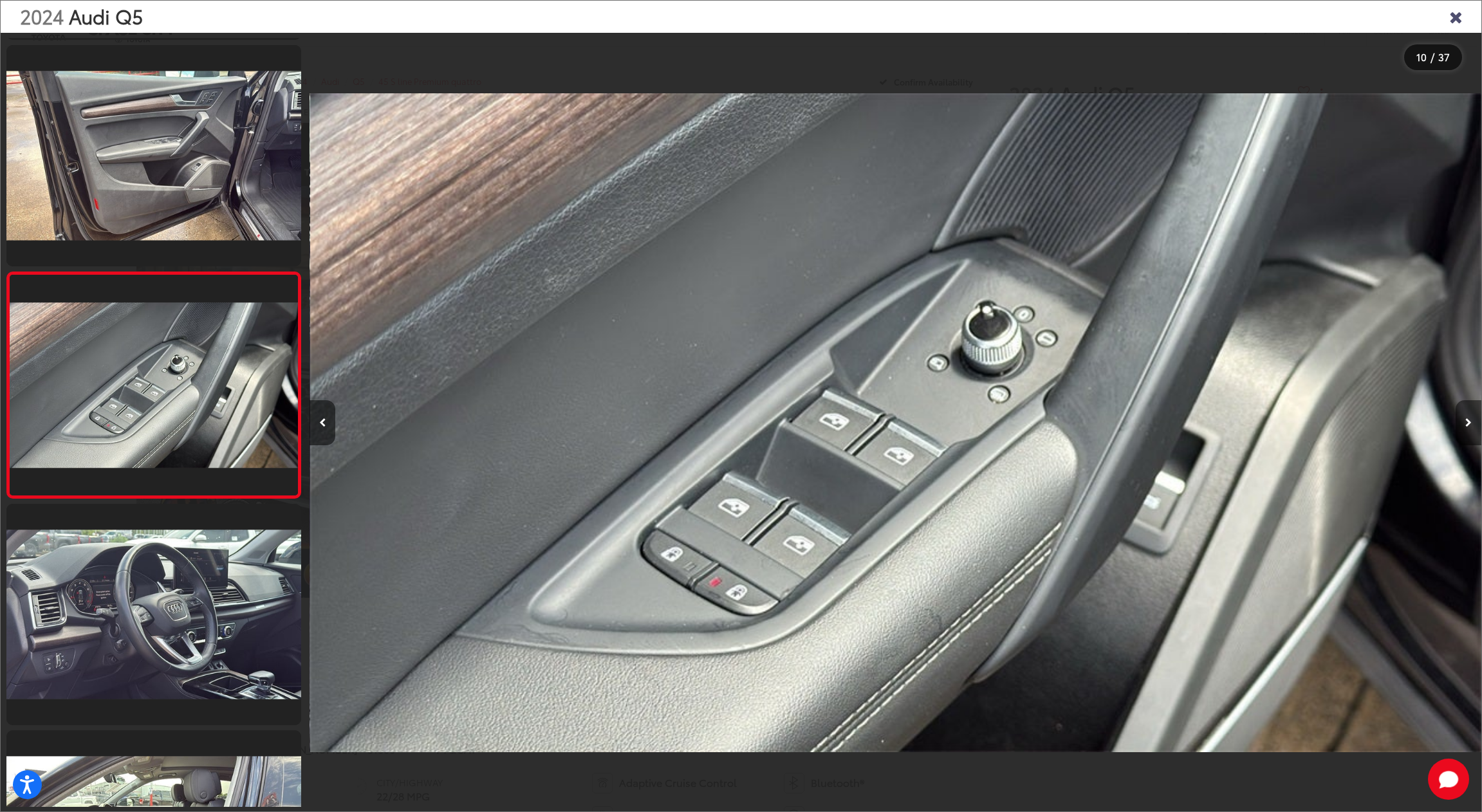
click at [1476, 416] on button "Next image" at bounding box center [1468, 422] width 25 height 45
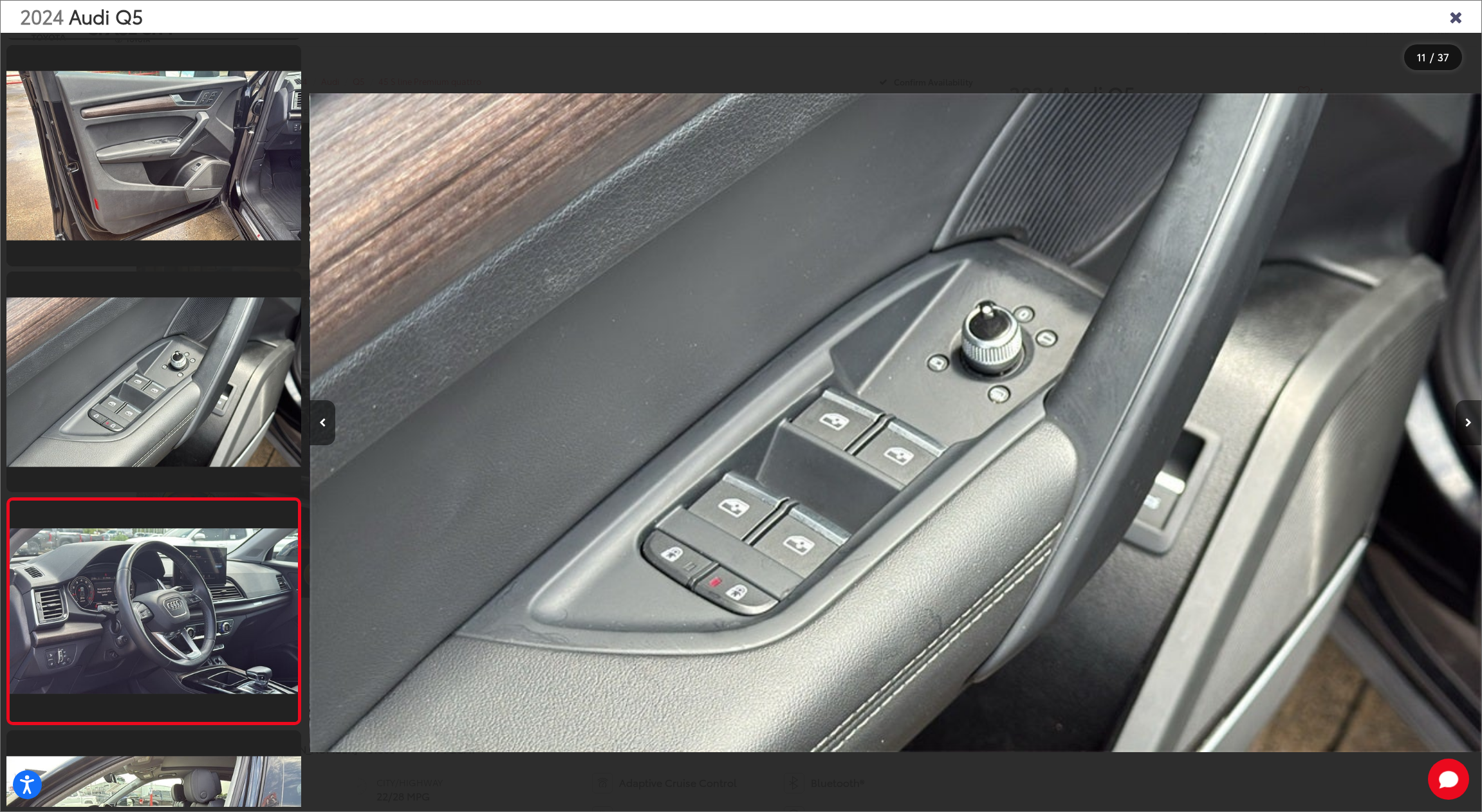
scroll to position [2029, 0]
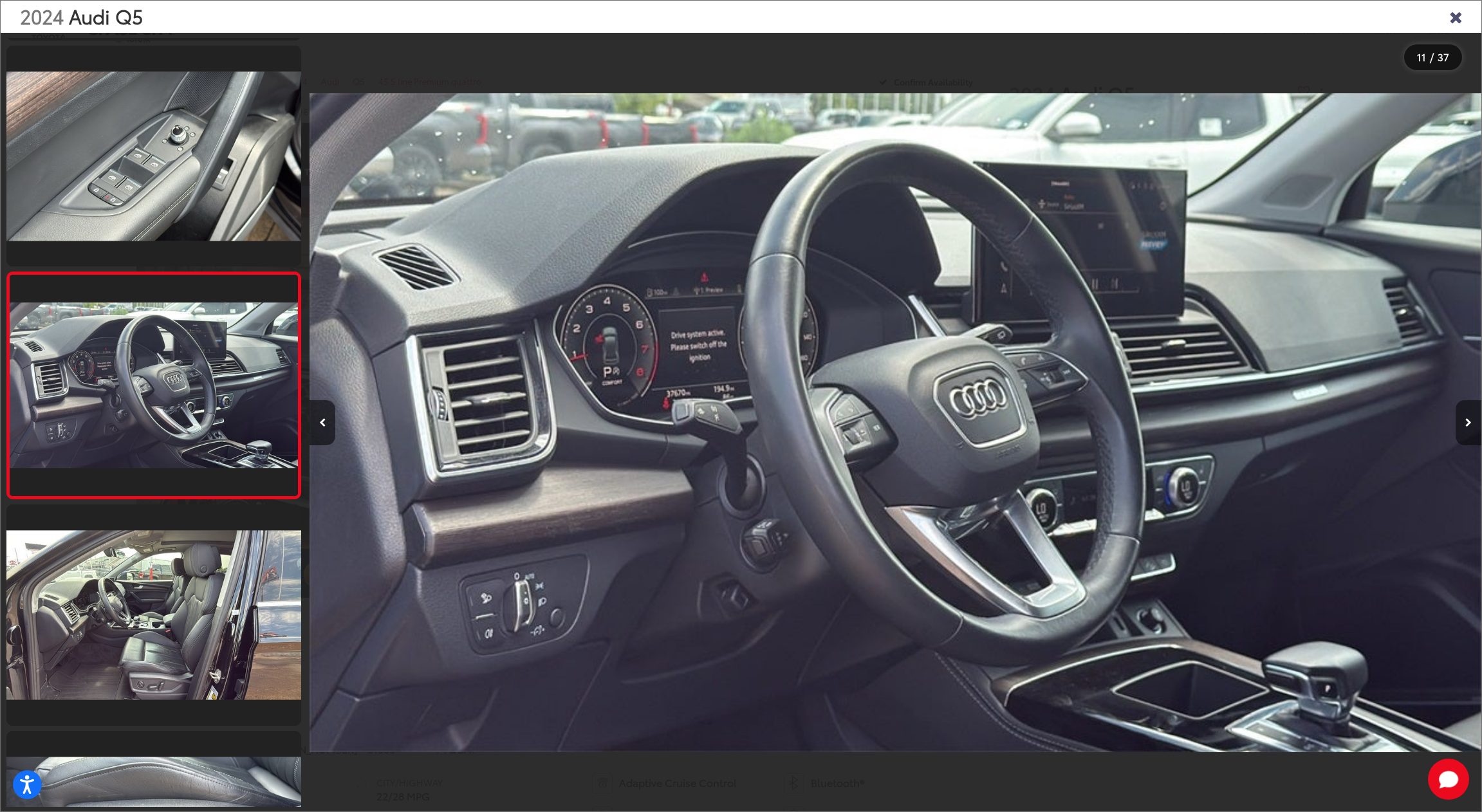
click at [1476, 416] on button "Next image" at bounding box center [1468, 422] width 25 height 45
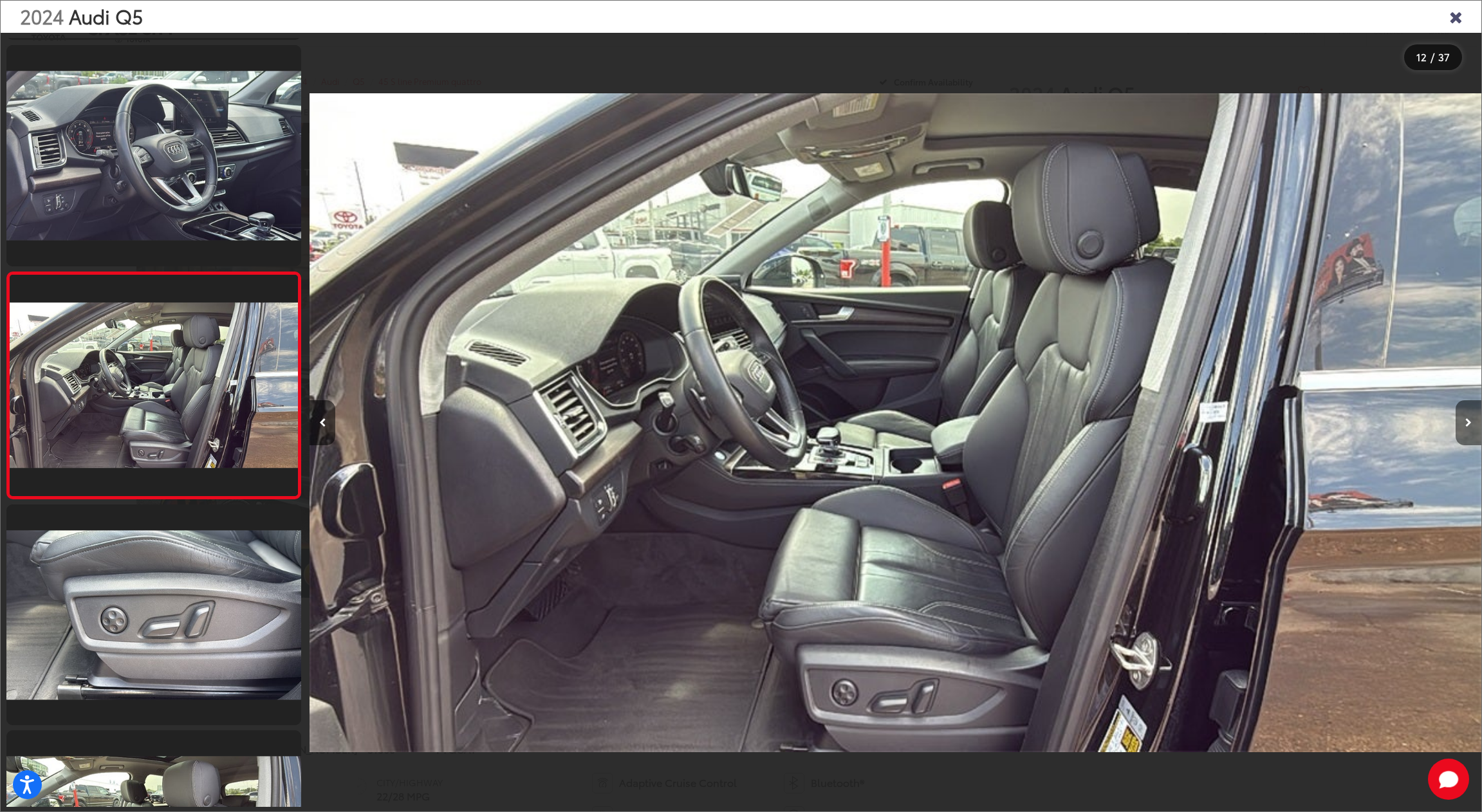
click at [1476, 416] on button "Next image" at bounding box center [1468, 422] width 25 height 45
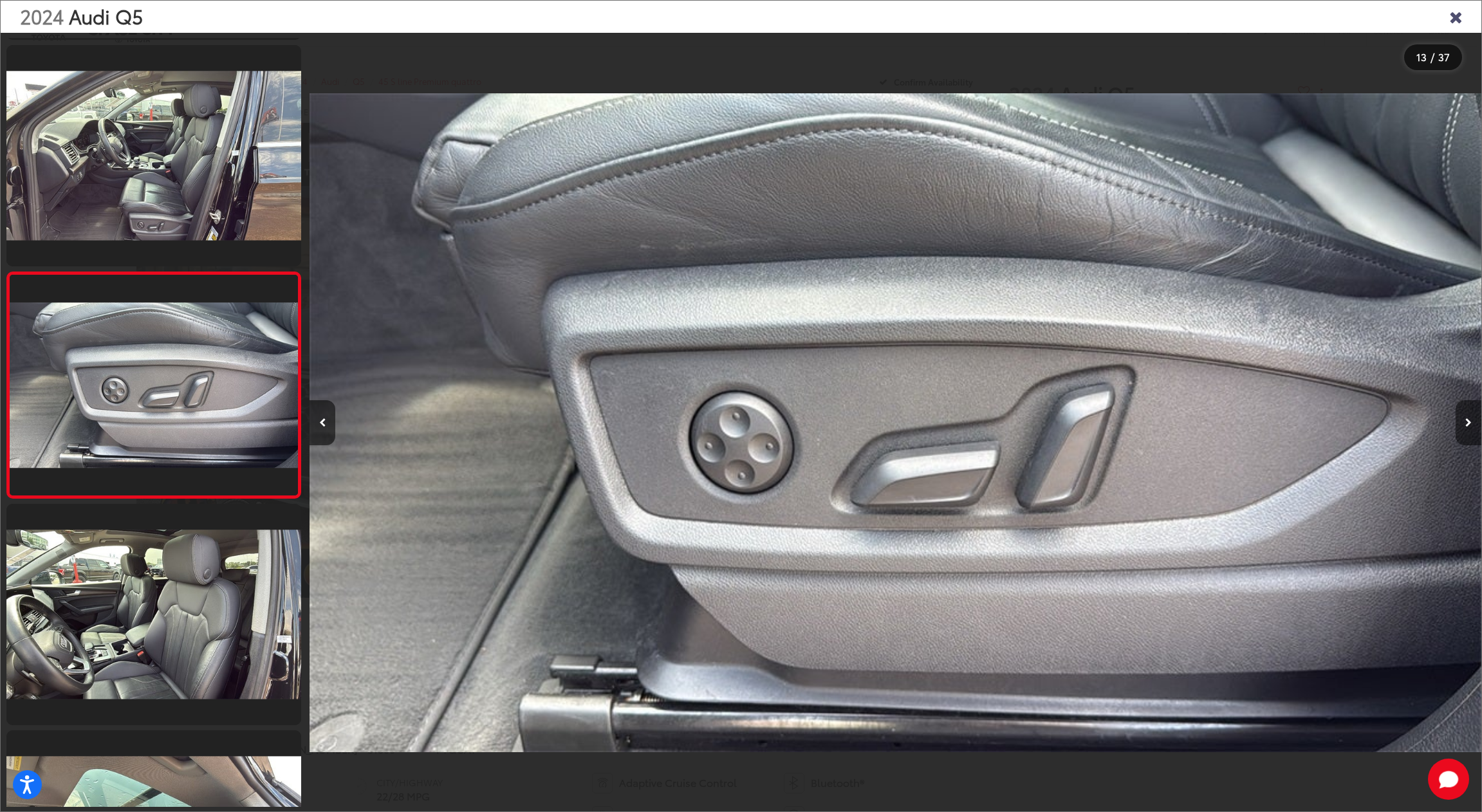
click at [1476, 416] on button "Next image" at bounding box center [1468, 422] width 25 height 45
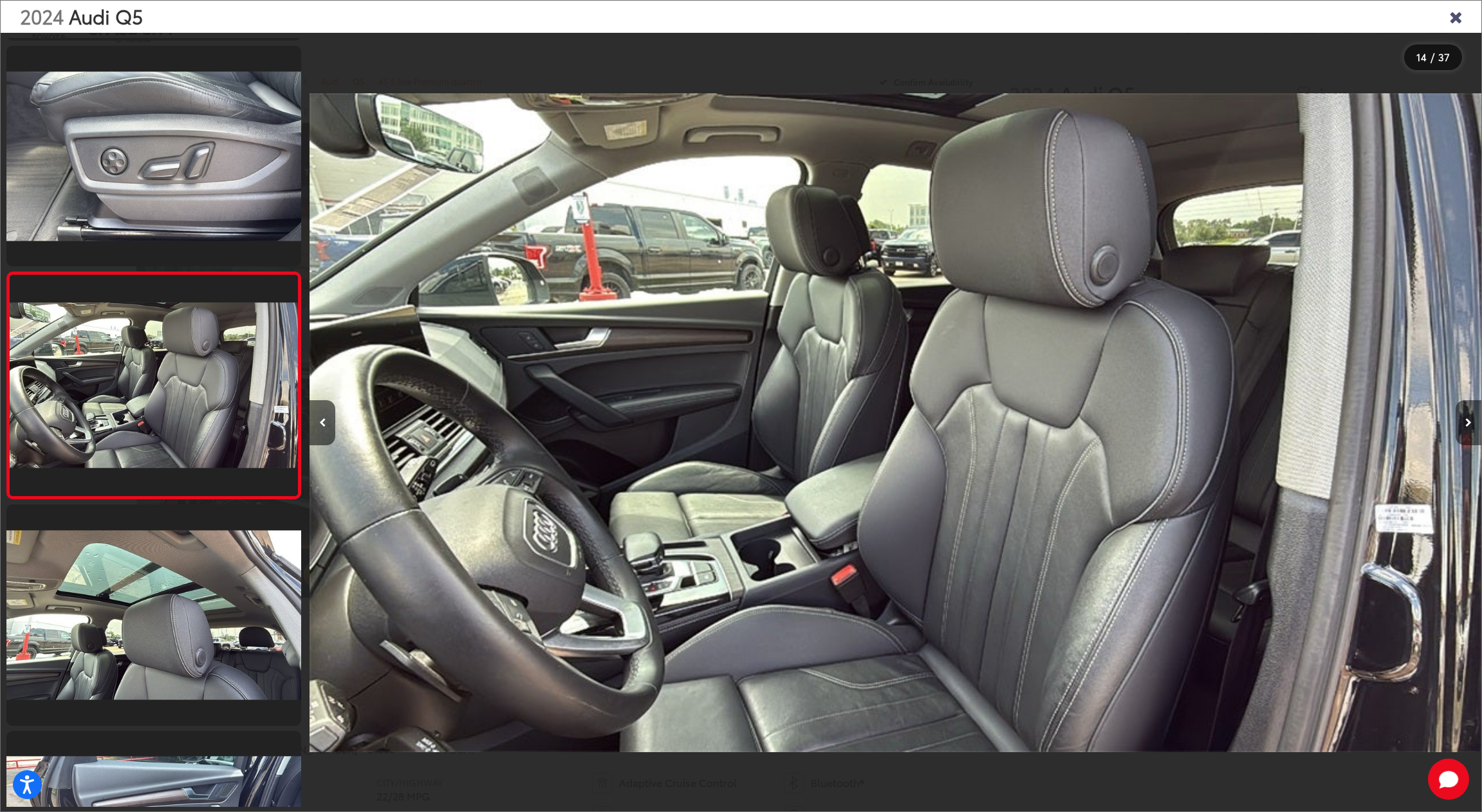
click at [1476, 416] on button "Next image" at bounding box center [1468, 422] width 25 height 45
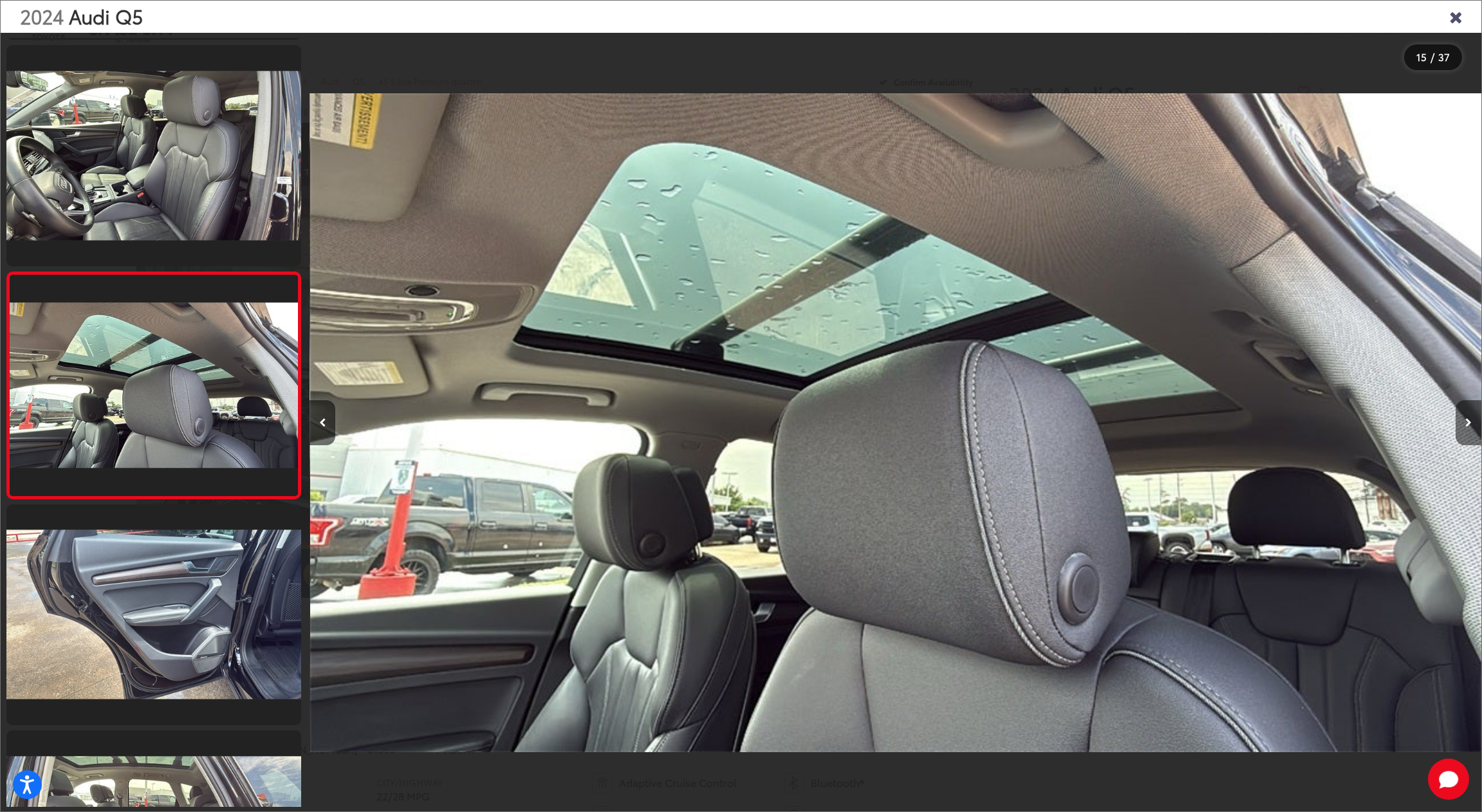
click at [1476, 416] on button "Next image" at bounding box center [1468, 422] width 25 height 45
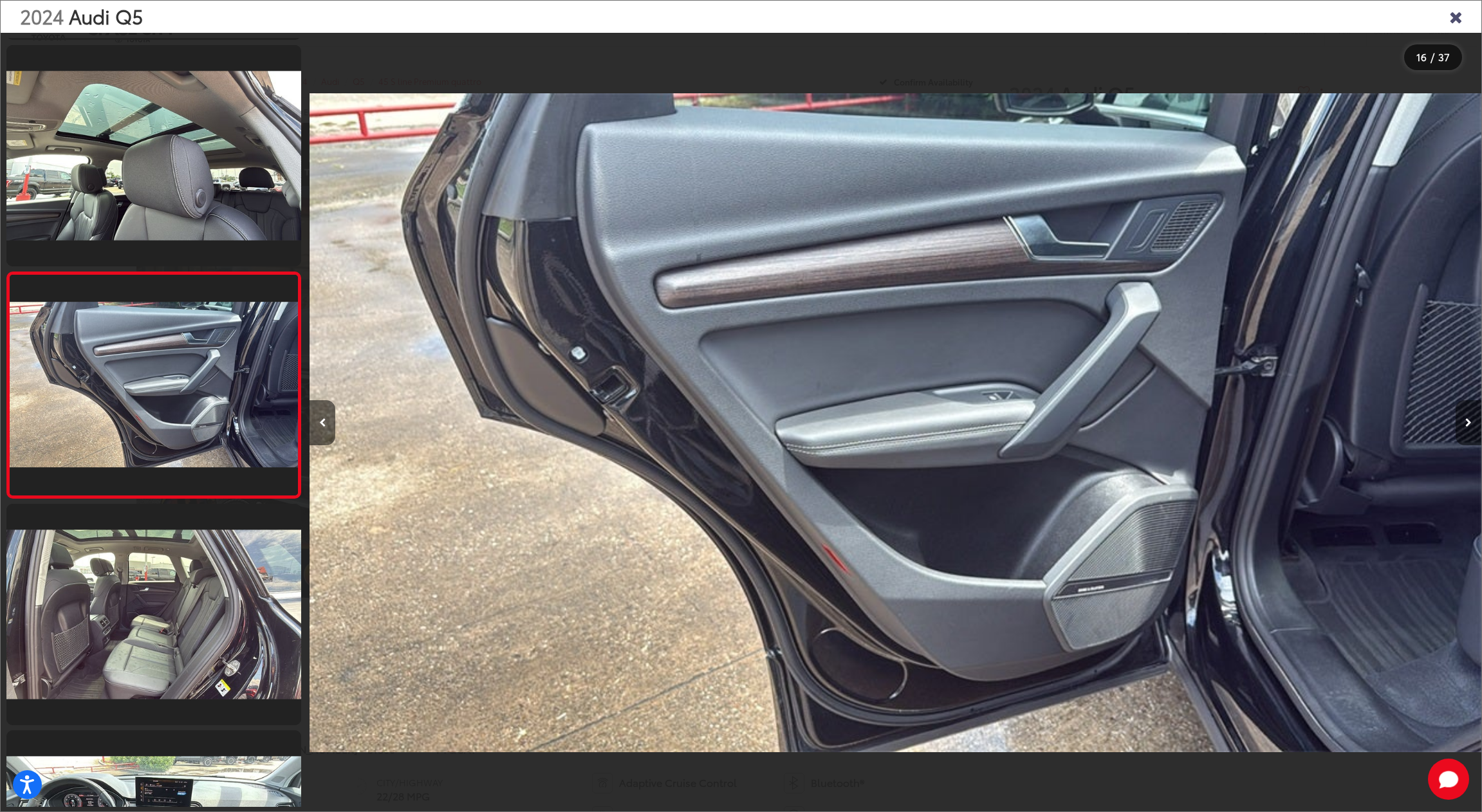
click at [1476, 416] on button "Next image" at bounding box center [1468, 422] width 25 height 45
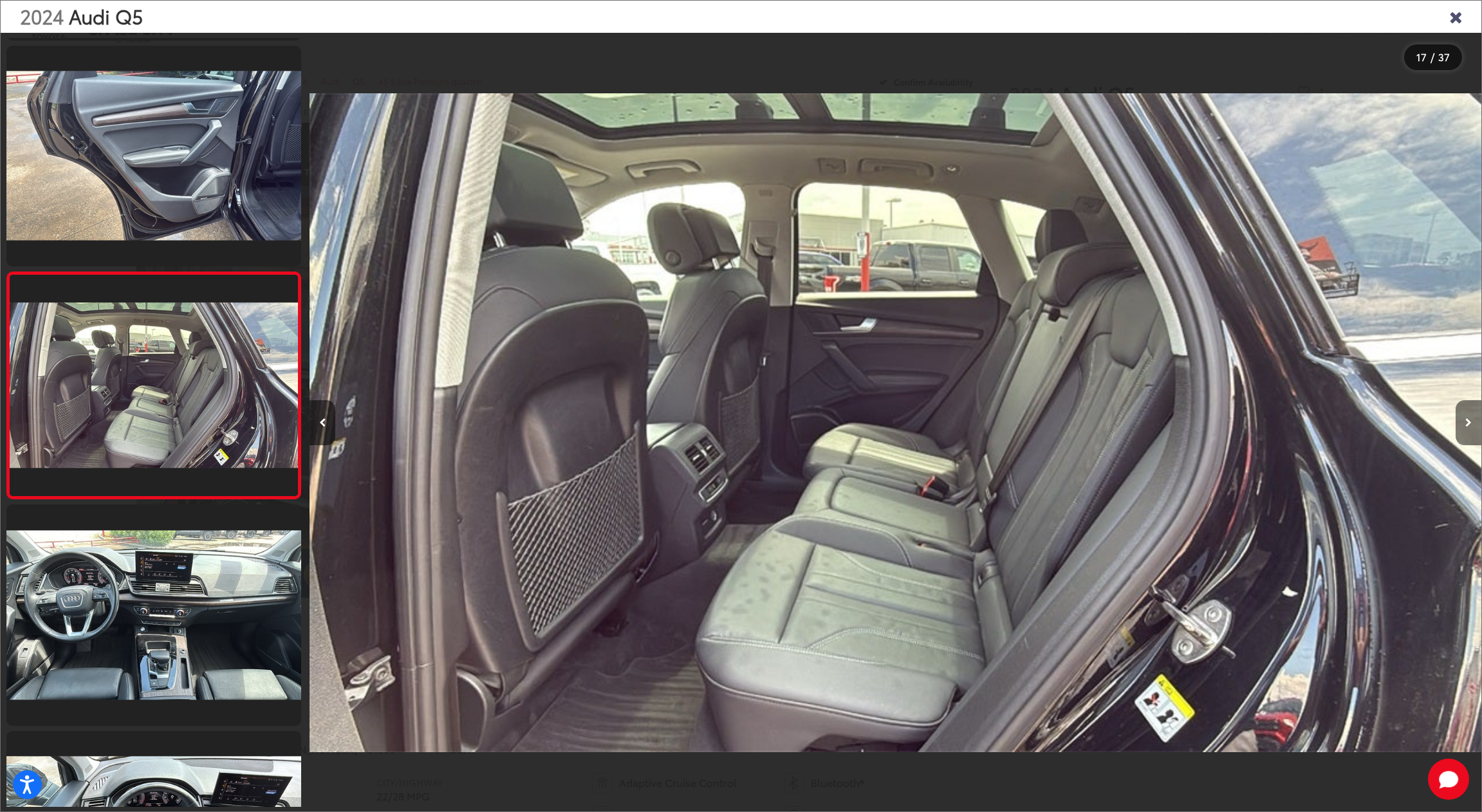
click at [1476, 416] on button "Next image" at bounding box center [1468, 422] width 25 height 45
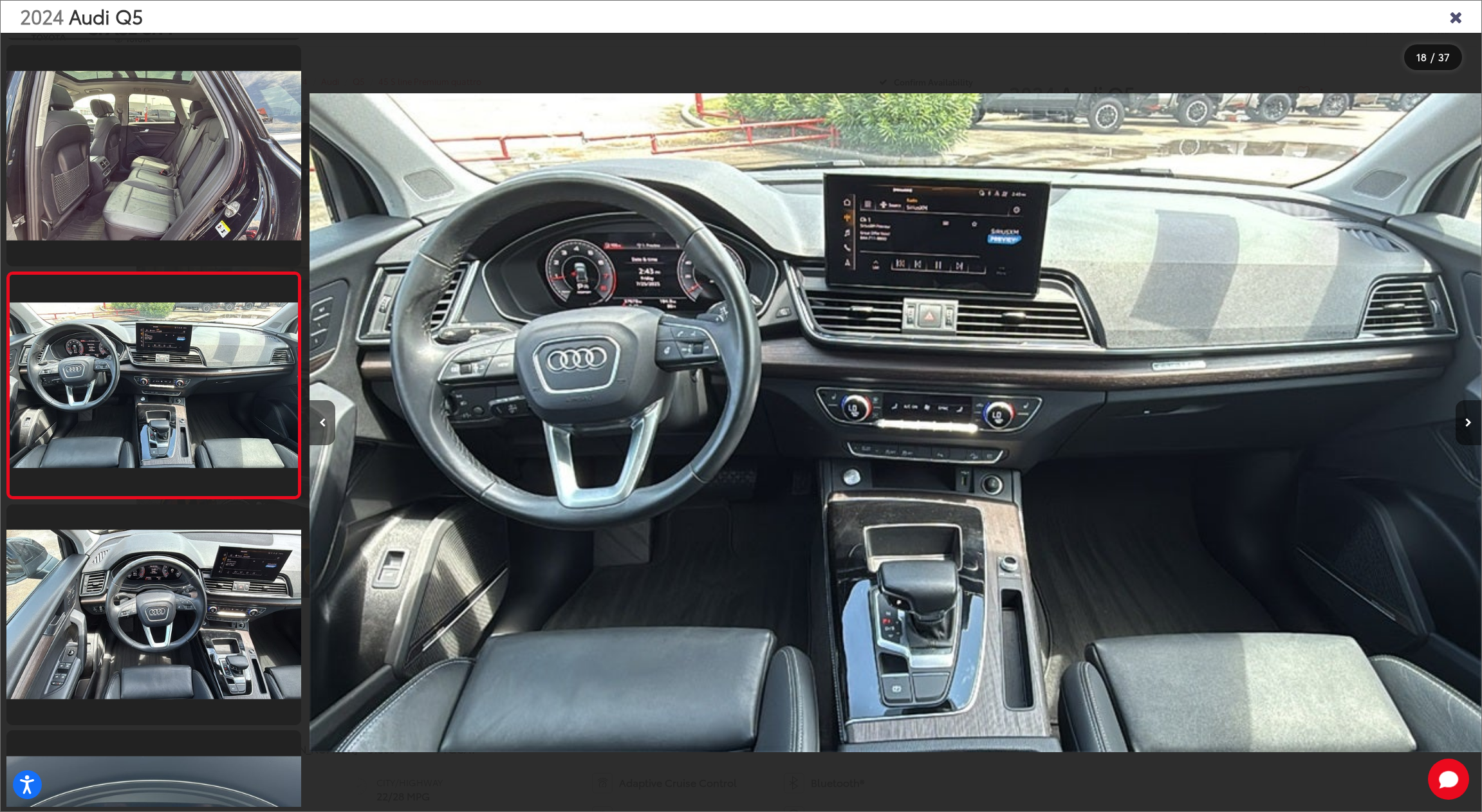
click at [1476, 416] on button "Next image" at bounding box center [1468, 422] width 25 height 45
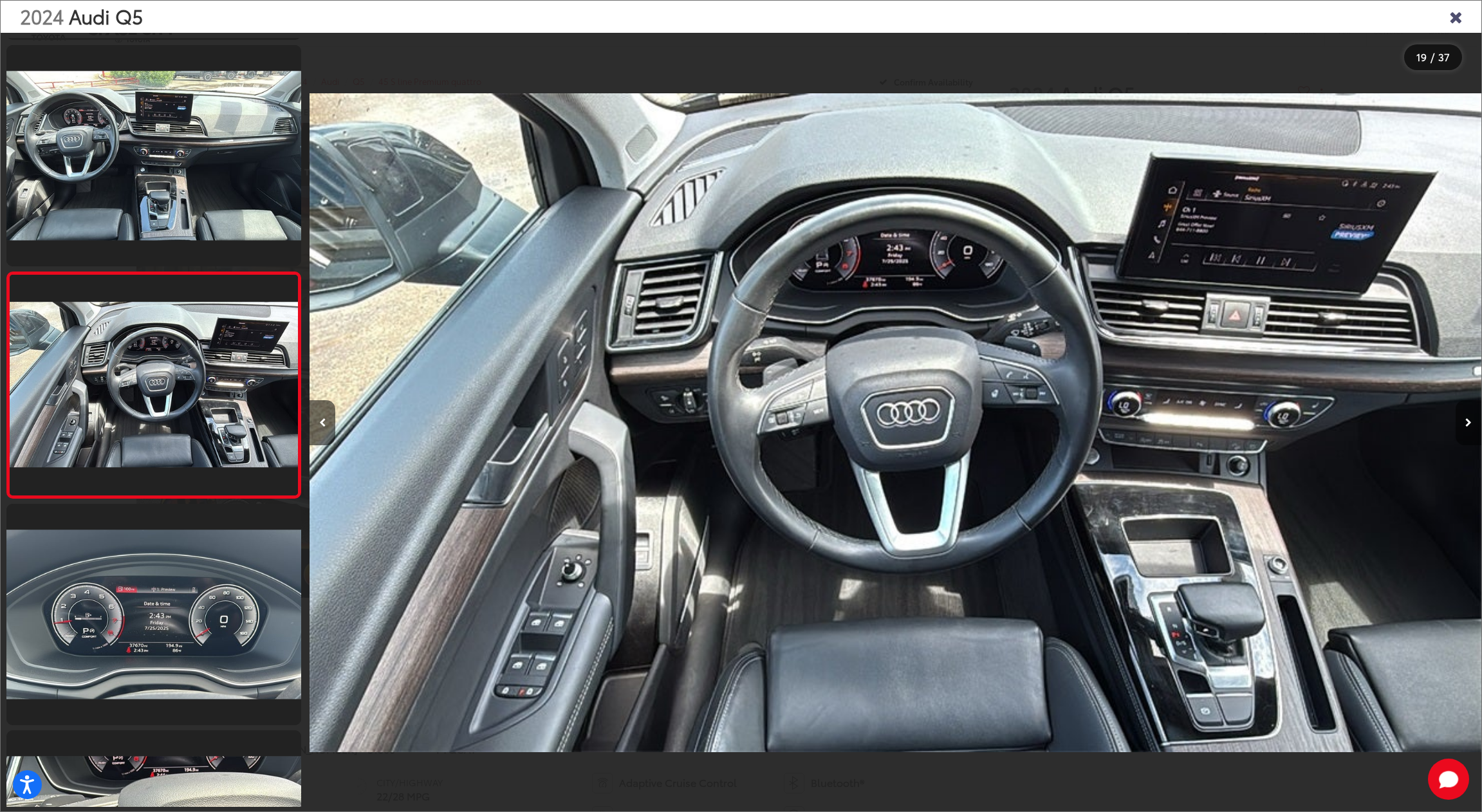
click at [1476, 416] on button "Next image" at bounding box center [1468, 422] width 25 height 45
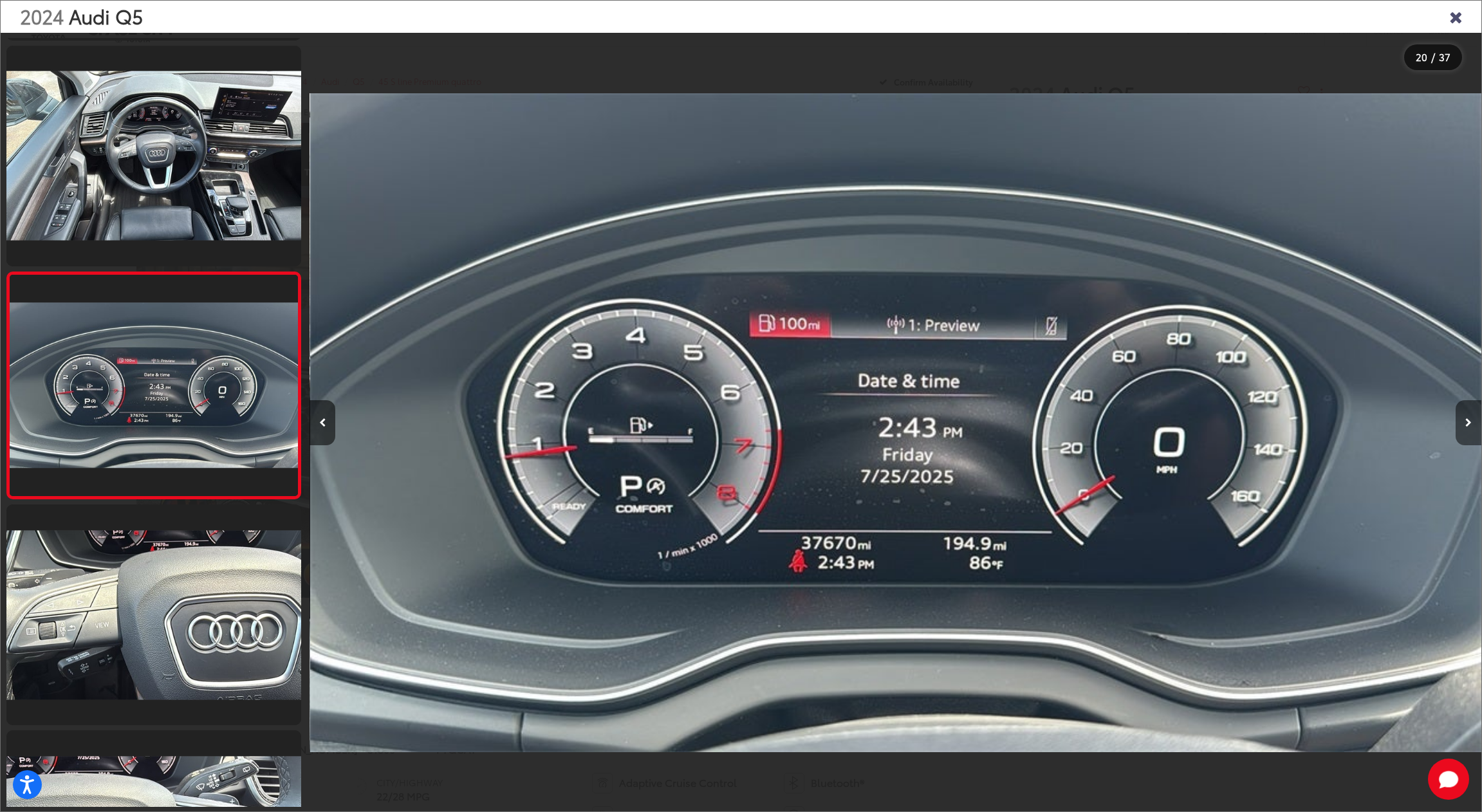
click at [1475, 420] on button "Next image" at bounding box center [1468, 422] width 25 height 45
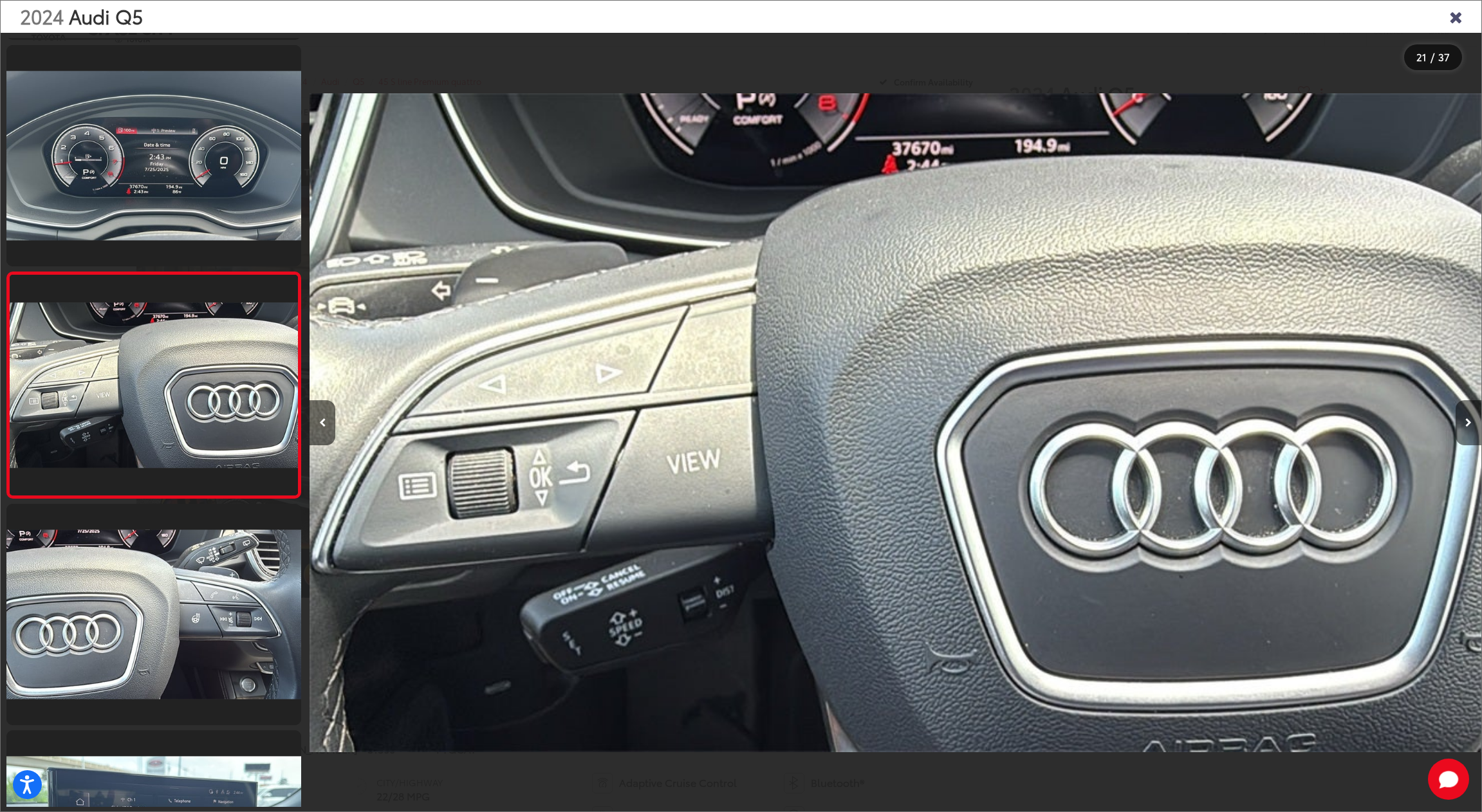
click at [1475, 420] on button "Next image" at bounding box center [1468, 422] width 25 height 45
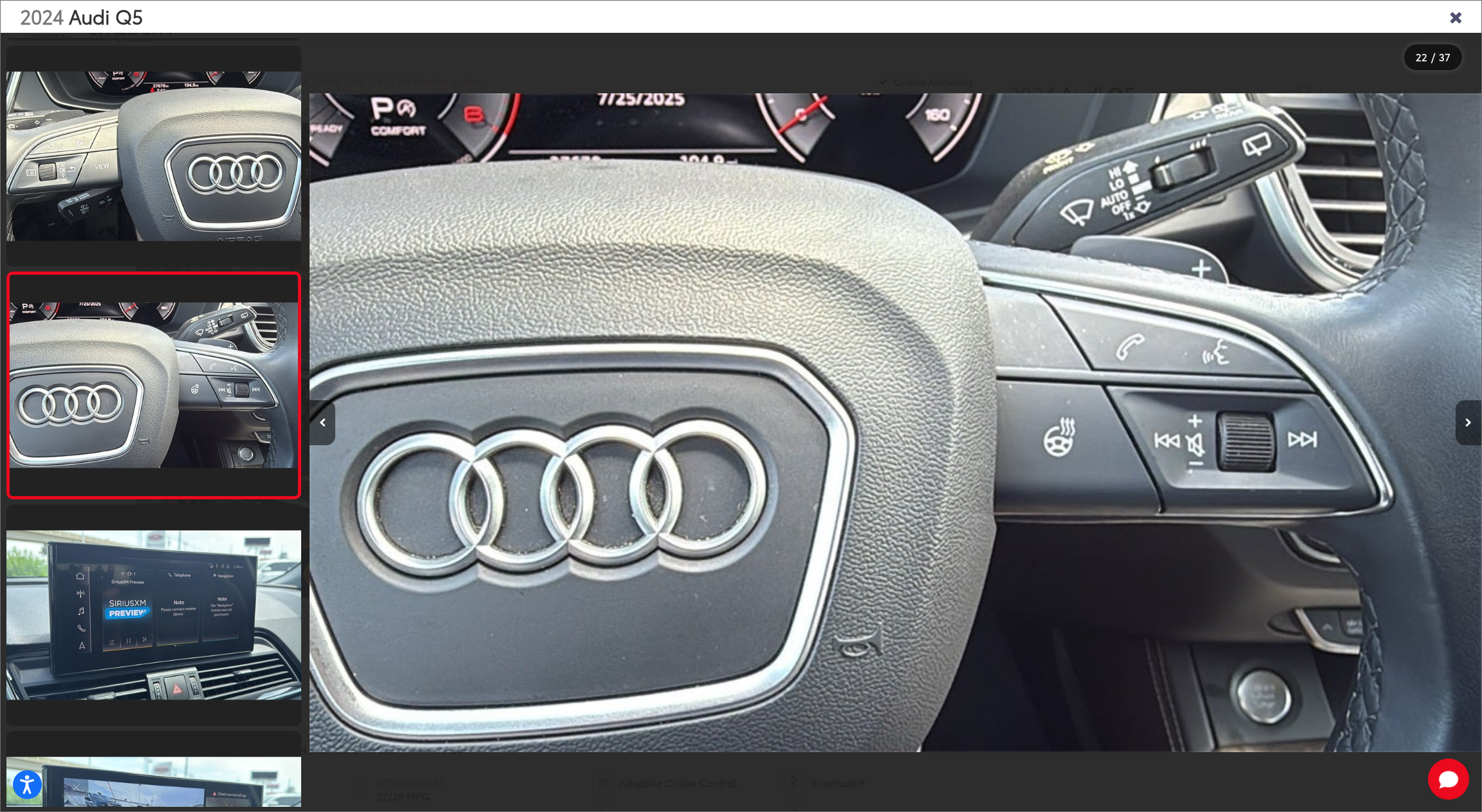
click at [1475, 420] on button "Next image" at bounding box center [1468, 422] width 25 height 45
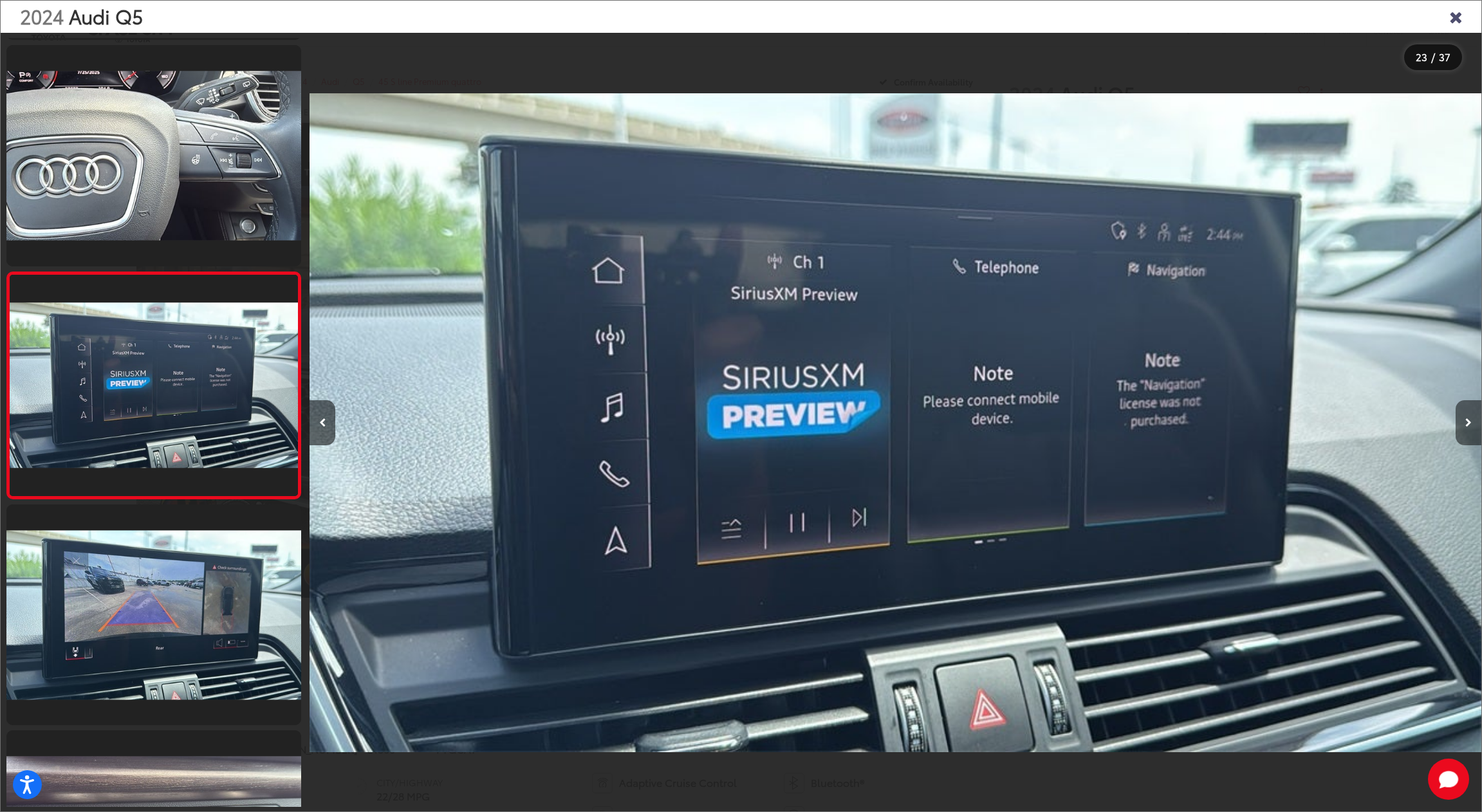
click at [1475, 420] on button "Next image" at bounding box center [1468, 422] width 25 height 45
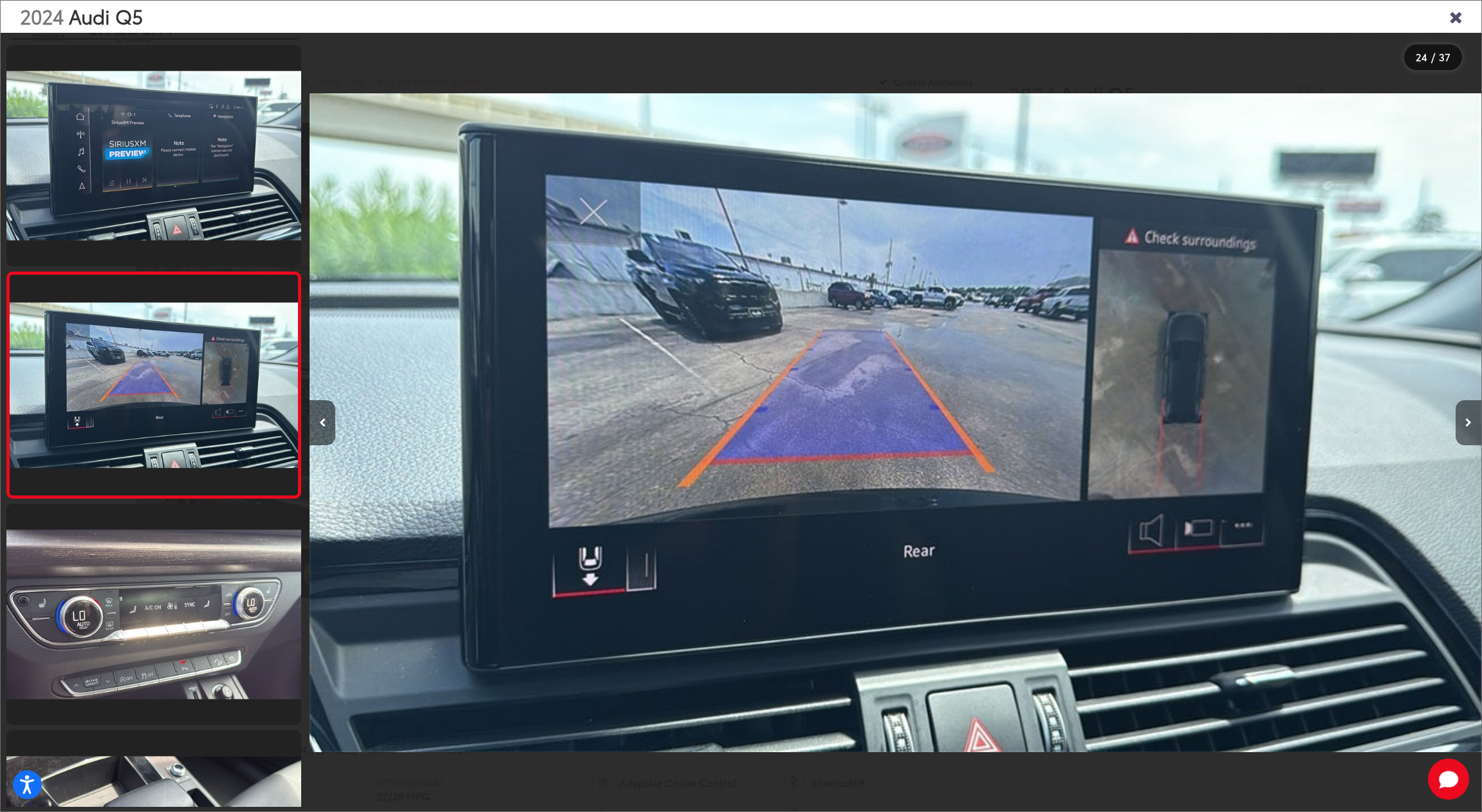
click at [1475, 420] on button "Next image" at bounding box center [1468, 422] width 25 height 45
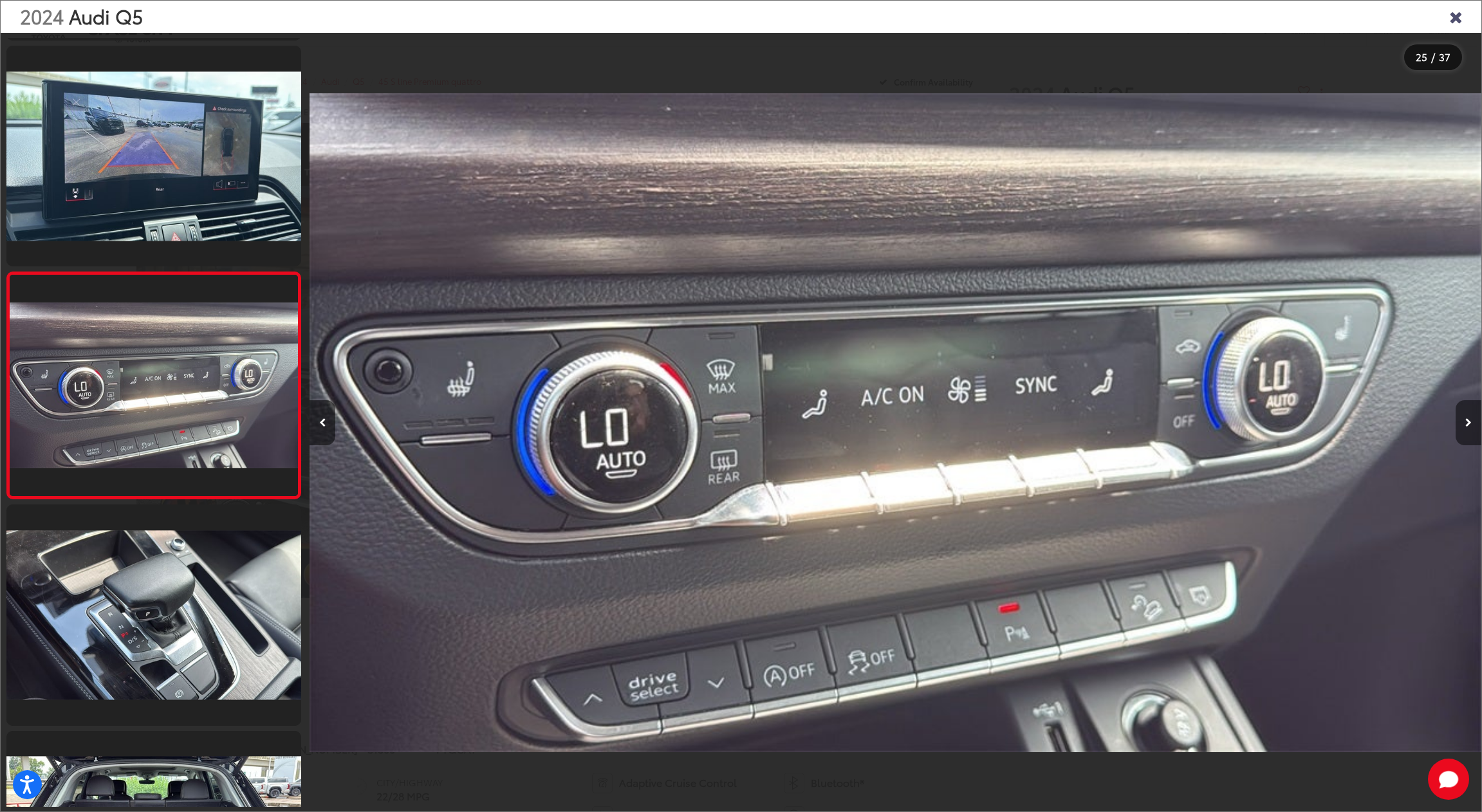
click at [1475, 420] on button "Next image" at bounding box center [1468, 422] width 25 height 45
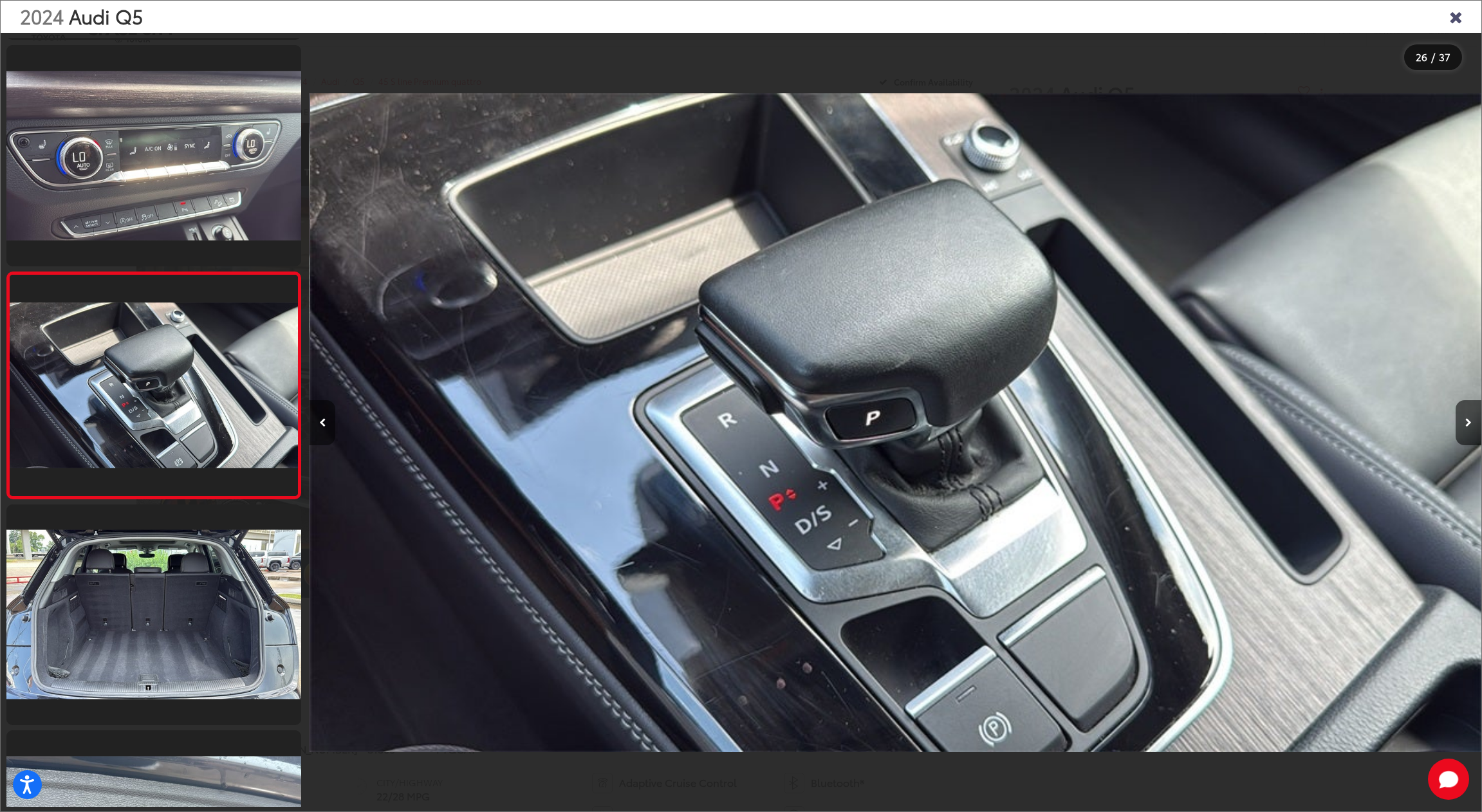
click at [318, 418] on button "Previous image" at bounding box center [322, 422] width 25 height 45
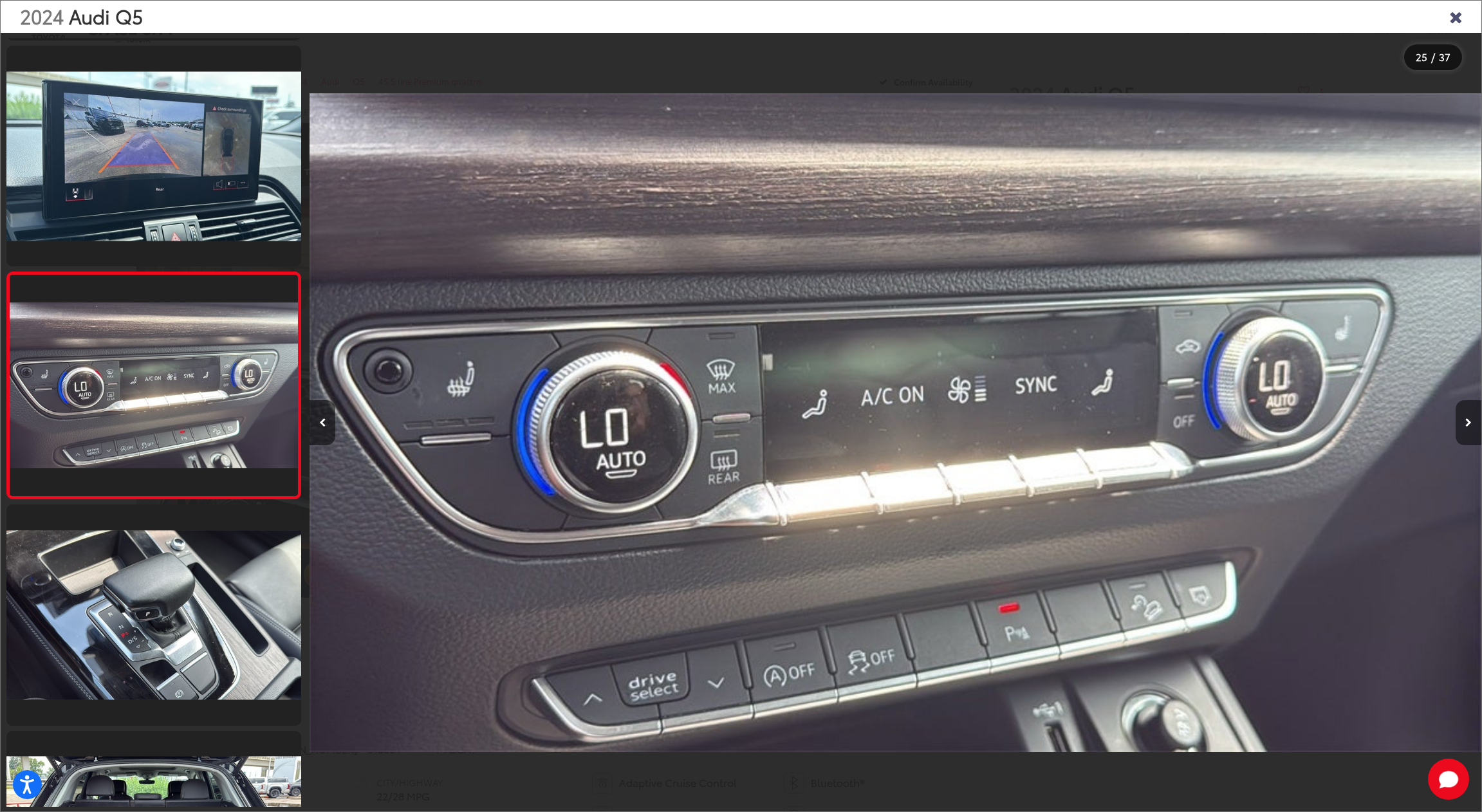
click at [1470, 421] on icon "Next image" at bounding box center [1468, 423] width 6 height 9
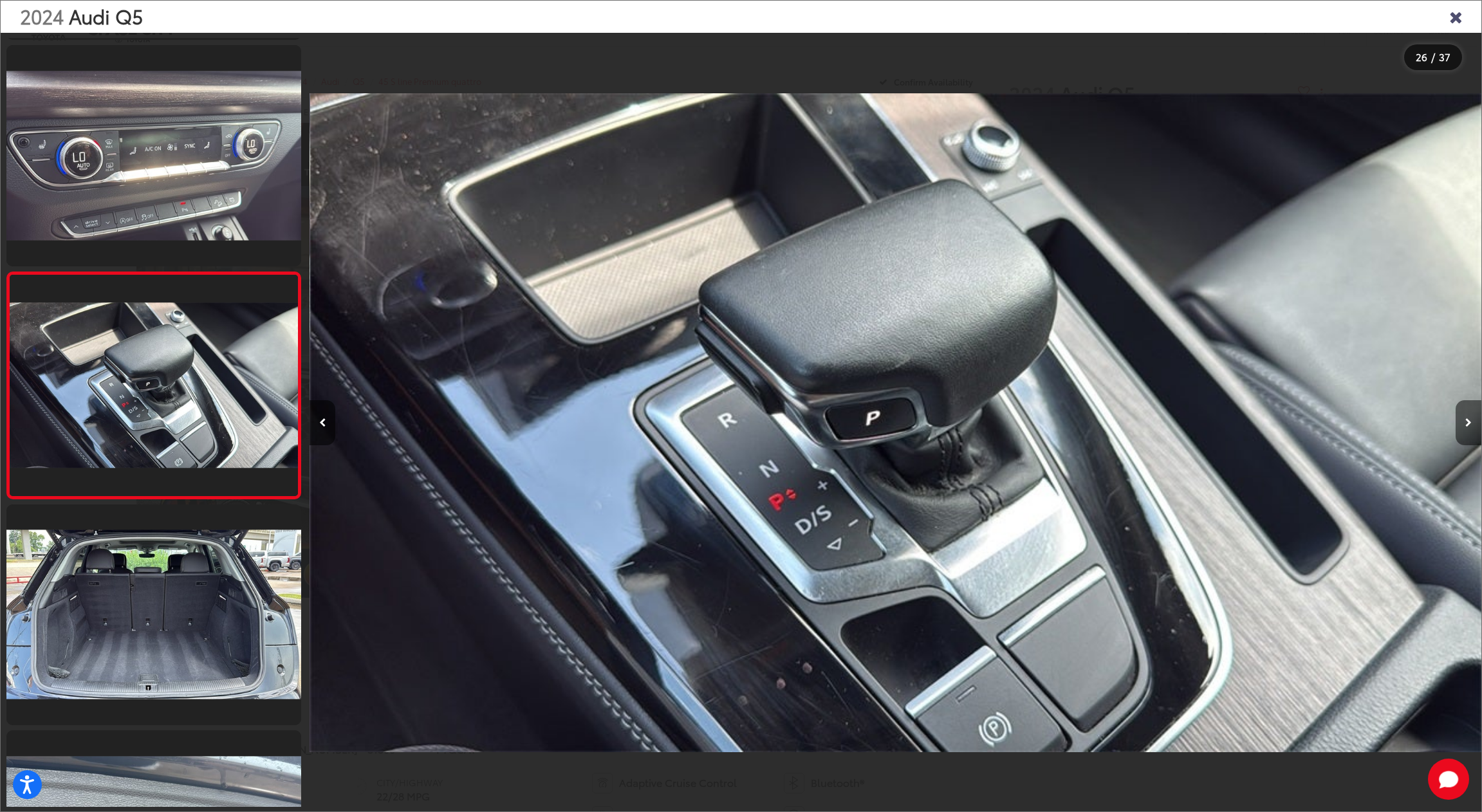
click at [1470, 421] on icon "Next image" at bounding box center [1468, 423] width 6 height 9
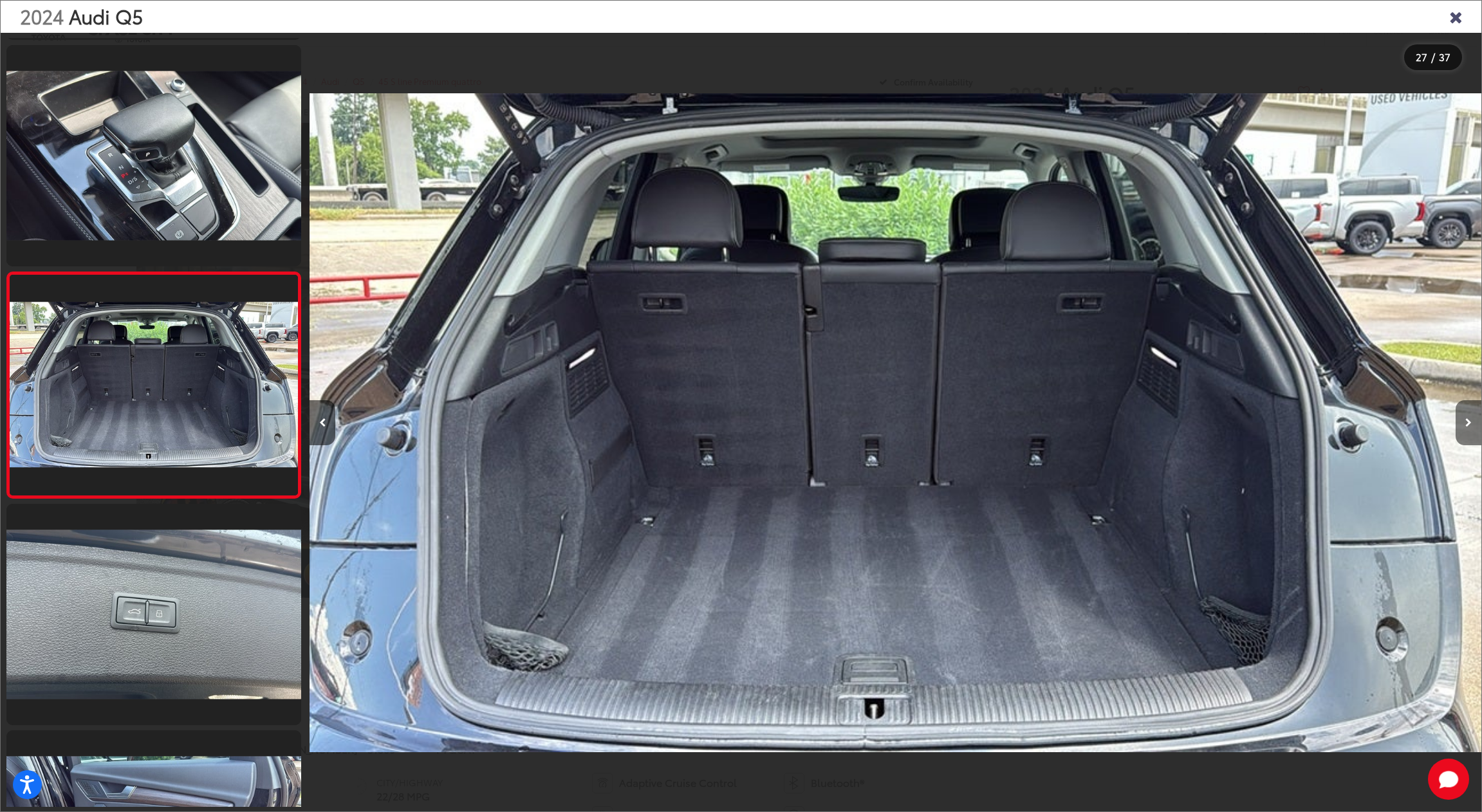
click at [1470, 421] on icon "Next image" at bounding box center [1468, 423] width 6 height 9
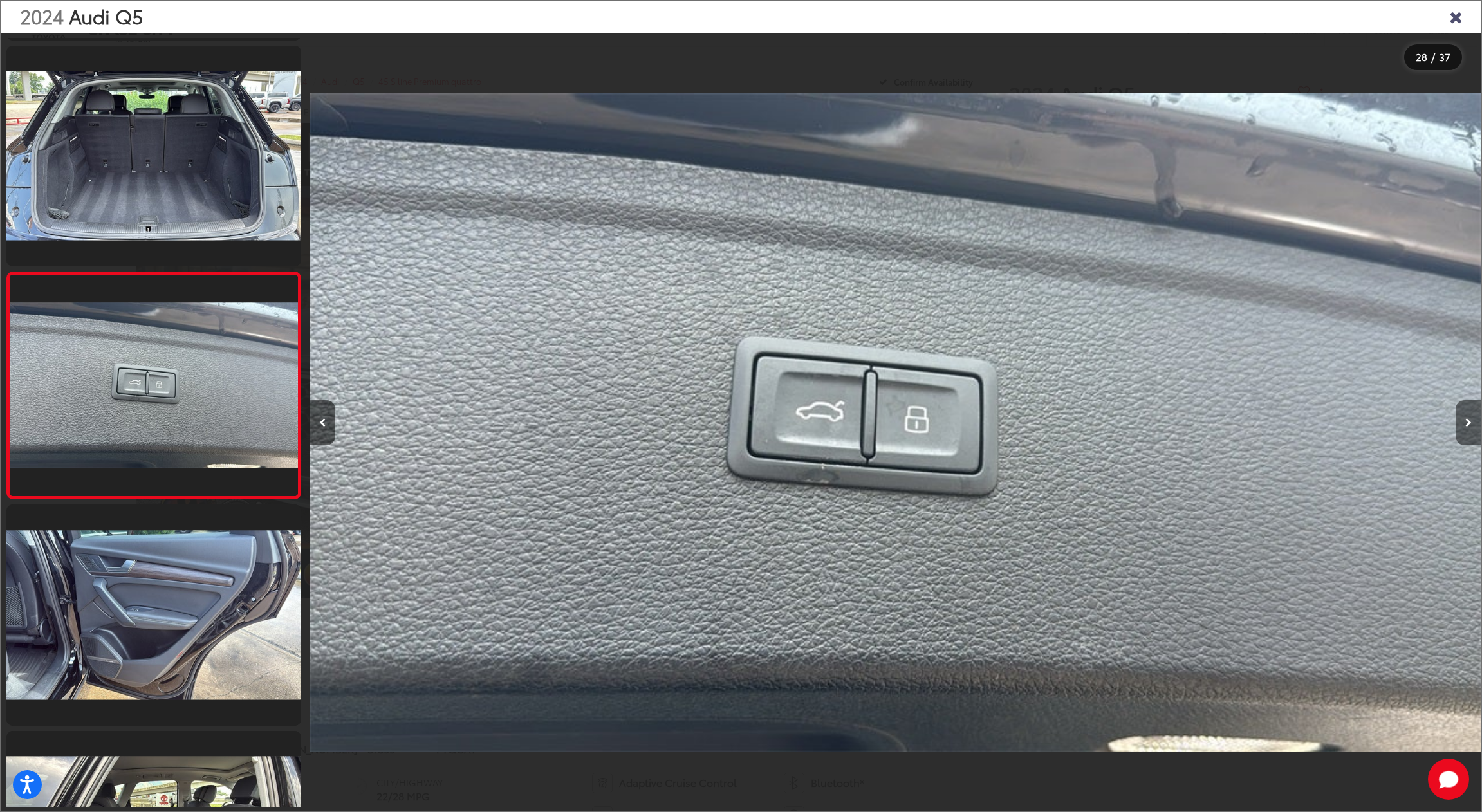
click at [1470, 421] on icon "Next image" at bounding box center [1468, 423] width 6 height 9
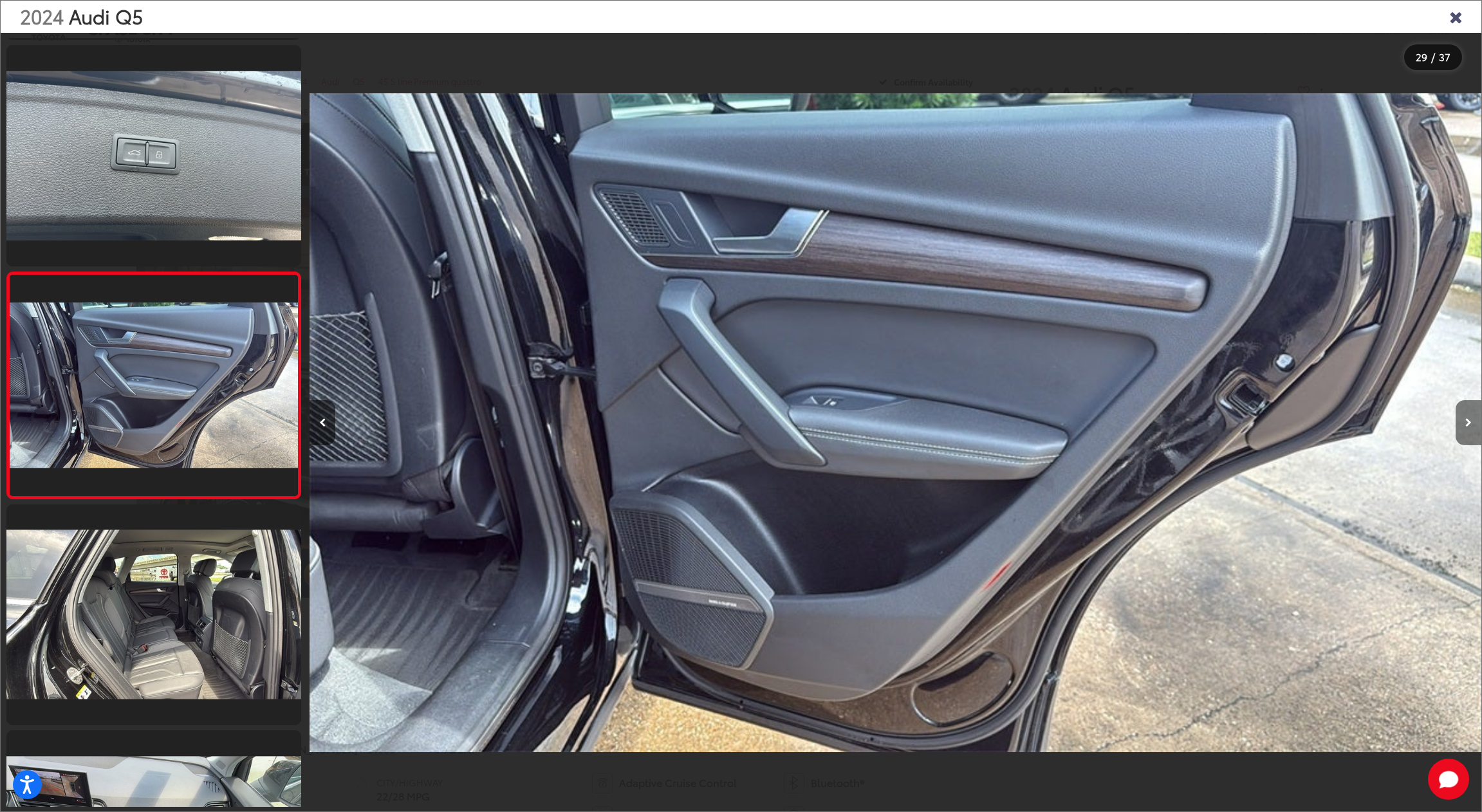
click at [1470, 421] on icon "Next image" at bounding box center [1468, 423] width 6 height 9
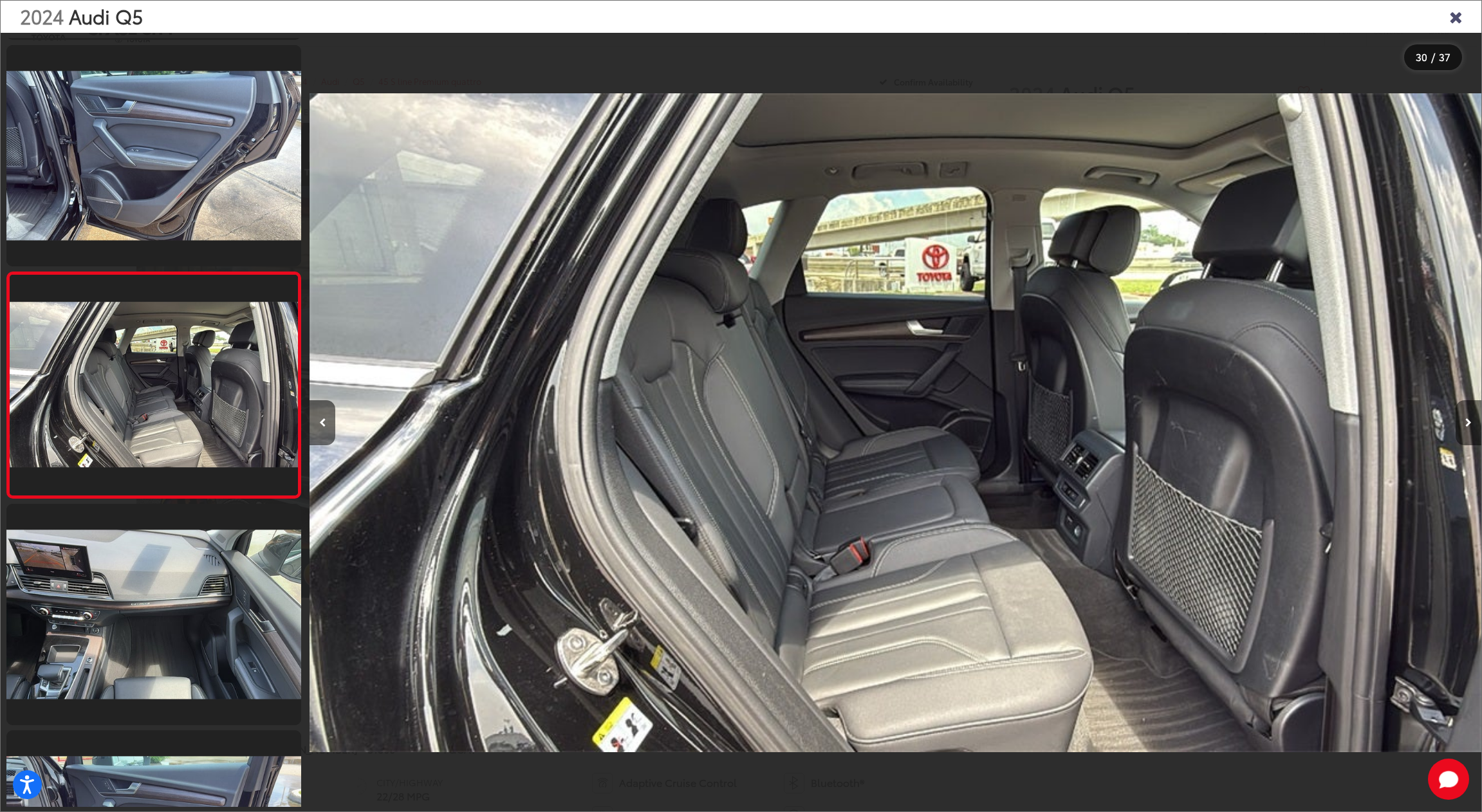
click at [1470, 421] on icon "Next image" at bounding box center [1468, 423] width 6 height 9
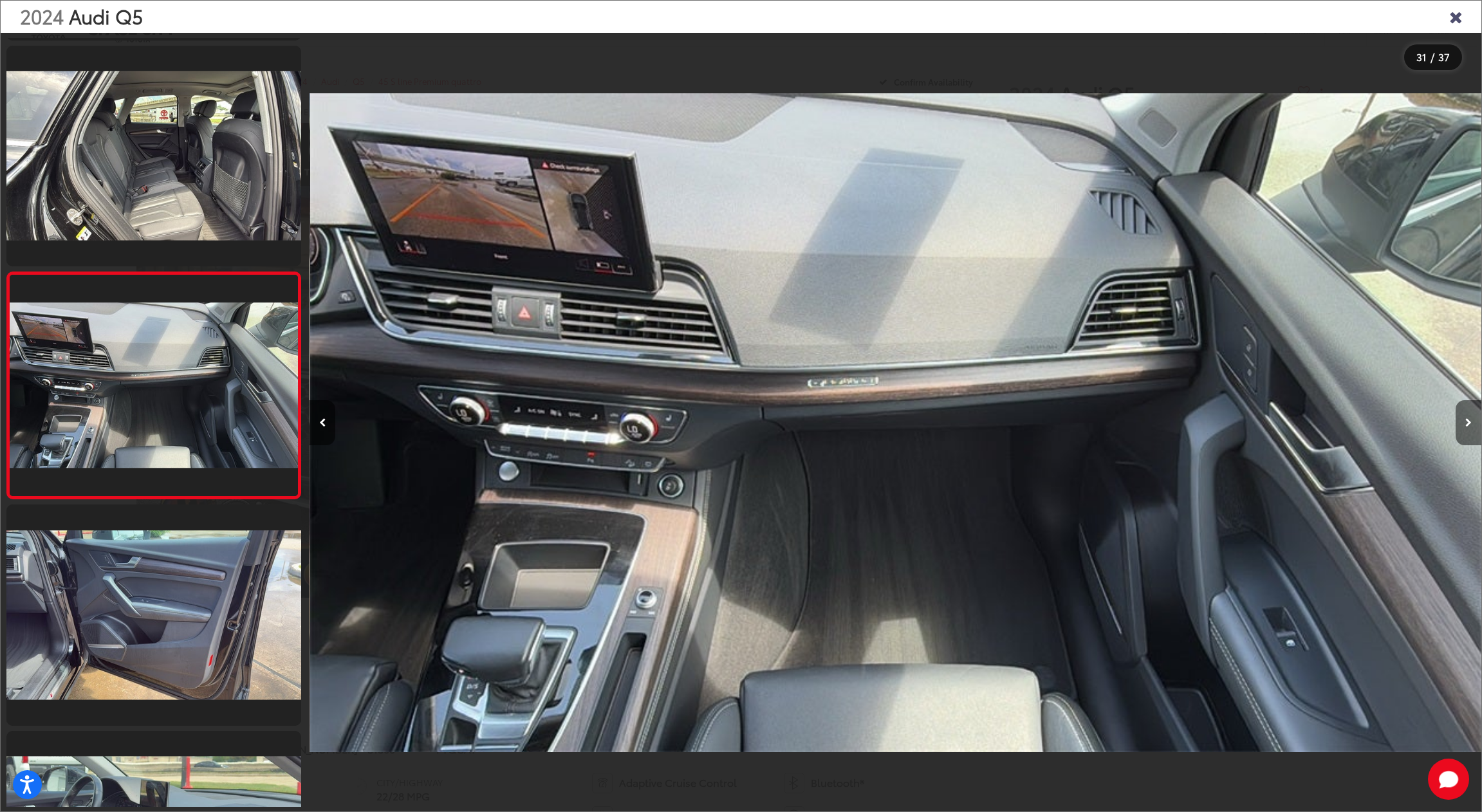
click at [1470, 421] on icon "Next image" at bounding box center [1468, 423] width 6 height 9
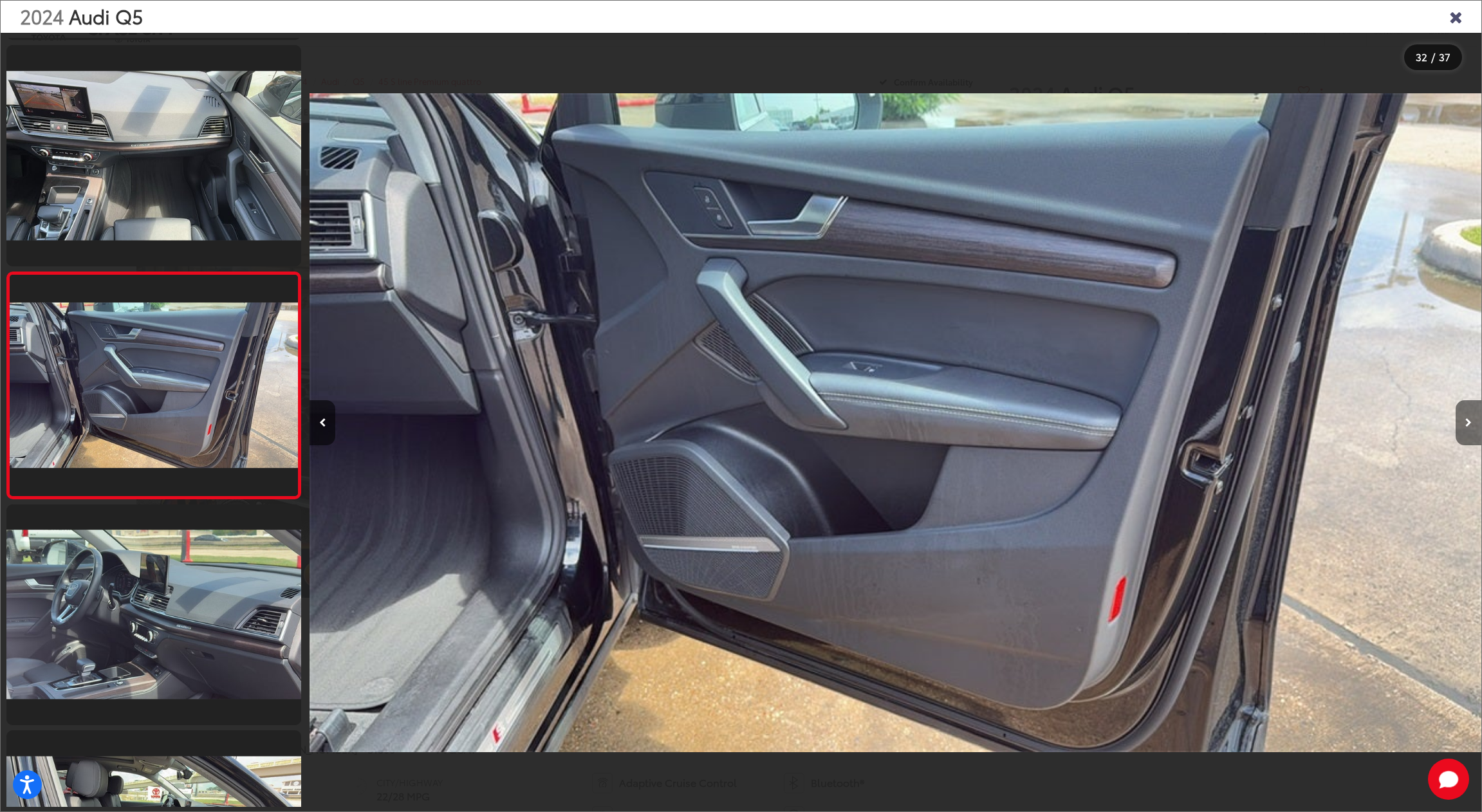
click at [1470, 421] on icon "Next image" at bounding box center [1468, 423] width 6 height 9
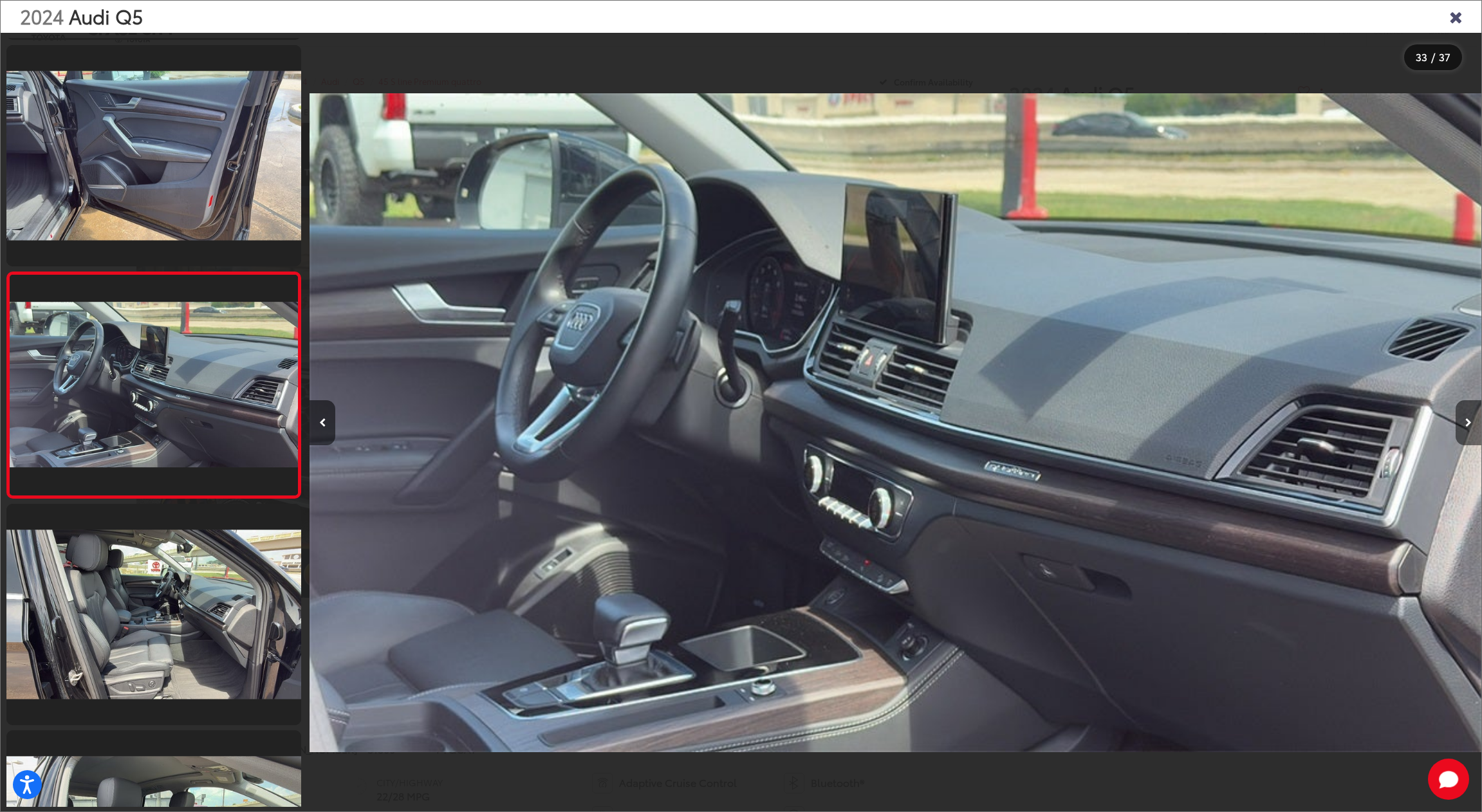
click at [1470, 421] on icon "Next image" at bounding box center [1468, 423] width 6 height 9
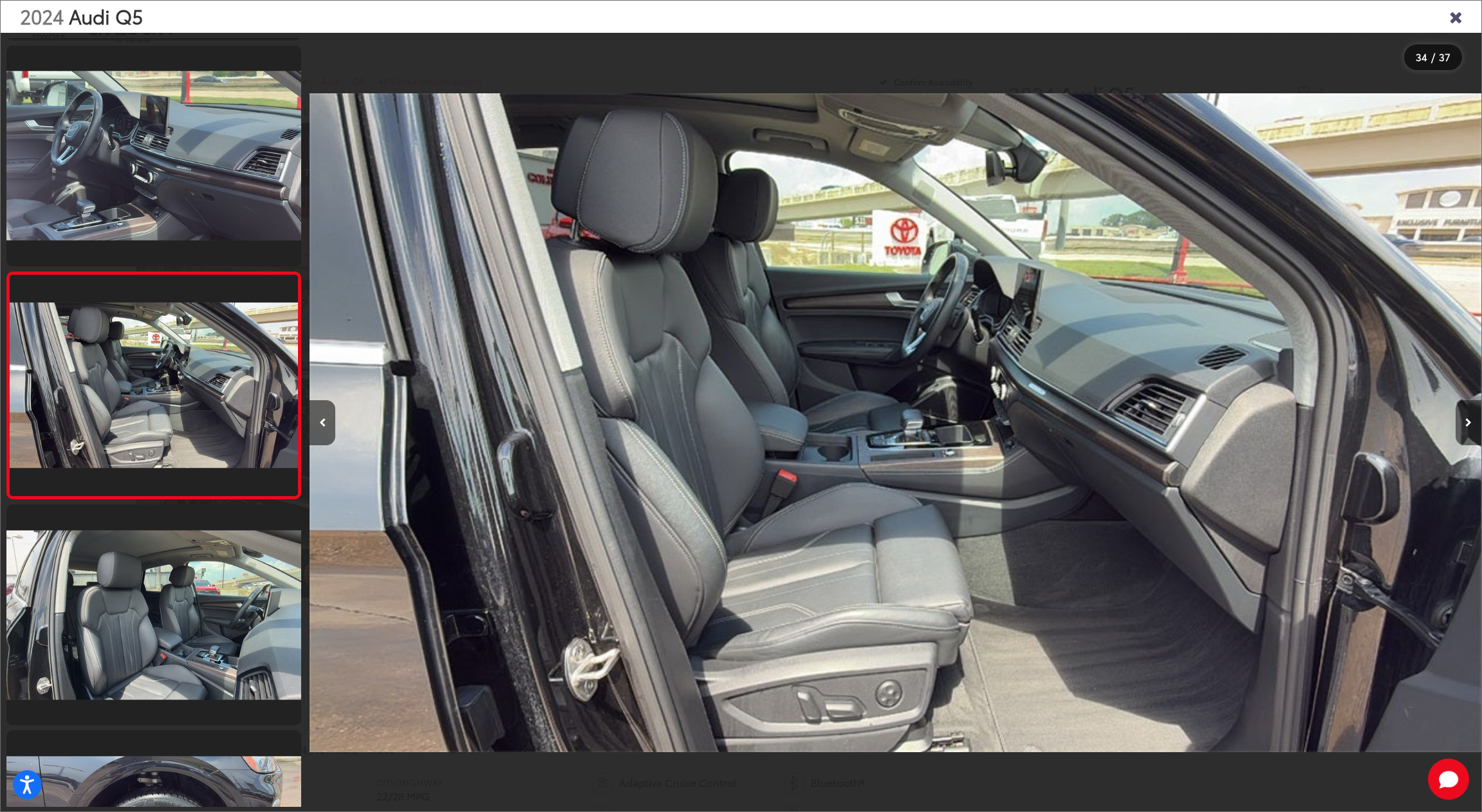
click at [1470, 421] on icon "Next image" at bounding box center [1468, 423] width 6 height 9
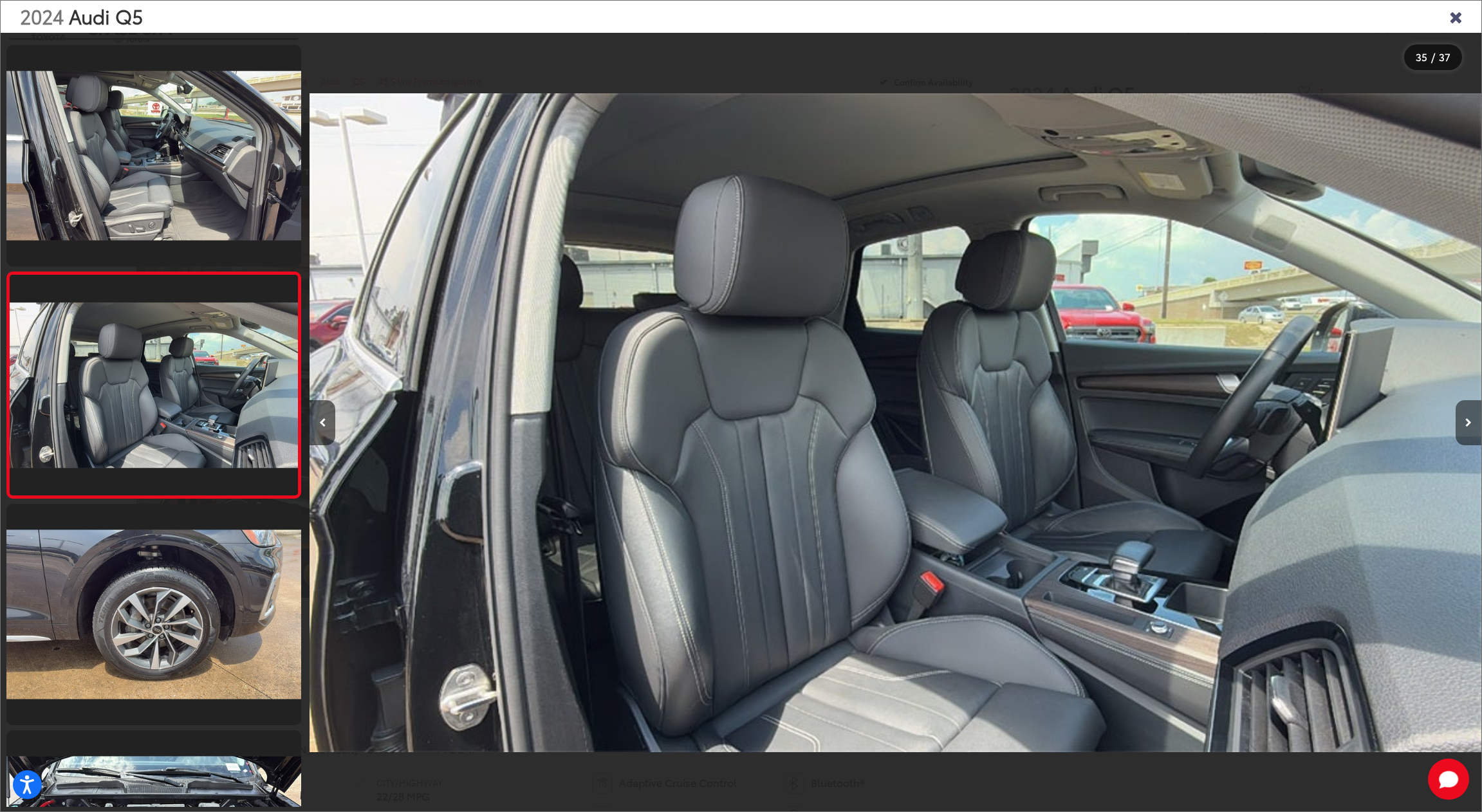
click at [1470, 421] on icon "Next image" at bounding box center [1468, 423] width 6 height 9
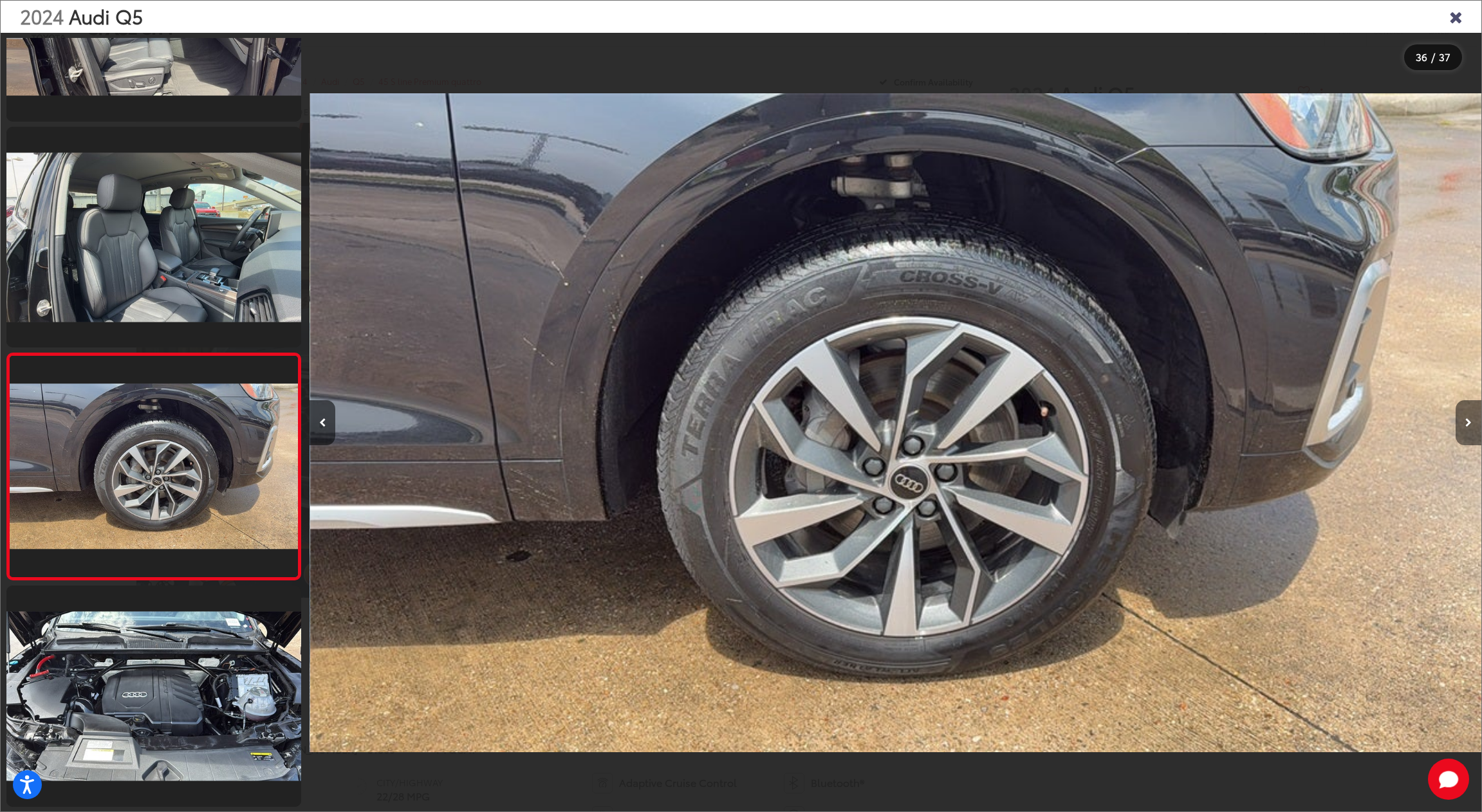
click at [1470, 421] on icon "Next image" at bounding box center [1468, 423] width 6 height 9
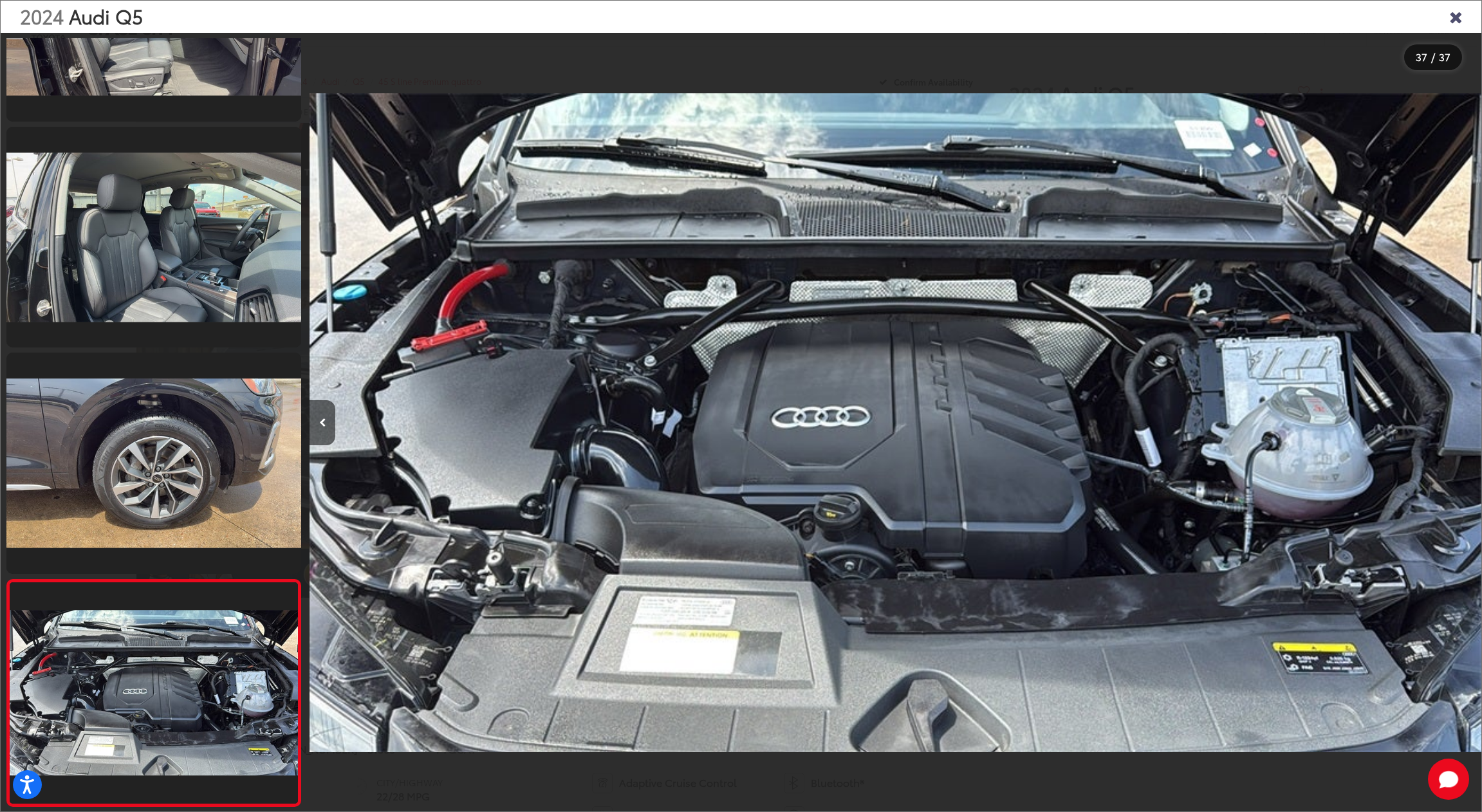
click at [1470, 421] on div at bounding box center [1335, 423] width 293 height 780
click at [1450, 14] on icon "Close gallery" at bounding box center [1455, 16] width 13 height 17
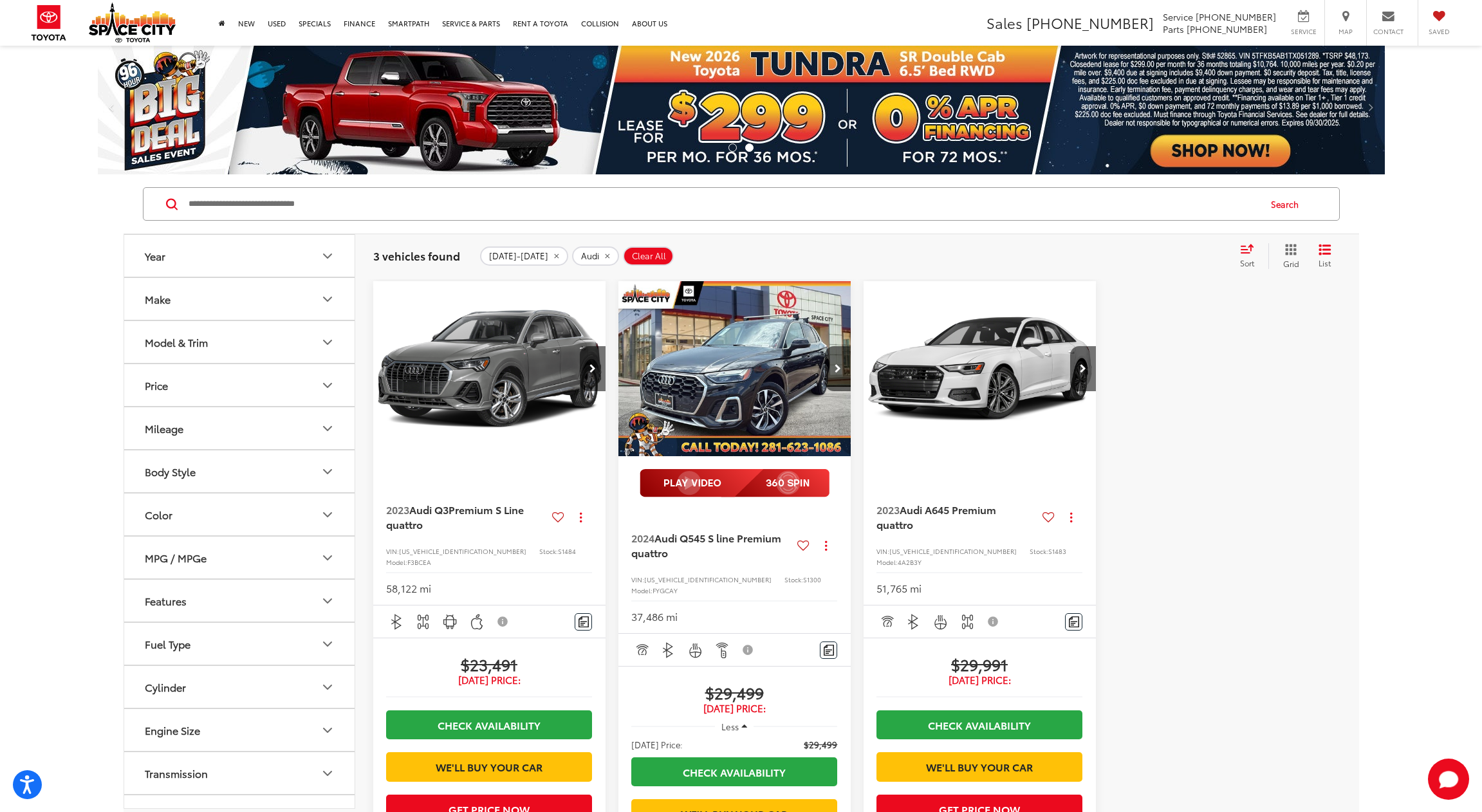
click at [314, 304] on button "Make" at bounding box center [240, 299] width 232 height 42
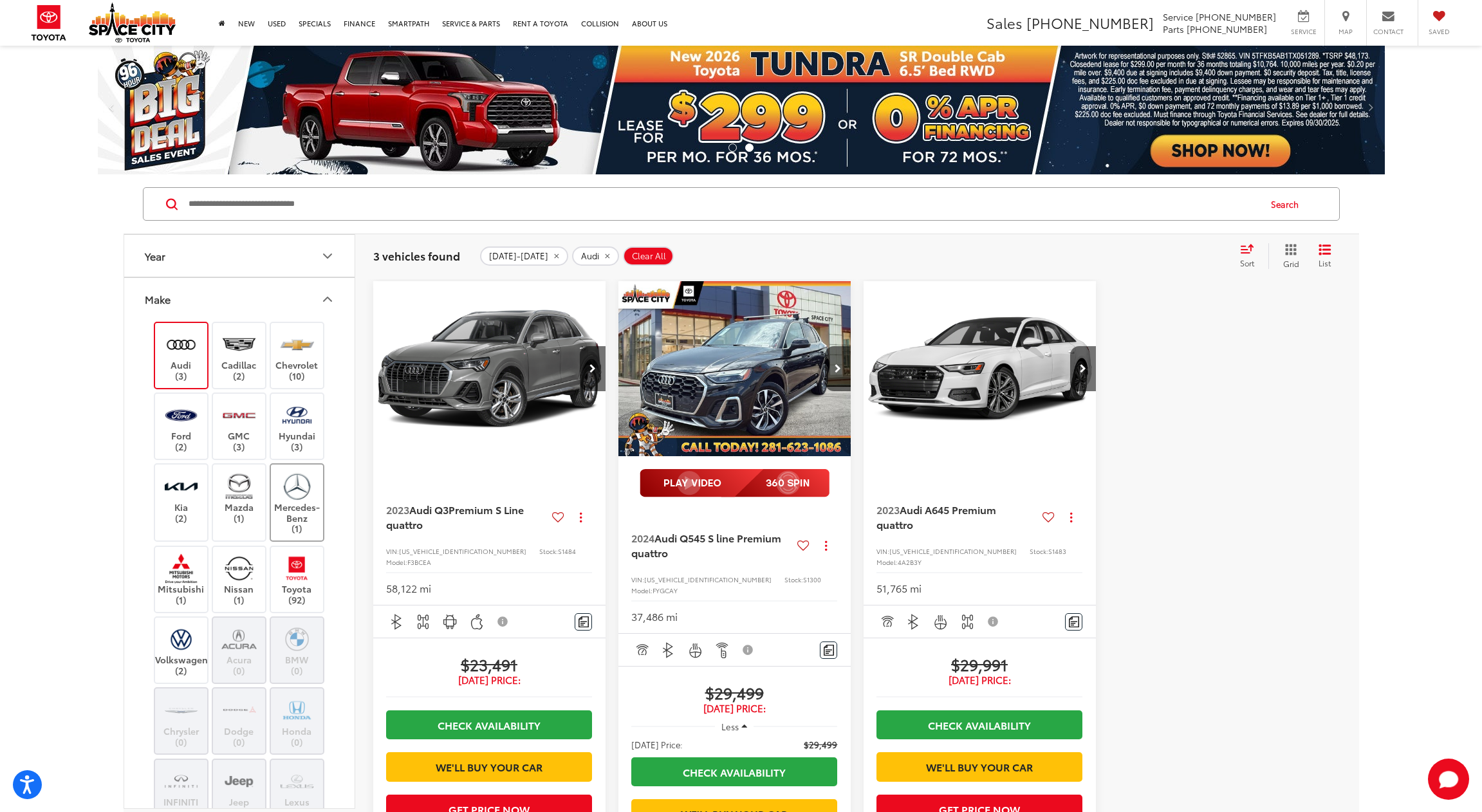
click at [303, 502] on label "Mercedes-Benz (1)" at bounding box center [297, 502] width 52 height 63
